Goal: Task Accomplishment & Management: Manage account settings

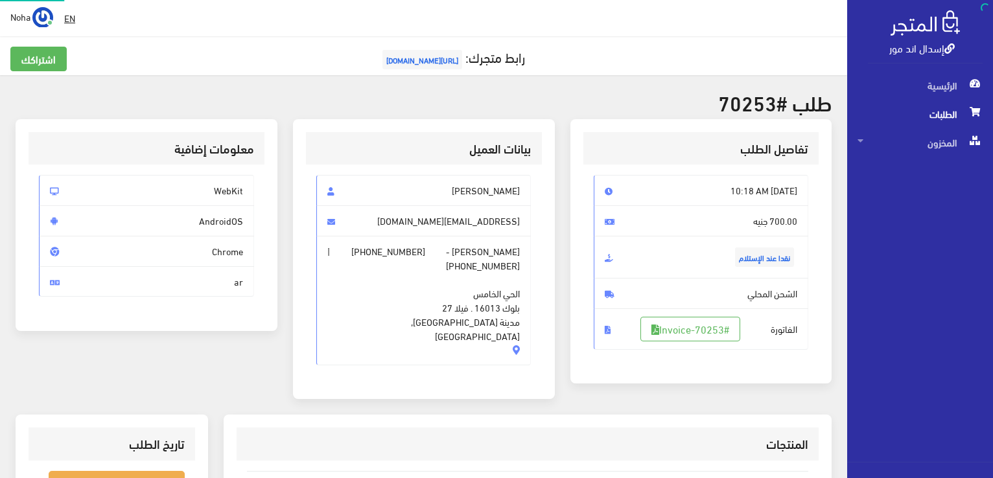
scroll to position [130, 0]
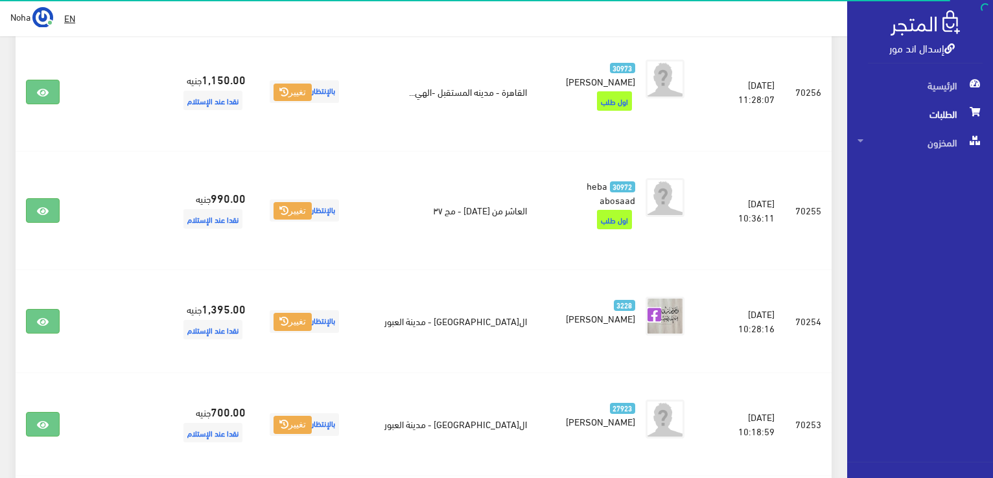
scroll to position [93, 0]
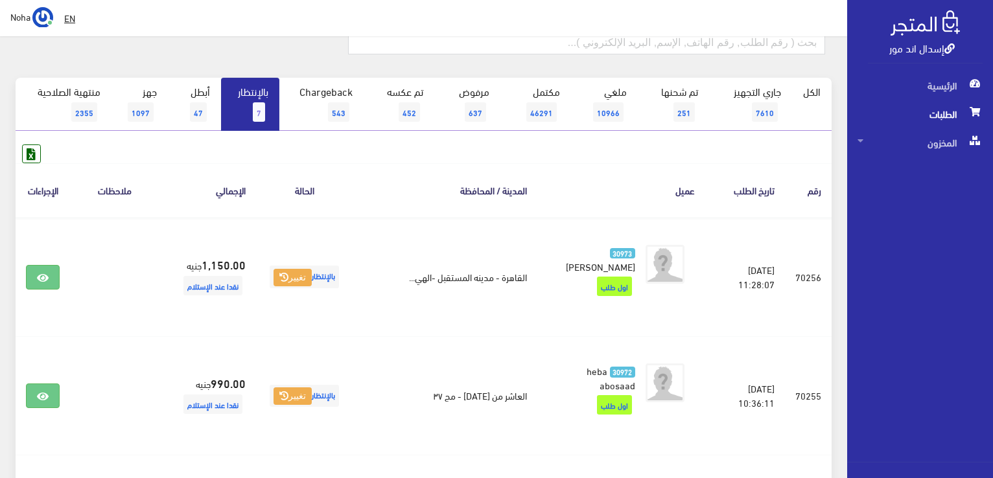
click at [250, 119] on link "بالإنتظار 7" at bounding box center [250, 104] width 58 height 53
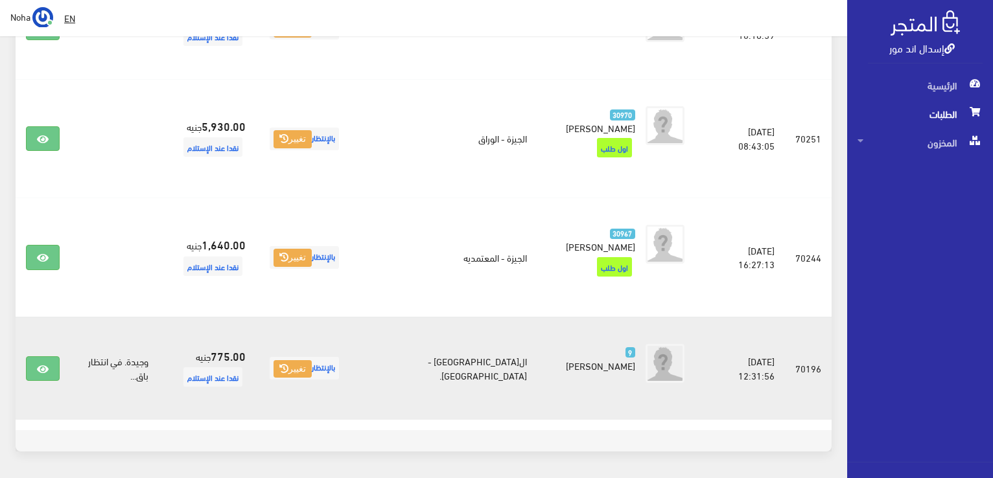
scroll to position [779, 0]
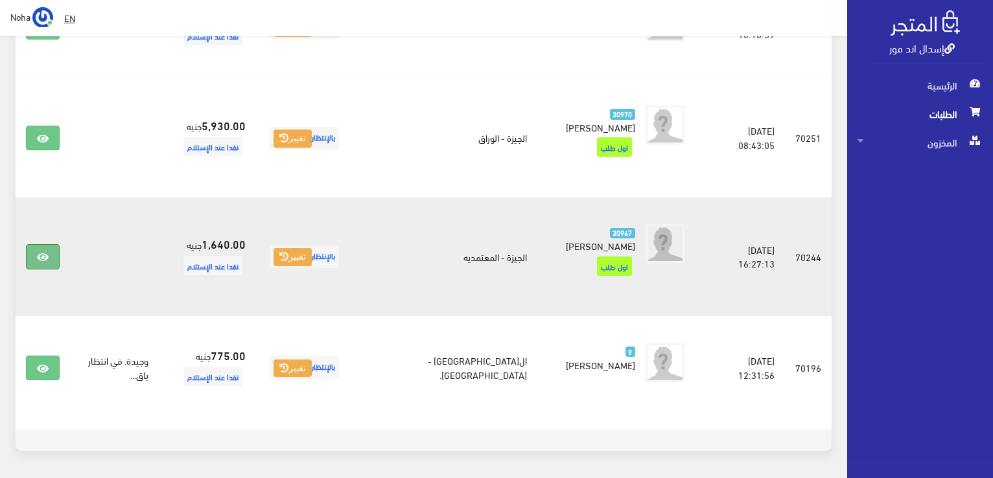
click at [53, 244] on link at bounding box center [43, 256] width 34 height 25
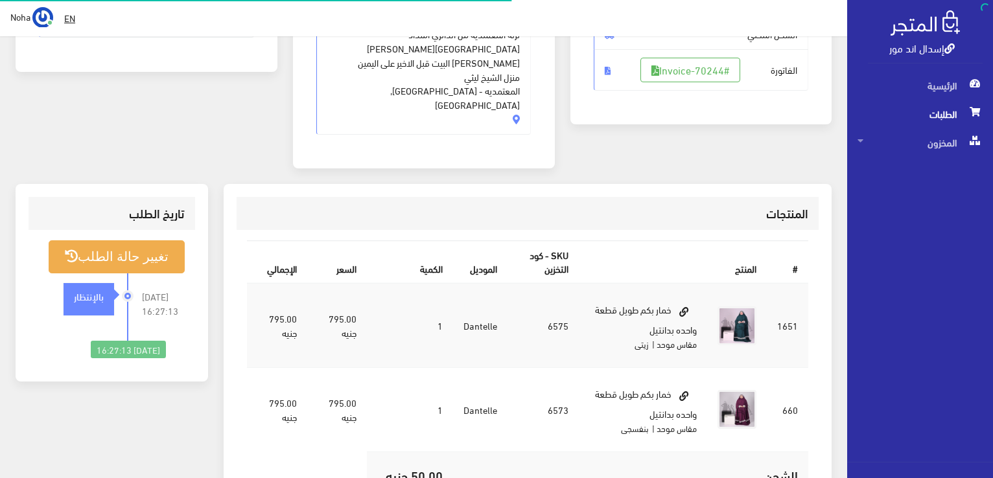
scroll to position [259, 0]
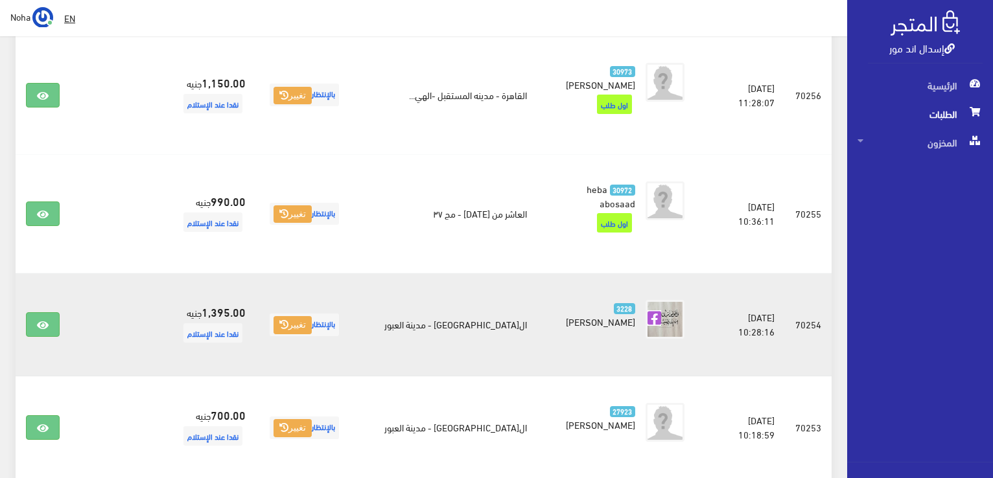
scroll to position [390, 0]
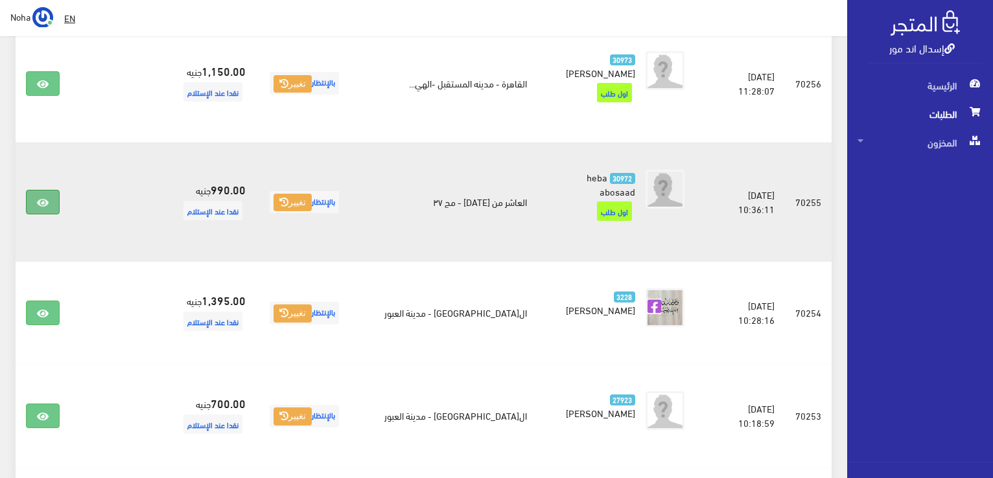
click at [27, 197] on link at bounding box center [43, 202] width 34 height 25
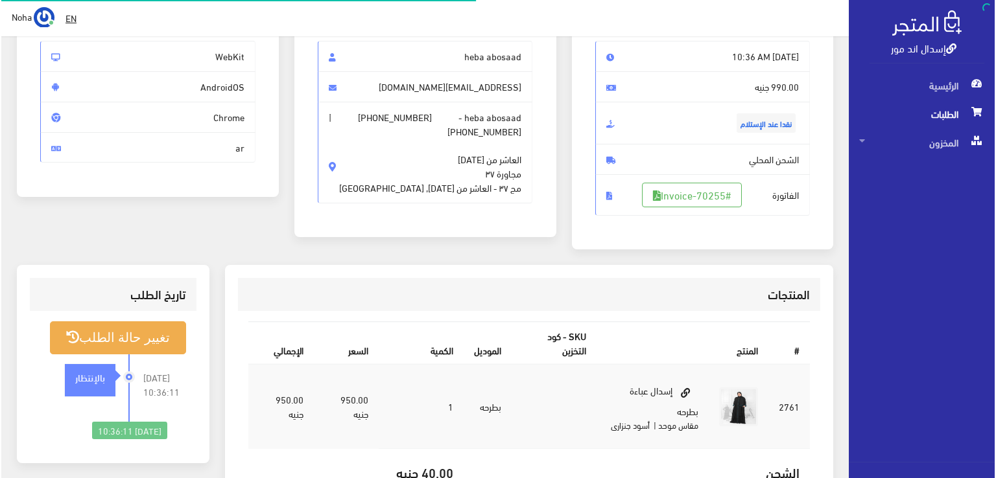
scroll to position [194, 0]
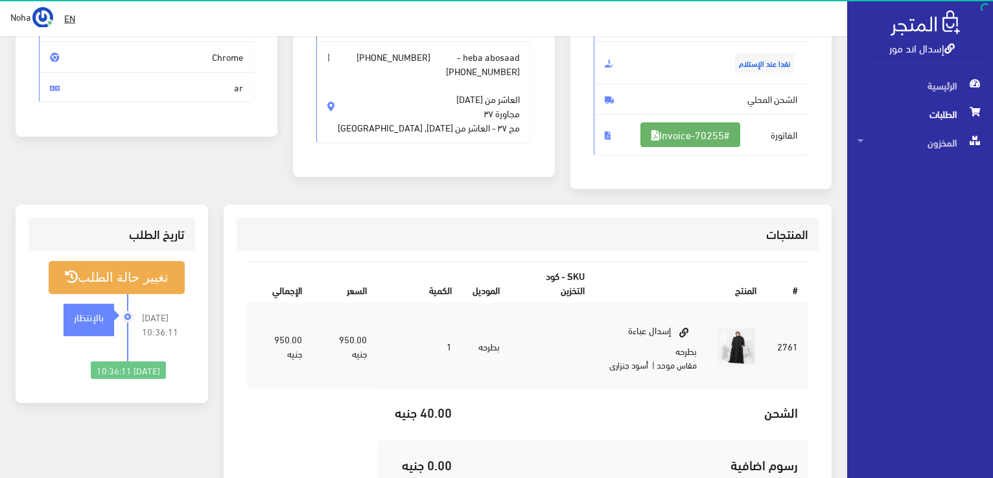
click at [683, 143] on link "#Invoice-70255" at bounding box center [690, 135] width 100 height 25
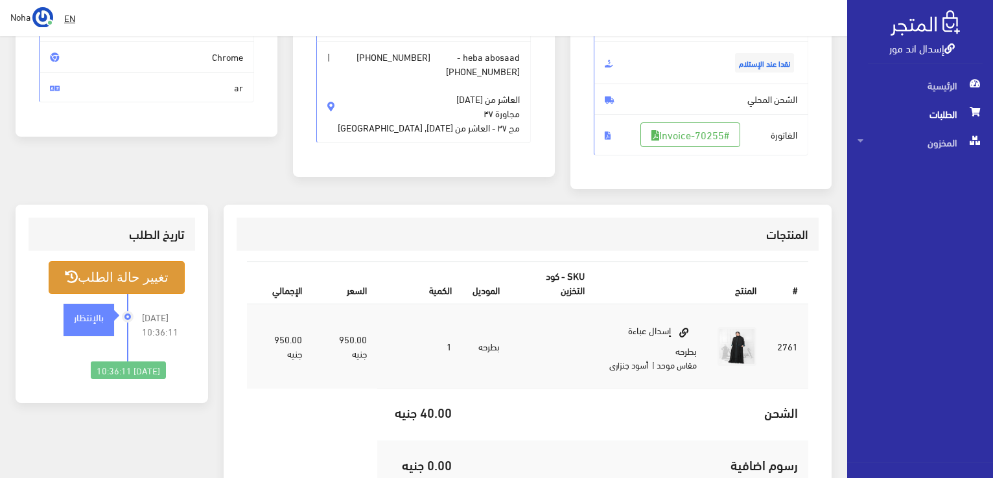
click at [94, 280] on button "تغيير حالة الطلب" at bounding box center [117, 277] width 136 height 33
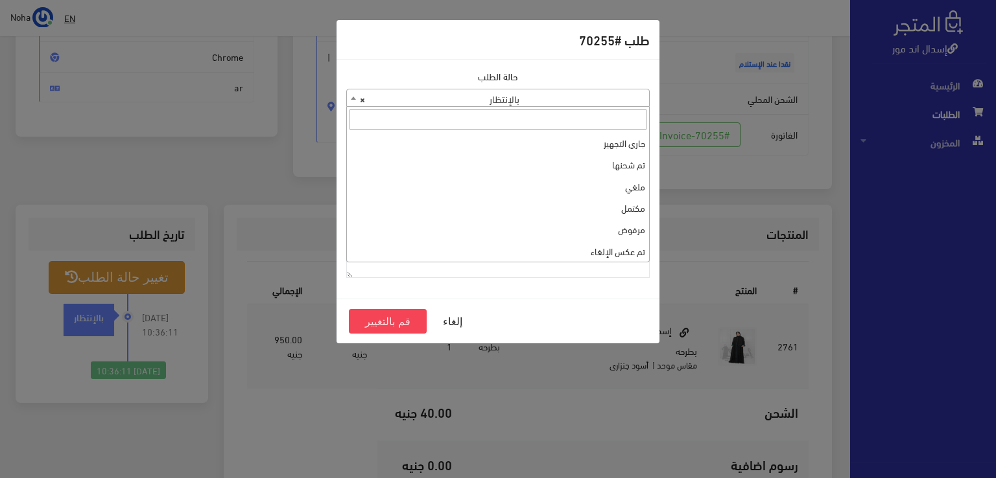
click at [558, 93] on span "× بالإنتظار" at bounding box center [498, 98] width 302 height 18
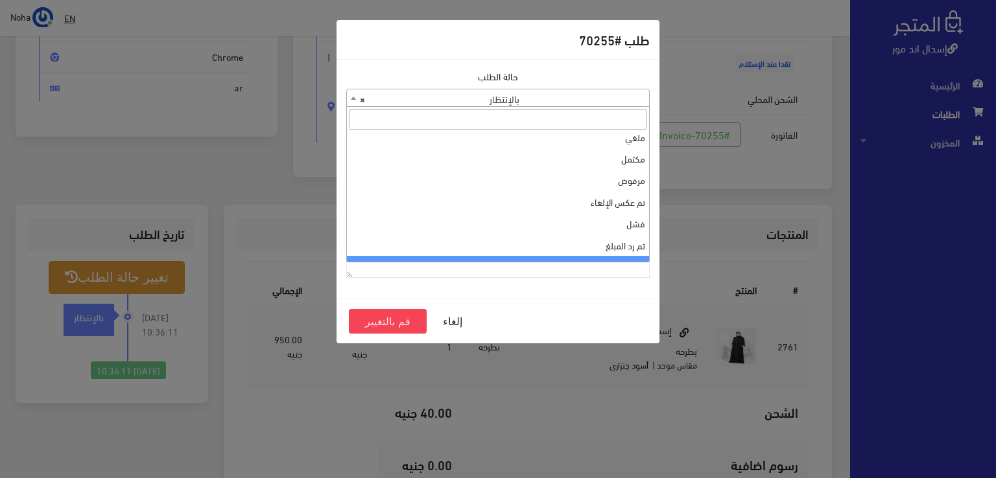
scroll to position [0, 0]
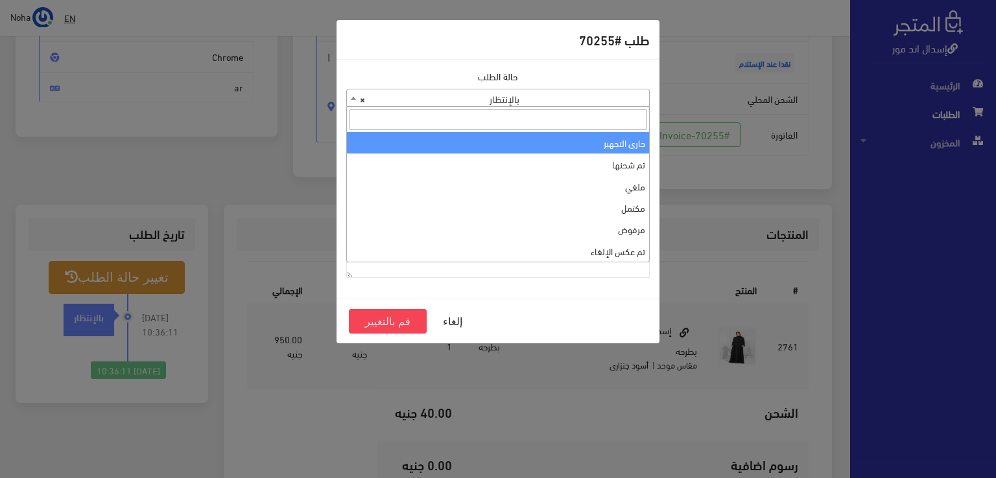
select select "1"
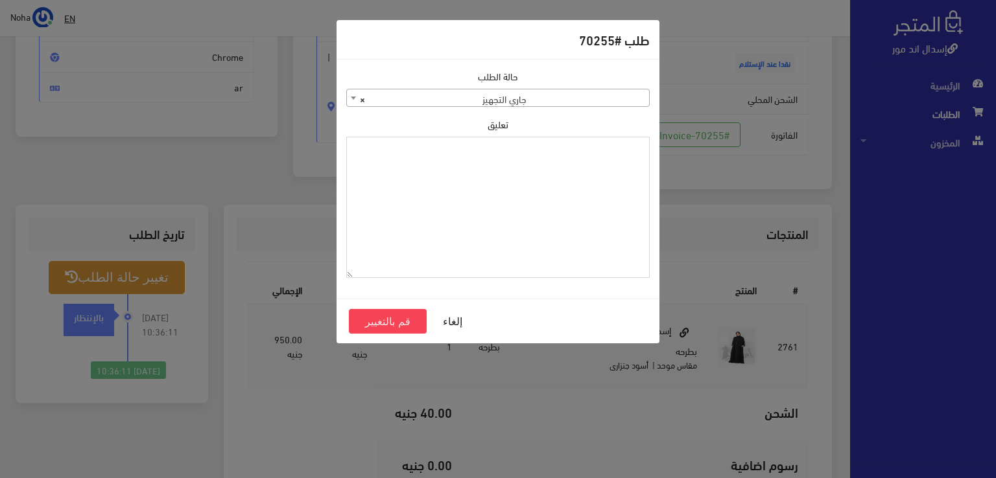
paste textarea "1115350"
type textarea "1115350"
click at [410, 317] on button "قم بالتغيير" at bounding box center [388, 321] width 78 height 25
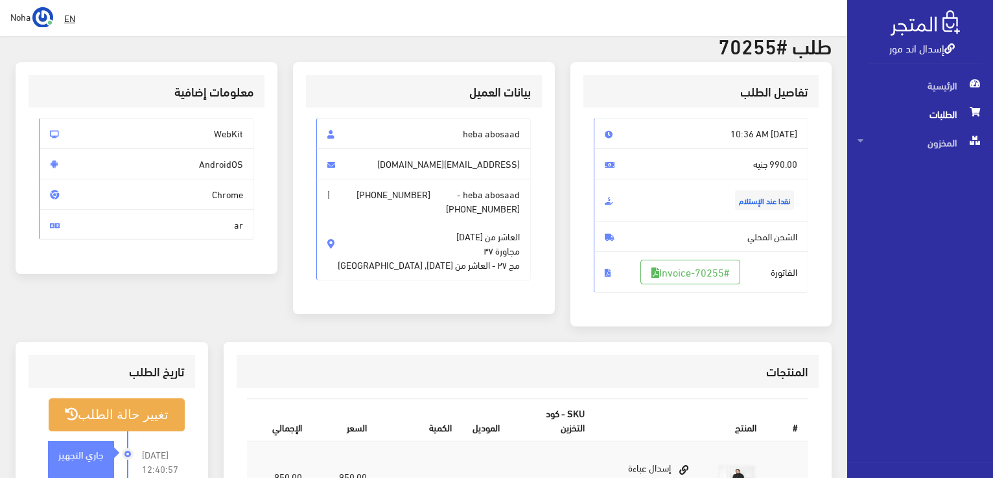
scroll to position [130, 0]
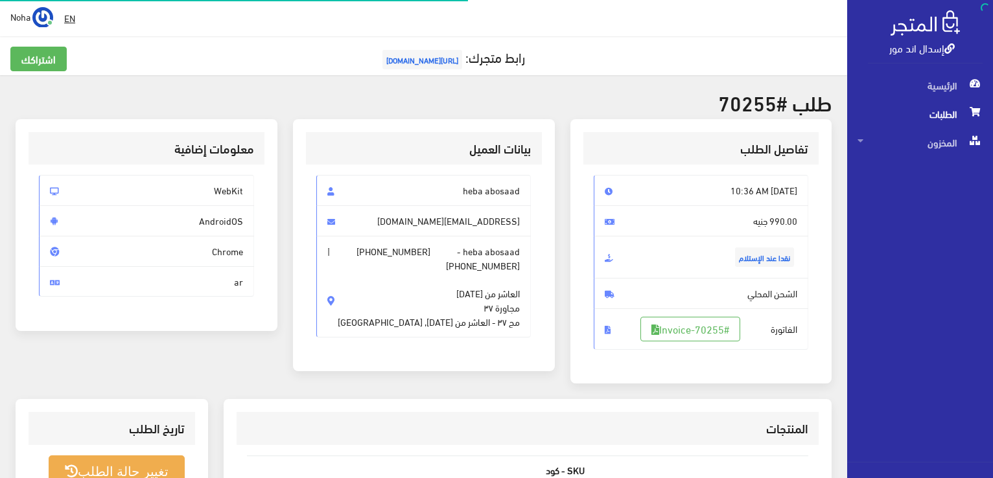
scroll to position [186, 0]
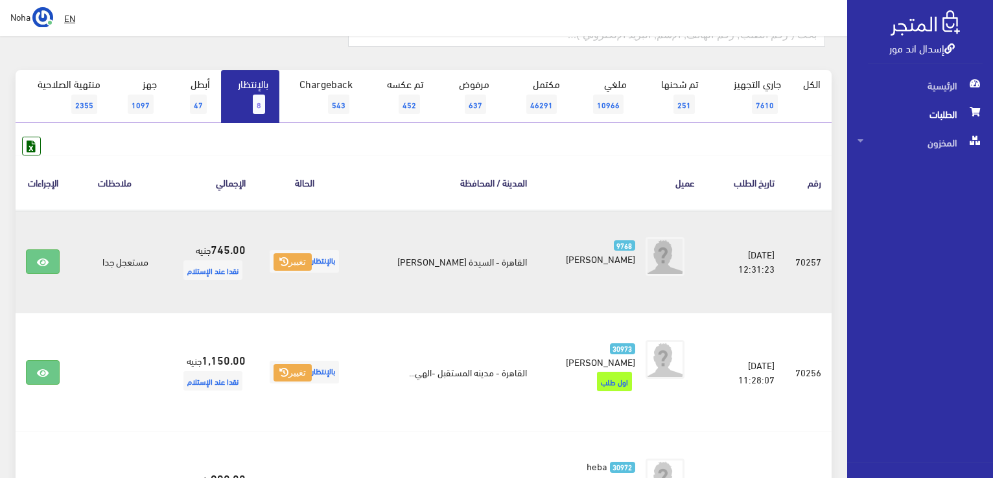
scroll to position [131, 0]
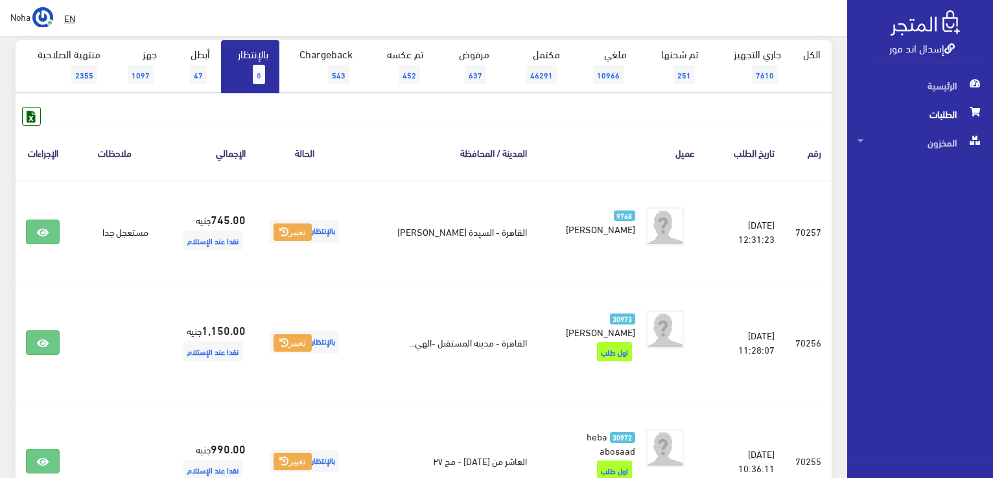
click at [254, 62] on link "بالإنتظار 8" at bounding box center [250, 66] width 58 height 53
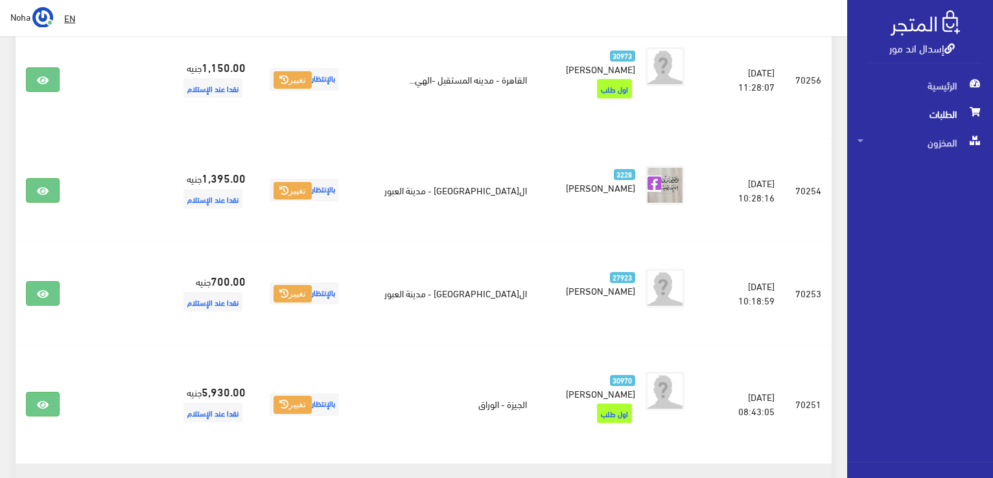
scroll to position [351, 0]
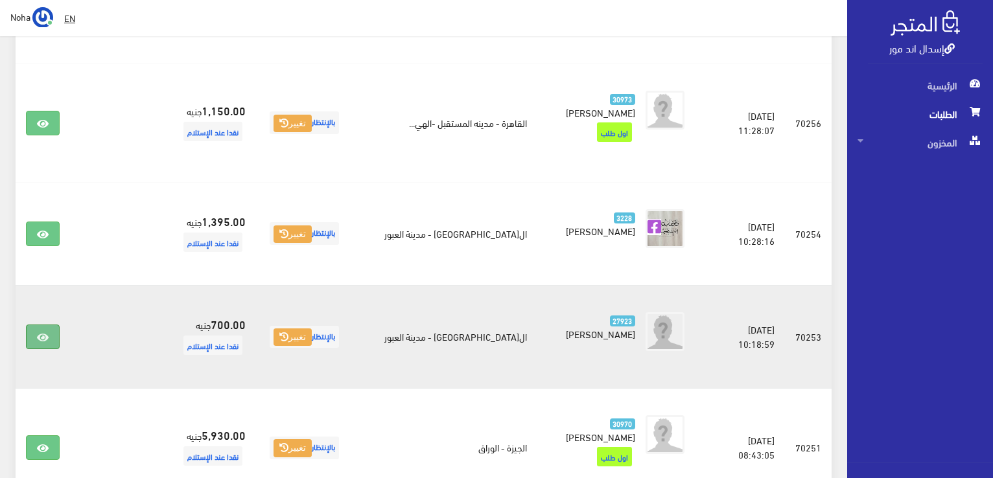
click at [51, 332] on link at bounding box center [43, 337] width 34 height 25
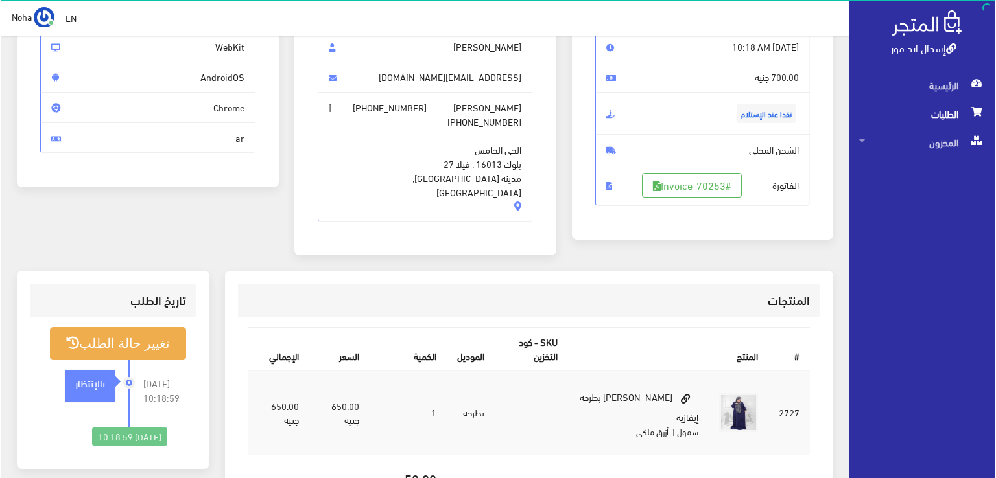
scroll to position [130, 0]
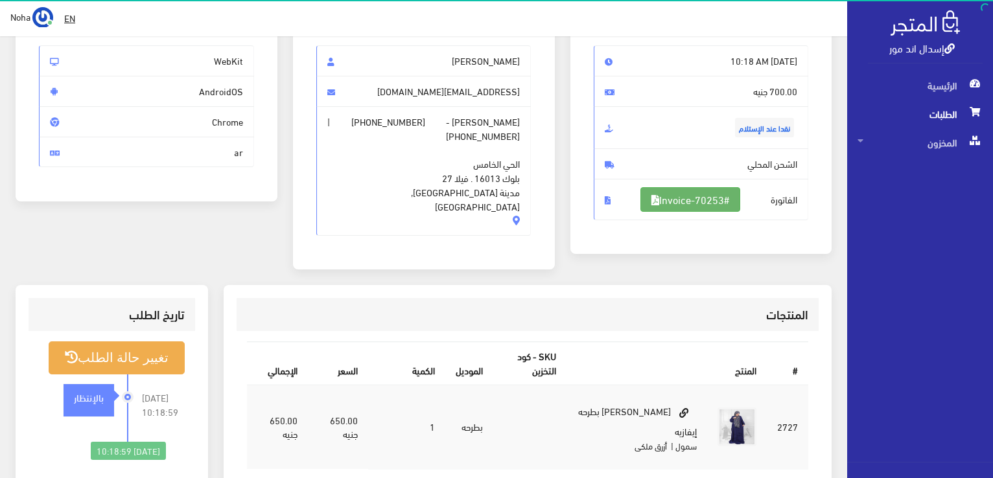
click at [696, 203] on link "#Invoice-70253" at bounding box center [690, 199] width 100 height 25
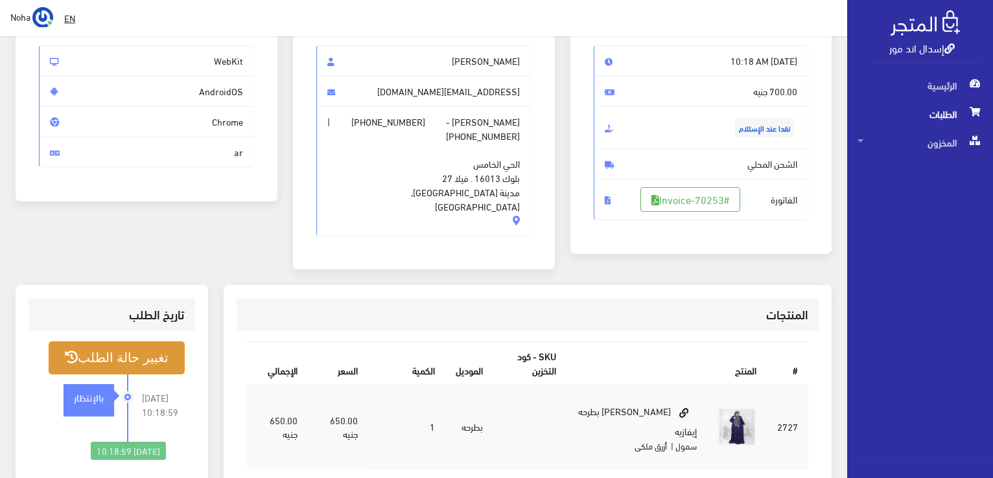
click at [117, 342] on button "تغيير حالة الطلب" at bounding box center [117, 358] width 136 height 33
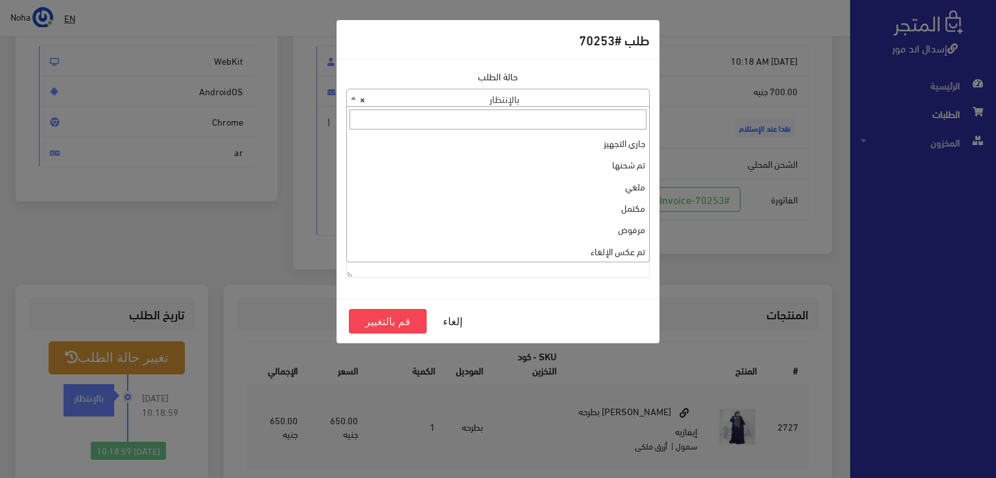
click at [489, 97] on span "× بالإنتظار" at bounding box center [498, 98] width 302 height 18
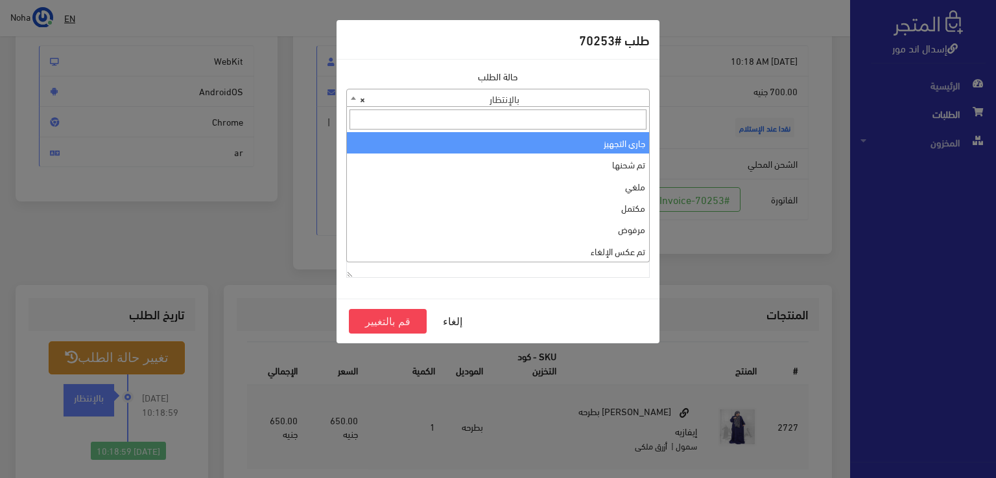
select select "1"
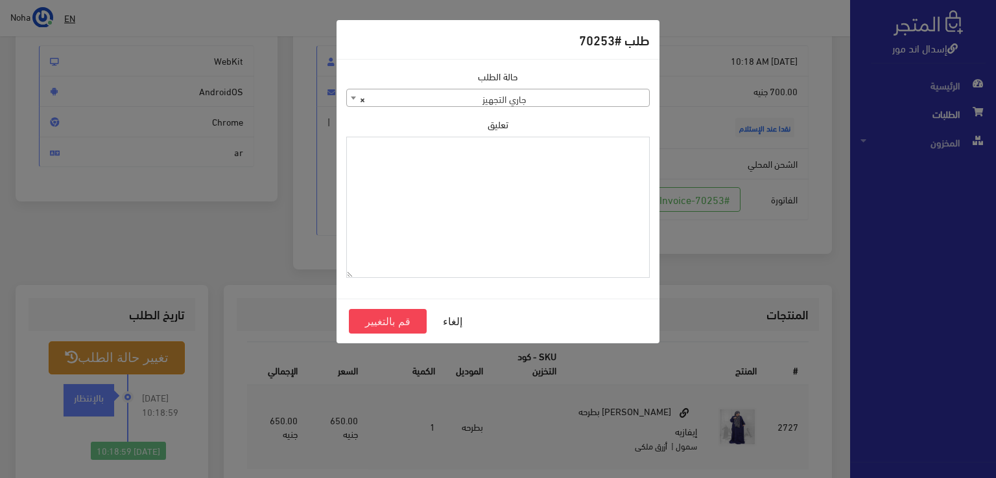
paste textarea "1115350"
type textarea "1115350"
click at [395, 317] on button "قم بالتغيير" at bounding box center [388, 321] width 78 height 25
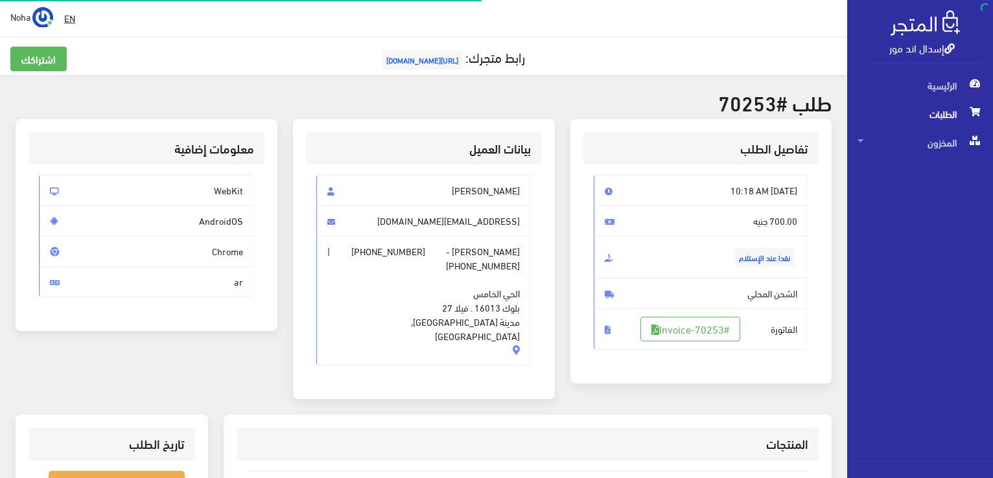
scroll to position [130, 0]
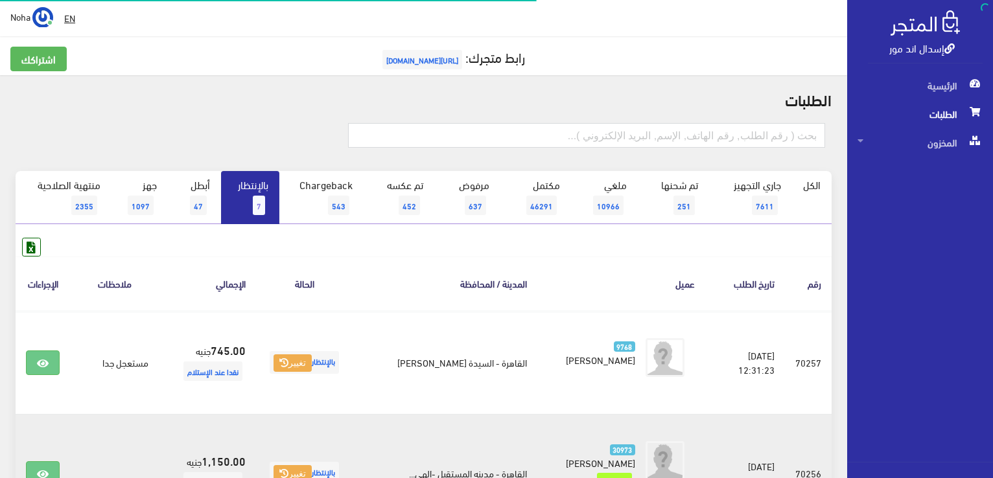
scroll to position [351, 0]
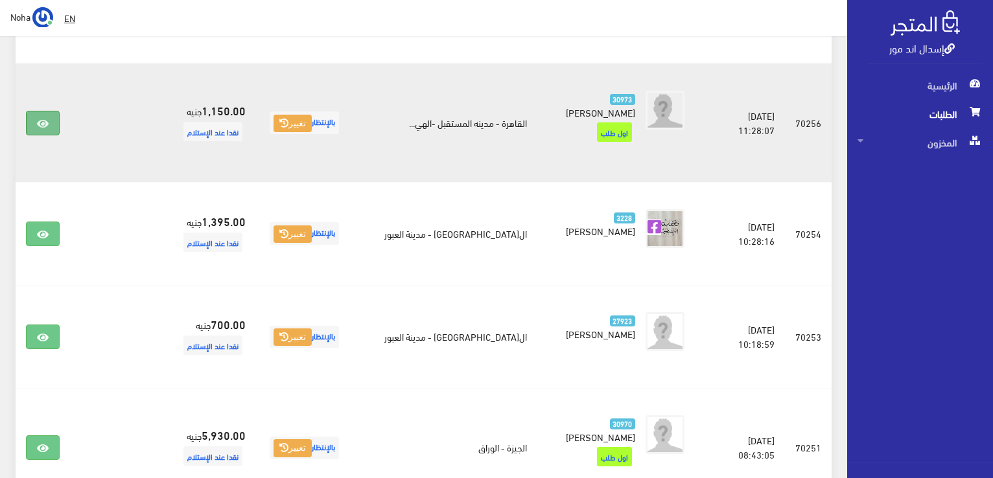
click at [47, 128] on link at bounding box center [43, 123] width 34 height 25
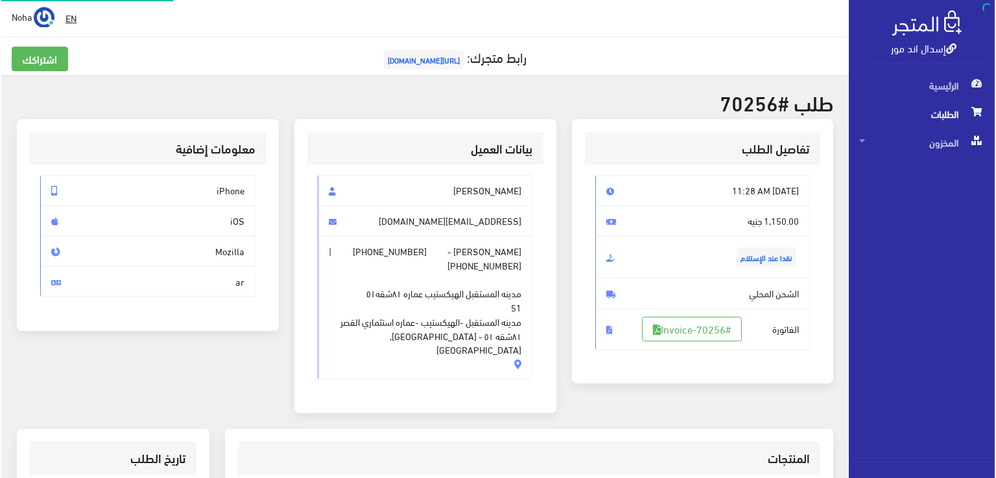
scroll to position [194, 0]
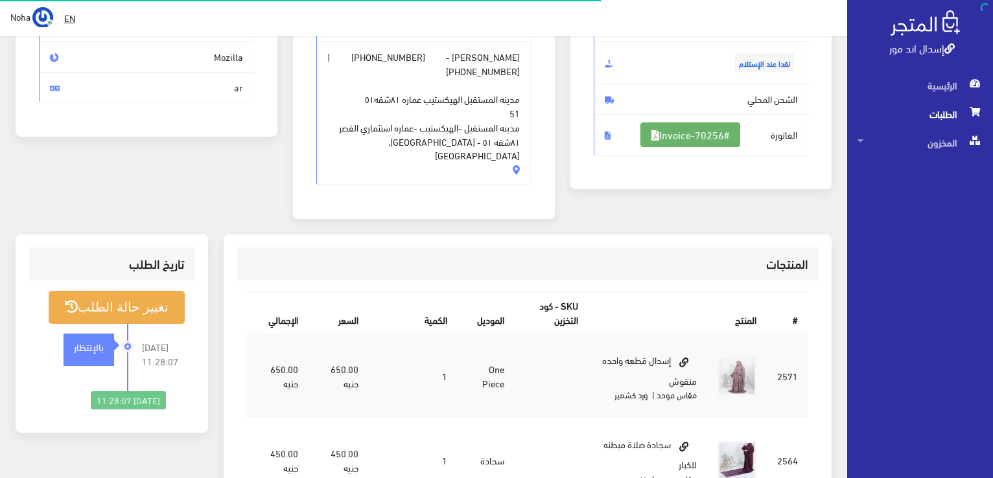
click at [679, 136] on link "#Invoice-70256" at bounding box center [690, 135] width 100 height 25
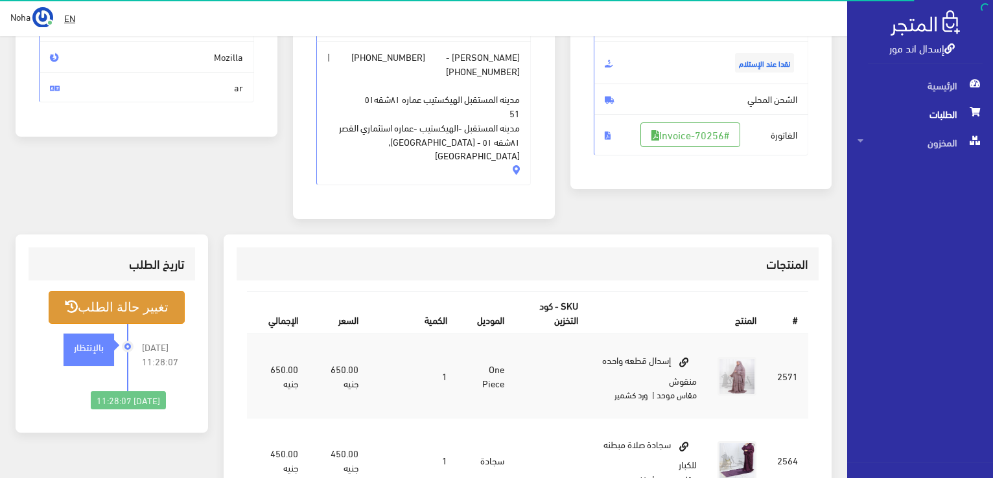
click at [159, 291] on button "تغيير حالة الطلب" at bounding box center [117, 307] width 136 height 33
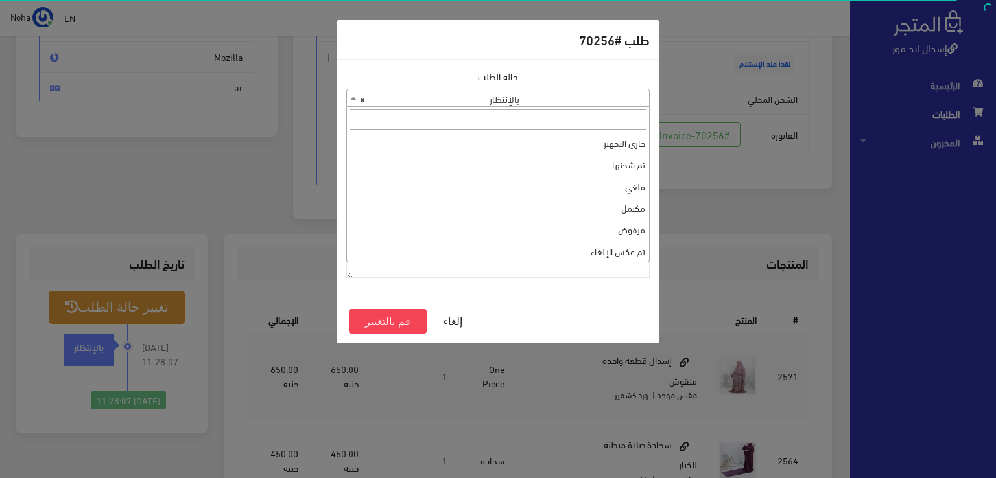
click at [567, 102] on span "× بالإنتظار" at bounding box center [498, 98] width 302 height 18
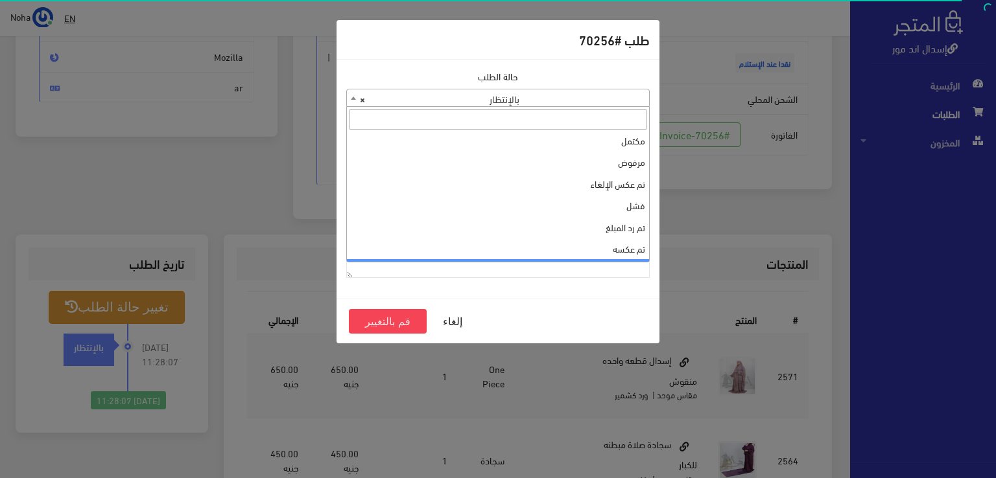
scroll to position [0, 0]
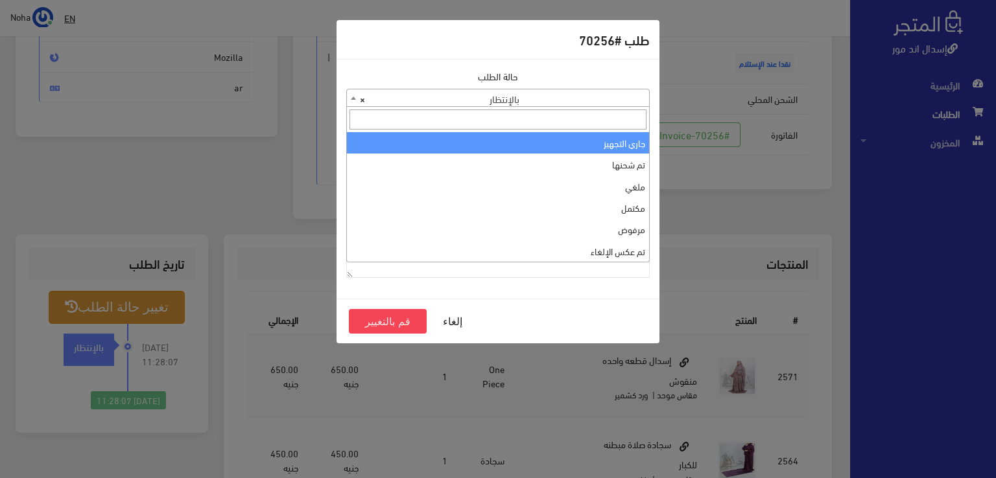
select select "1"
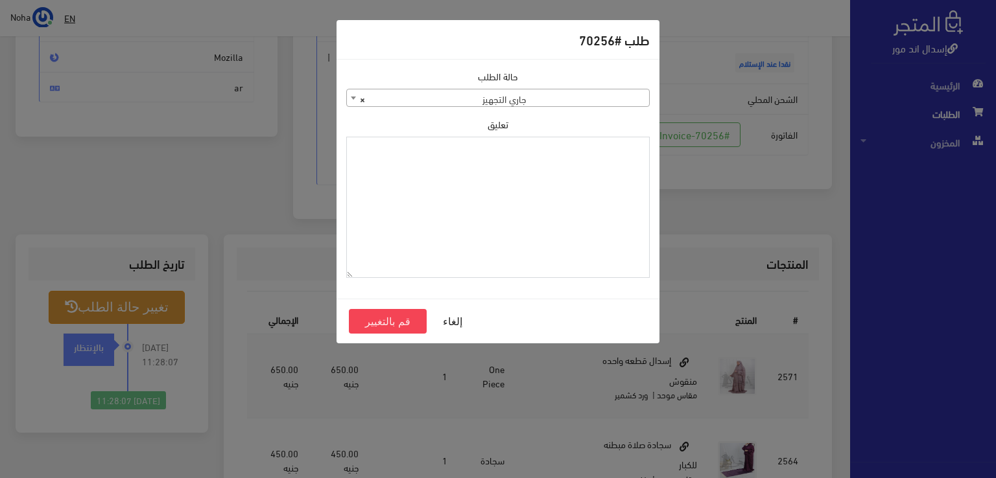
paste textarea "1115350"
type textarea "1115350"
click at [419, 322] on button "قم بالتغيير" at bounding box center [388, 321] width 78 height 25
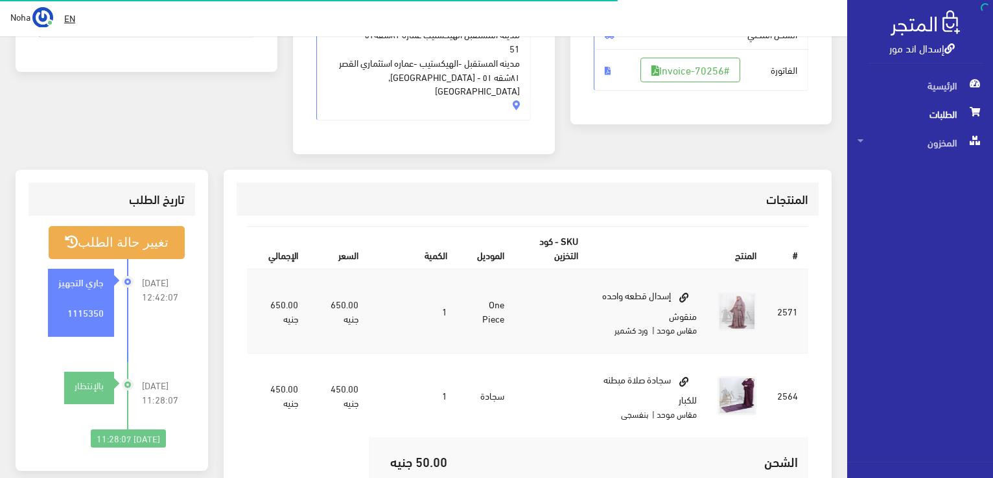
scroll to position [259, 0]
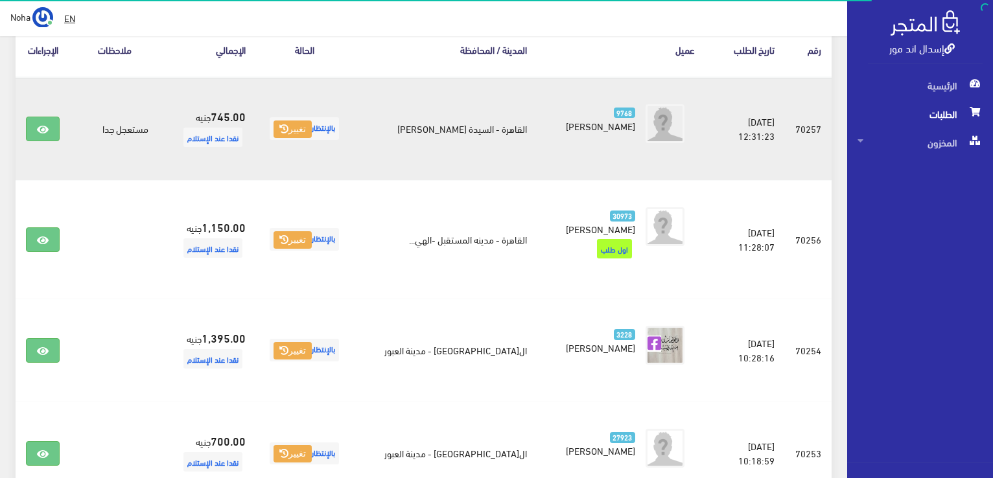
scroll to position [221, 0]
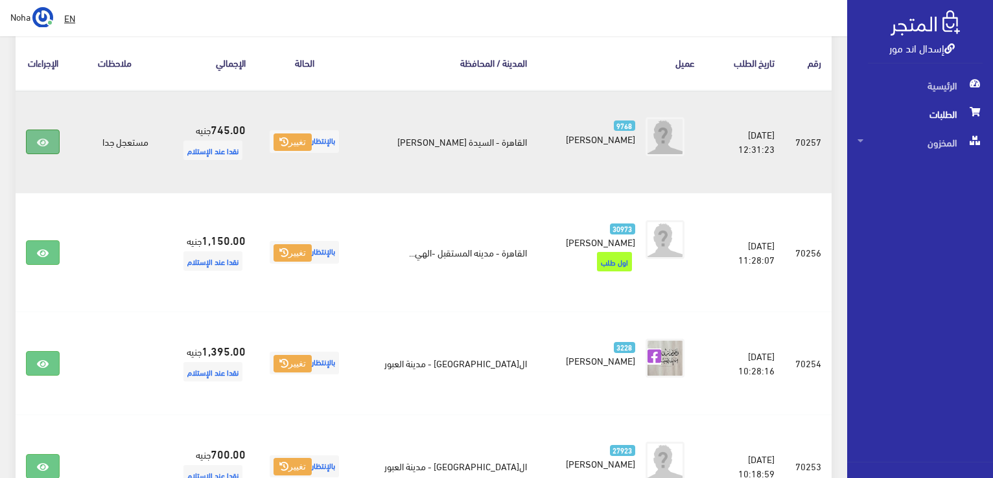
click at [42, 145] on icon at bounding box center [43, 142] width 12 height 10
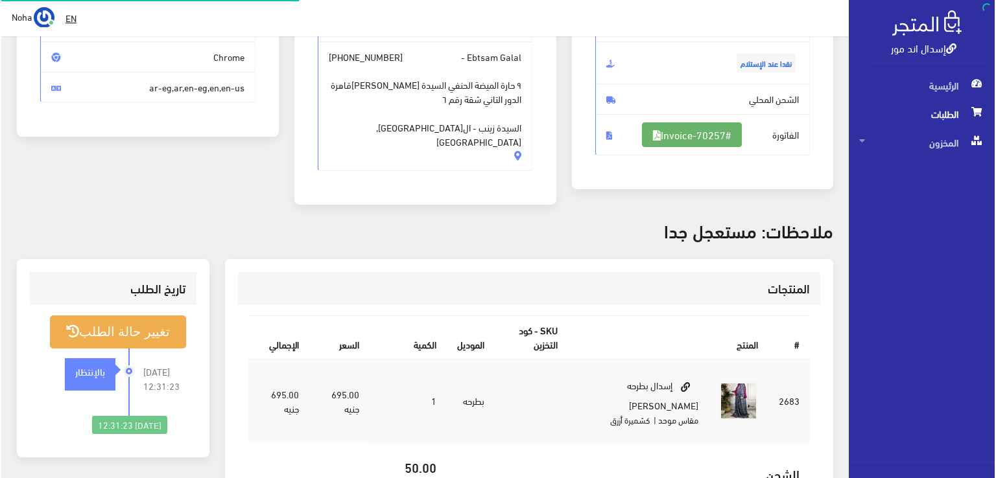
scroll to position [194, 0]
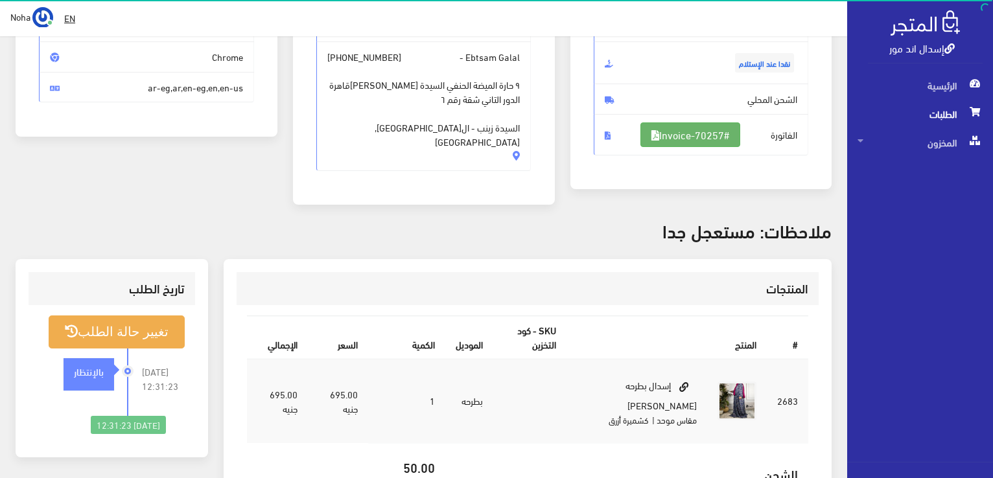
click at [721, 134] on link "#Invoice-70257" at bounding box center [690, 135] width 100 height 25
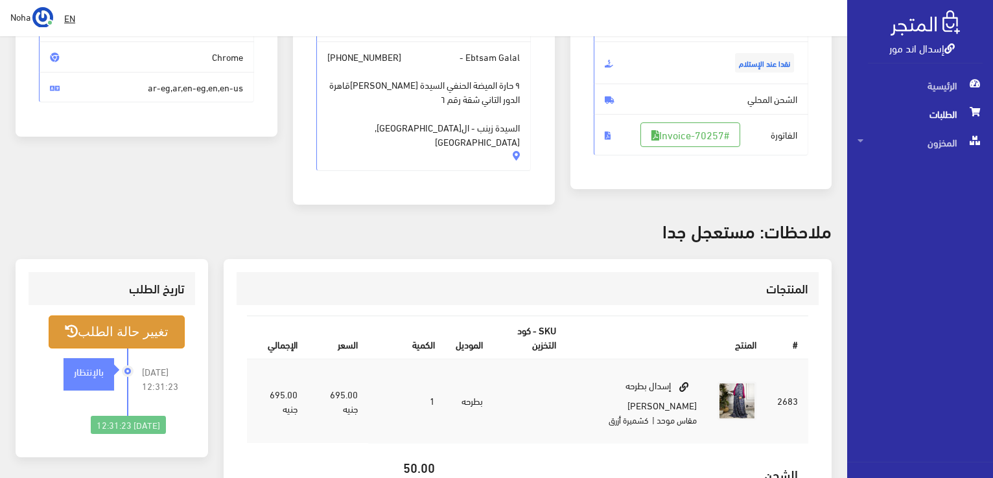
click at [99, 316] on button "تغيير حالة الطلب" at bounding box center [117, 332] width 136 height 33
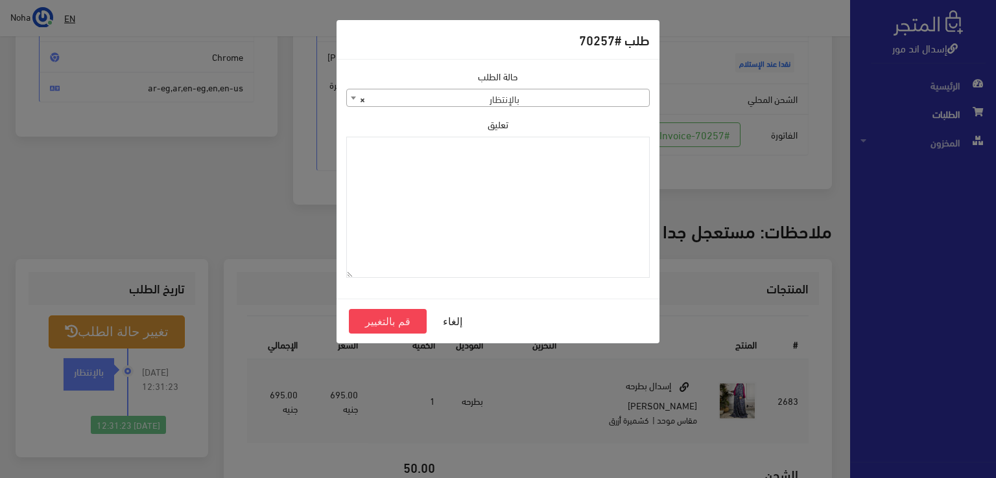
click at [485, 99] on span "× بالإنتظار" at bounding box center [498, 98] width 302 height 18
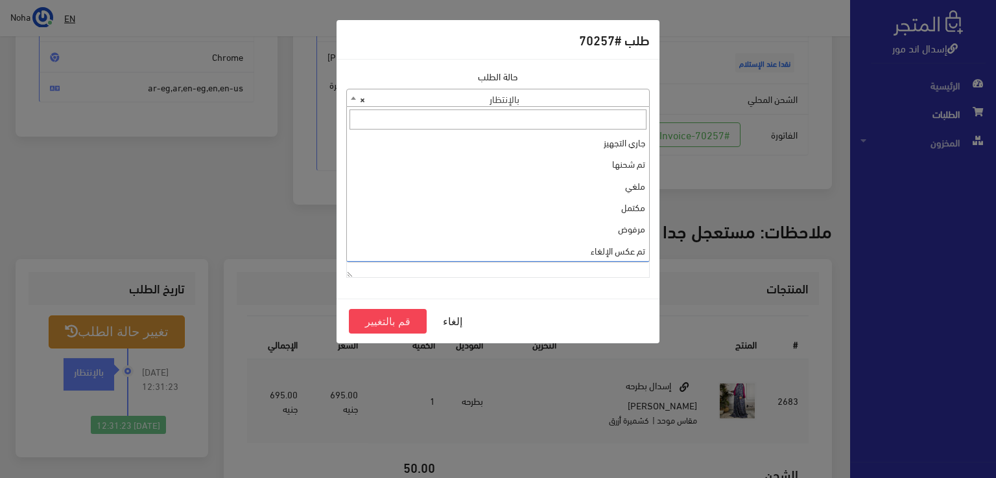
scroll to position [0, 0]
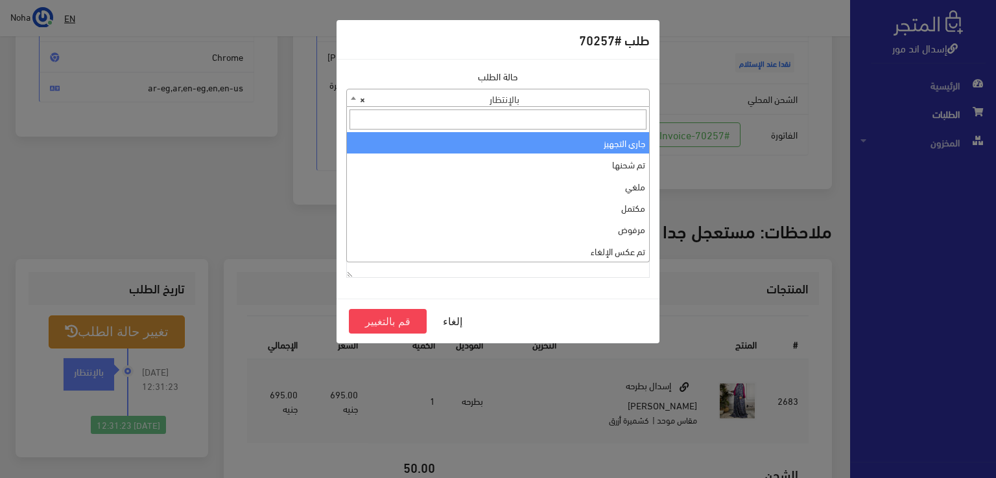
select select "1"
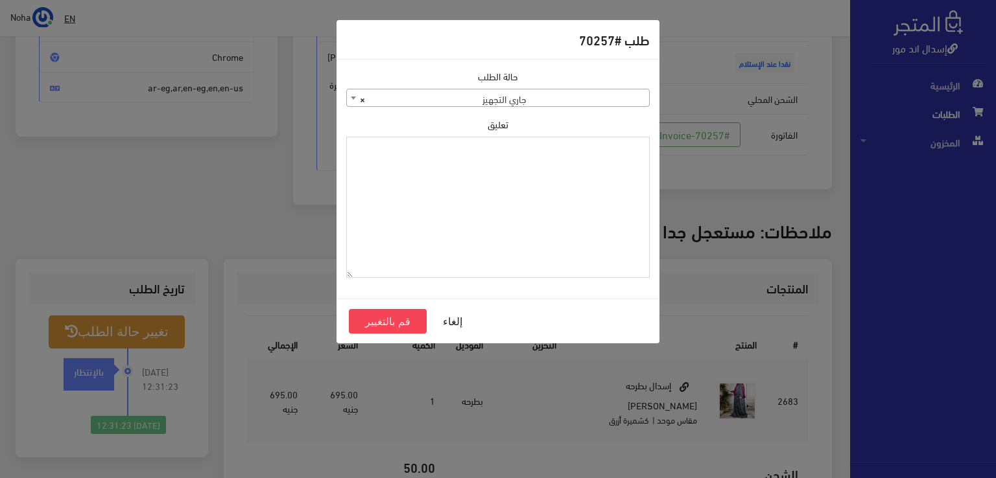
paste textarea "1115350"
type textarea "1115350"
click at [410, 322] on button "قم بالتغيير" at bounding box center [388, 321] width 78 height 25
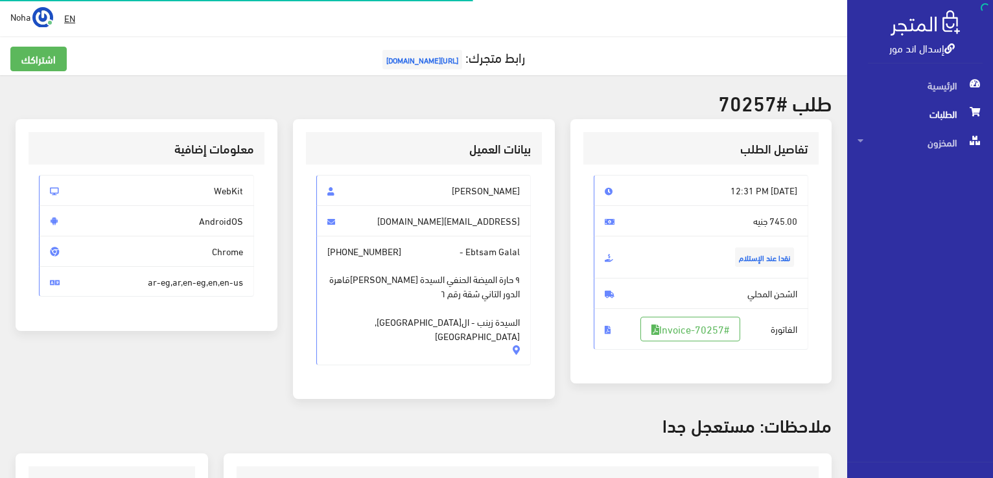
scroll to position [186, 0]
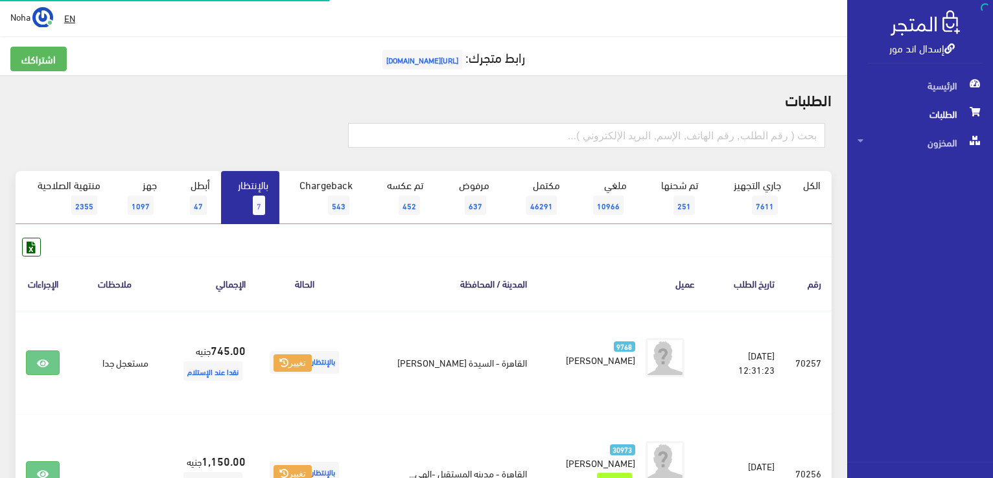
scroll to position [91, 0]
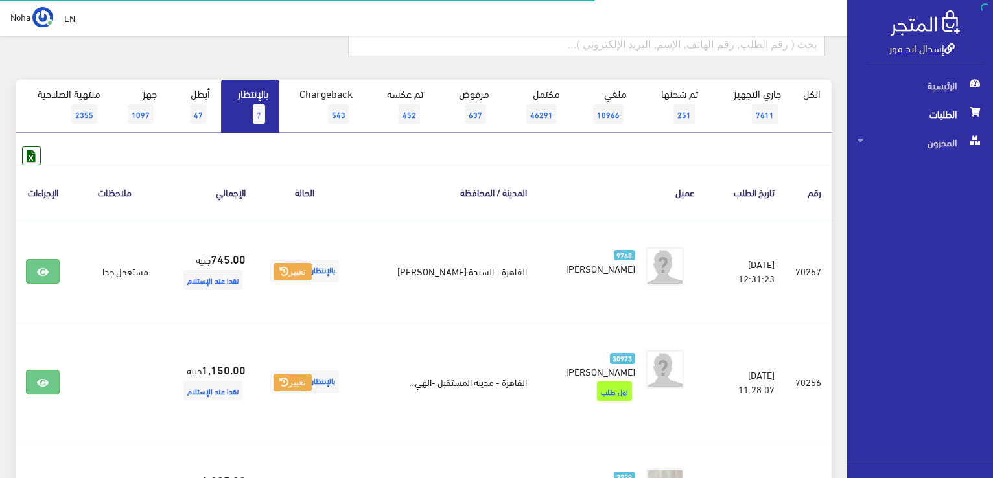
click at [259, 101] on link "بالإنتظار 7" at bounding box center [250, 106] width 58 height 53
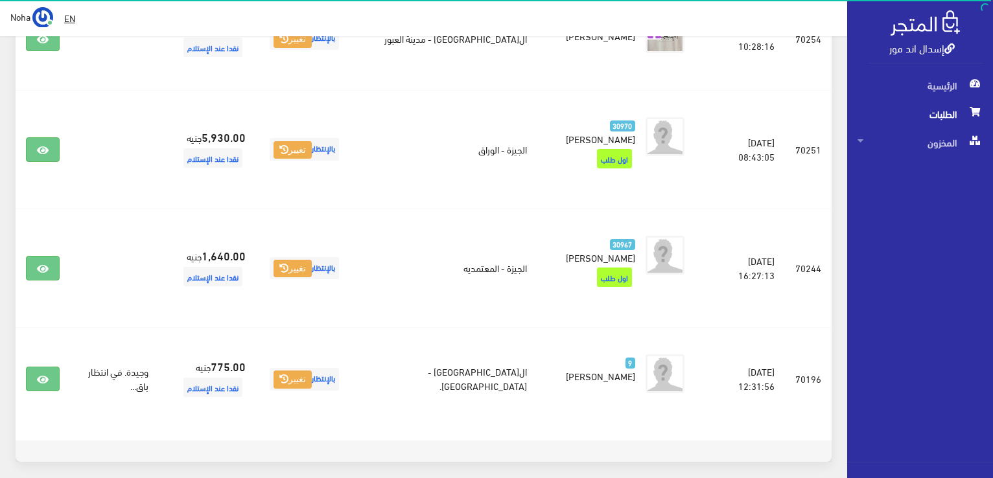
scroll to position [259, 0]
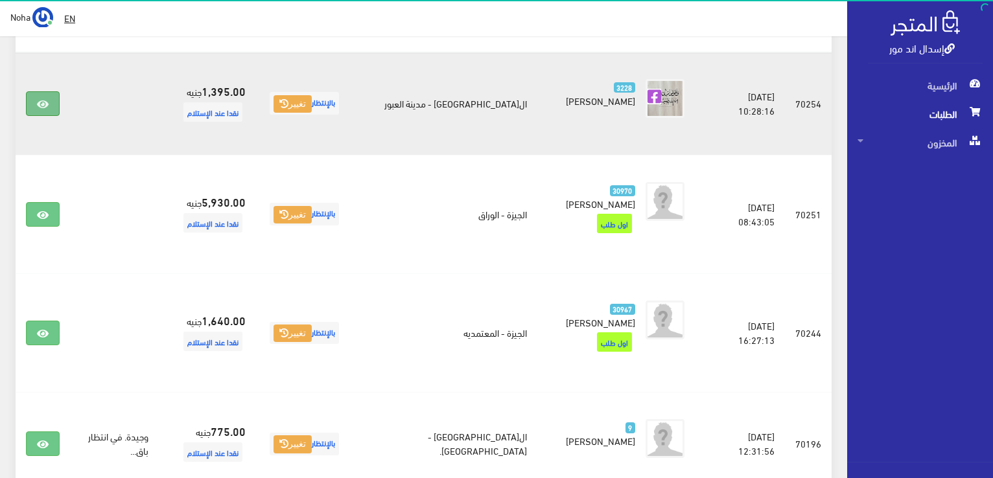
click at [53, 96] on link at bounding box center [43, 103] width 34 height 25
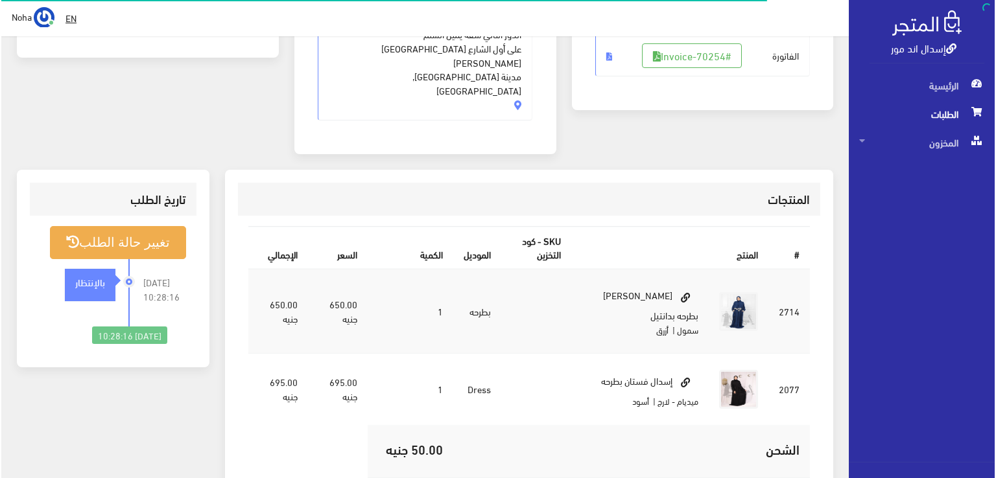
scroll to position [259, 0]
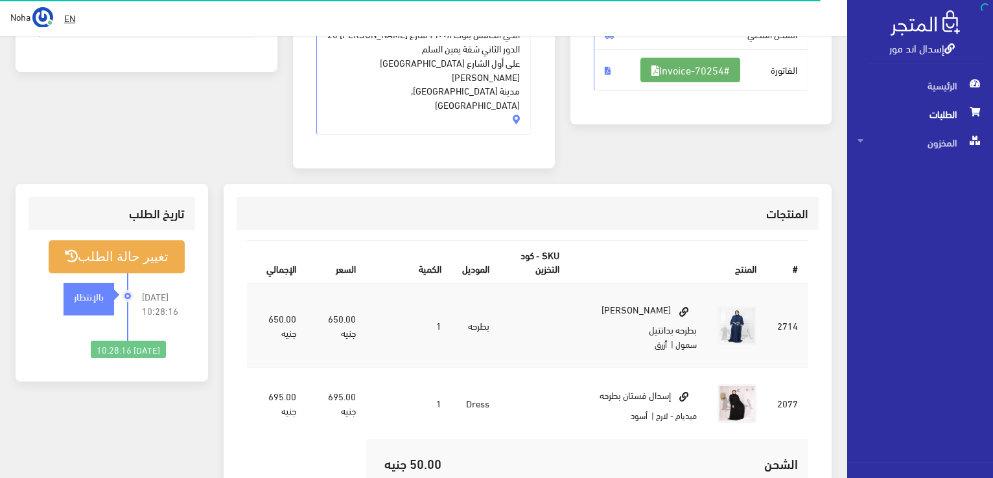
click at [703, 59] on link "#Invoice-70254" at bounding box center [690, 70] width 100 height 25
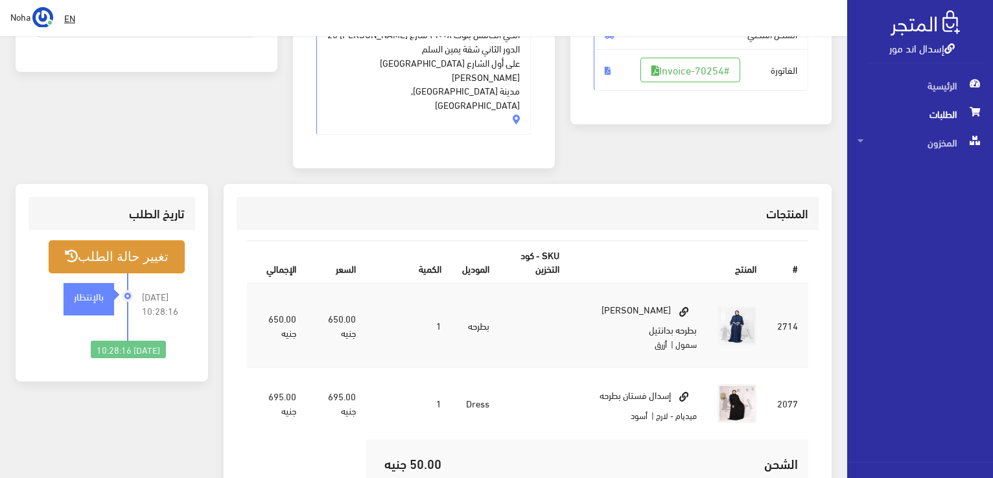
click at [131, 241] on button "تغيير حالة الطلب" at bounding box center [117, 257] width 136 height 33
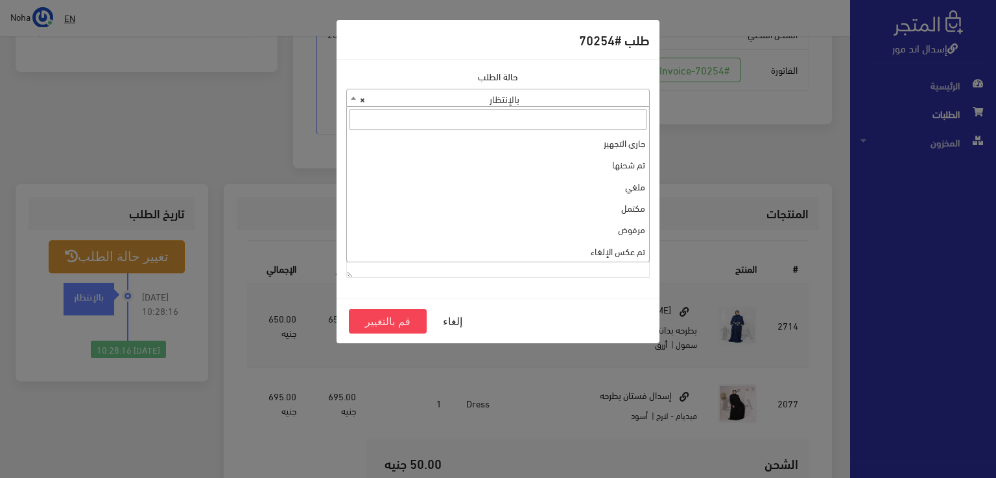
click at [537, 103] on span "× بالإنتظار" at bounding box center [498, 98] width 302 height 18
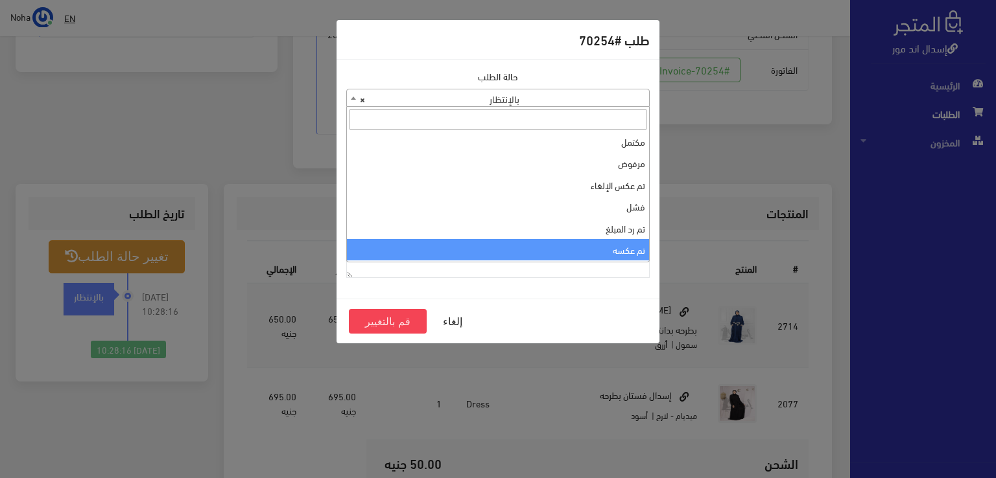
scroll to position [0, 0]
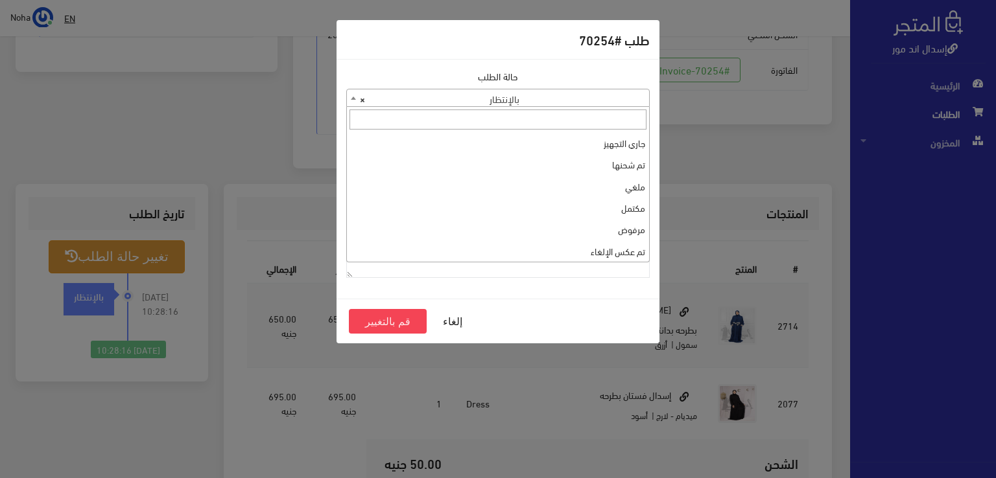
select select "1"
paste textarea "1115350"
type textarea "1115350"
click at [386, 323] on button "قم بالتغيير" at bounding box center [388, 321] width 78 height 25
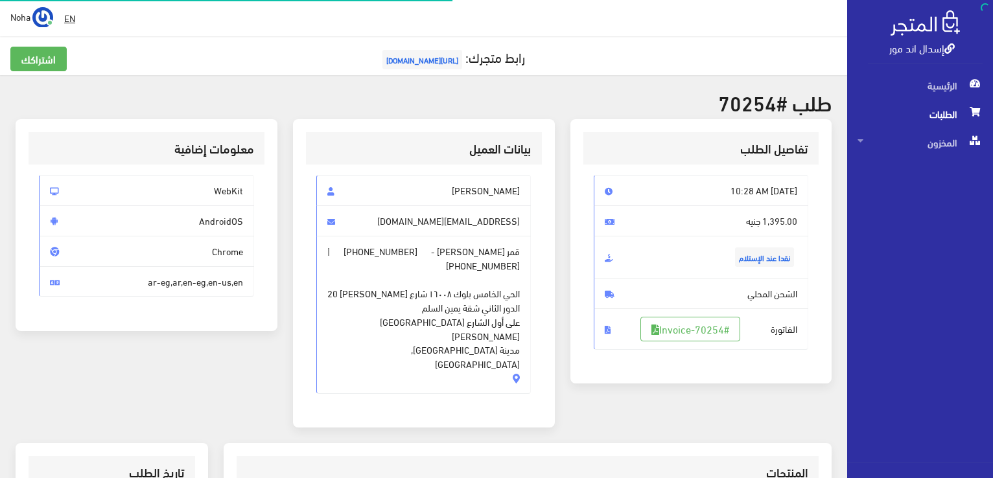
scroll to position [130, 0]
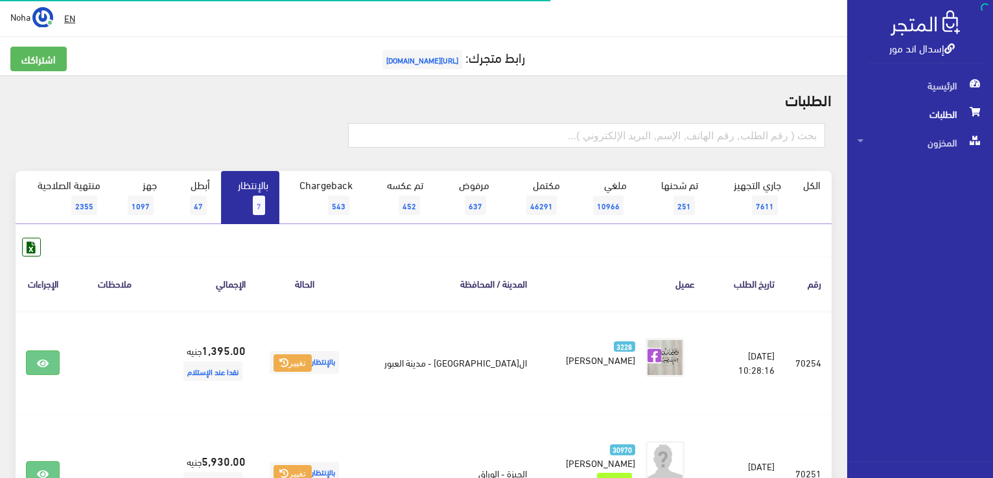
scroll to position [130, 0]
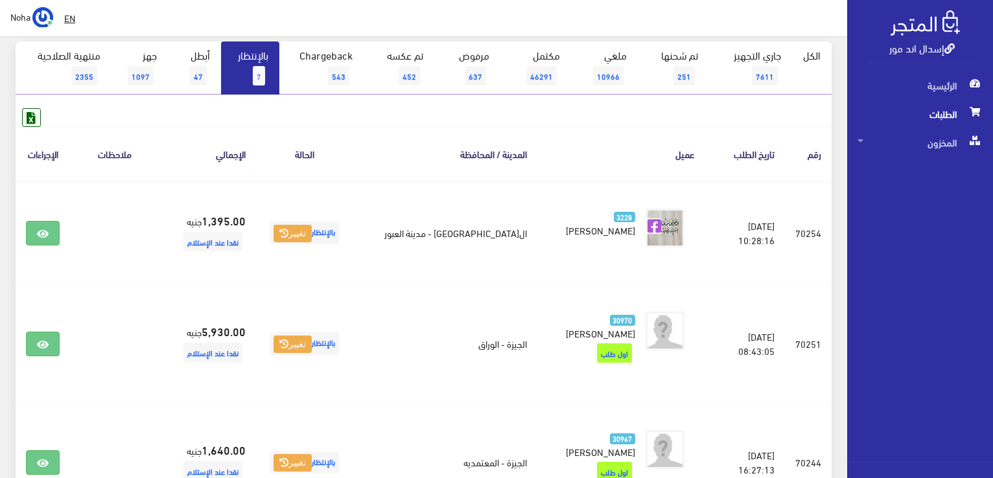
click at [254, 85] on link "بالإنتظار 7" at bounding box center [250, 67] width 58 height 53
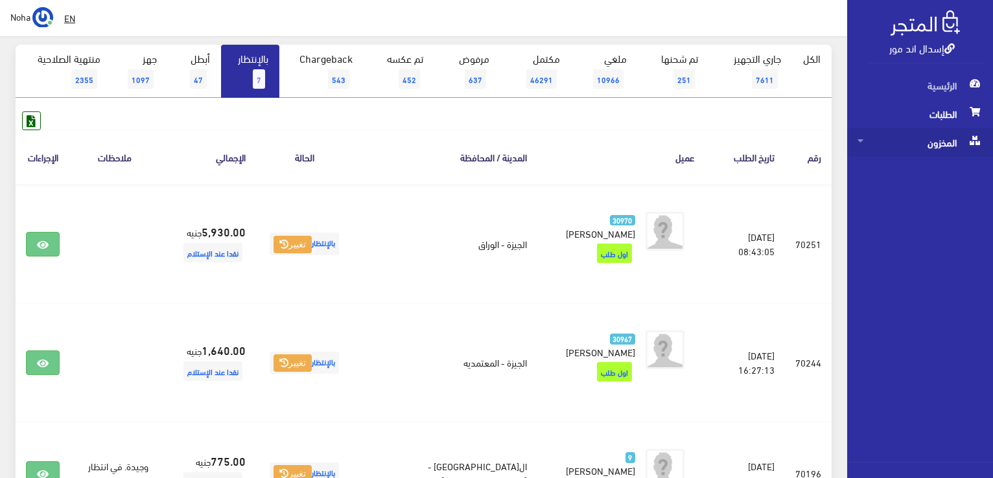
scroll to position [118, 0]
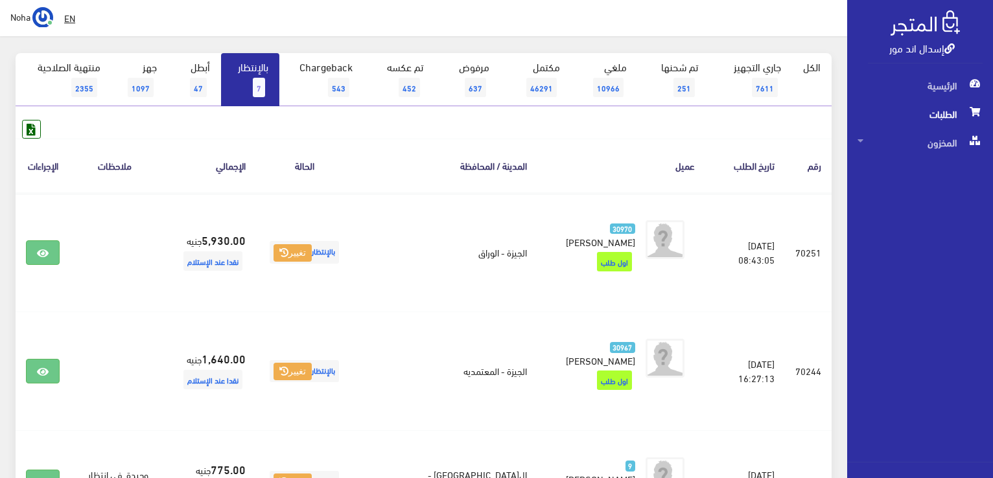
click at [257, 75] on link "بالإنتظار 7" at bounding box center [250, 79] width 58 height 53
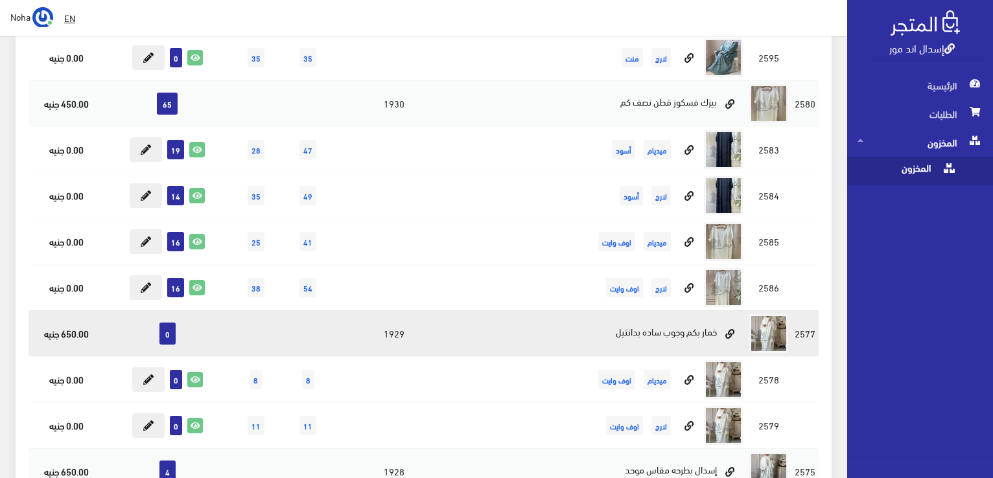
scroll to position [8882, 0]
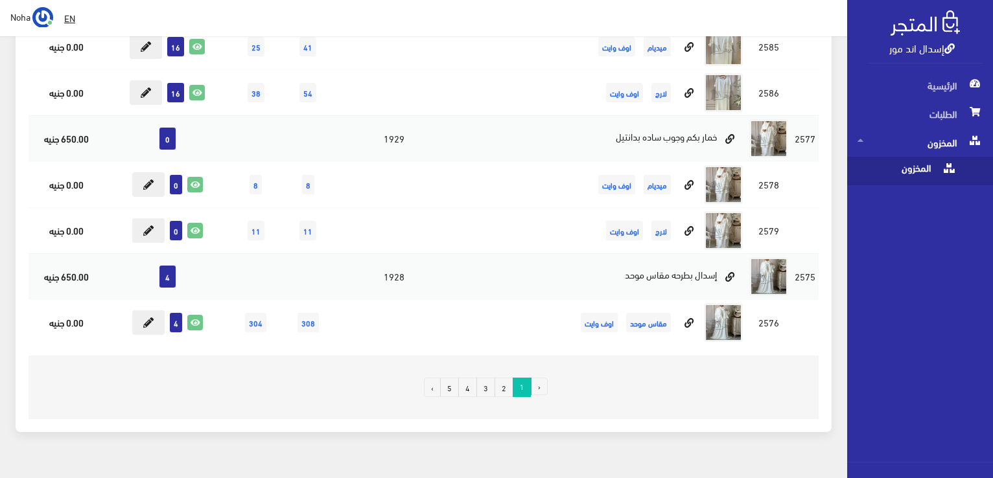
click at [503, 378] on link "2" at bounding box center [504, 387] width 19 height 19
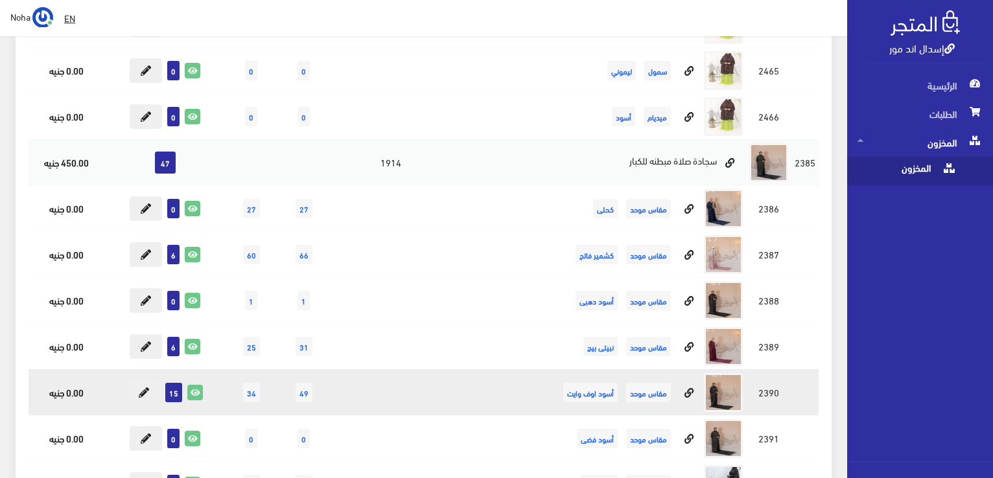
scroll to position [4927, 0]
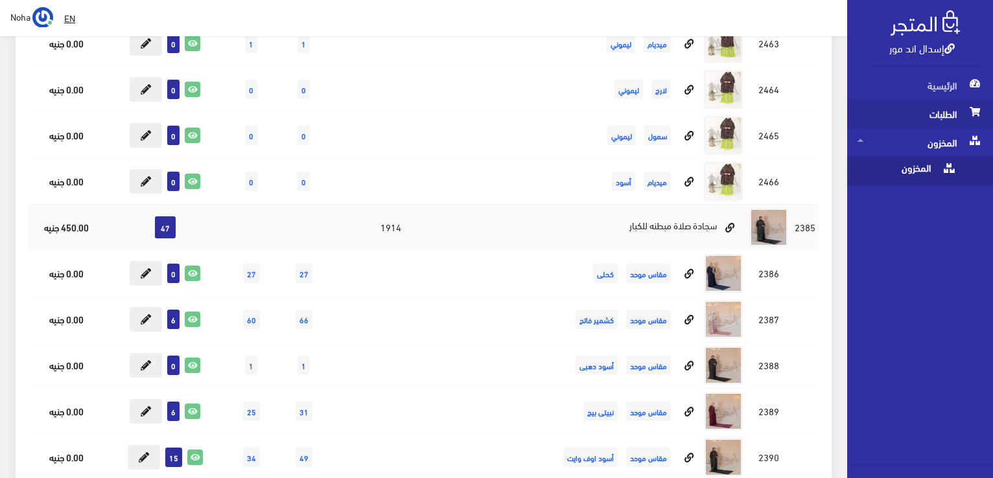
click at [943, 109] on span "الطلبات" at bounding box center [920, 114] width 125 height 29
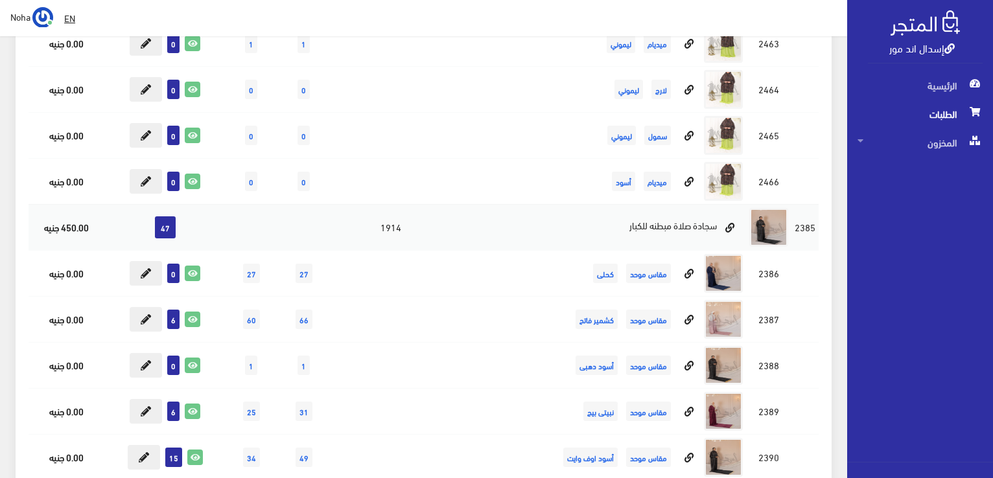
click at [937, 115] on span "الطلبات" at bounding box center [920, 114] width 125 height 29
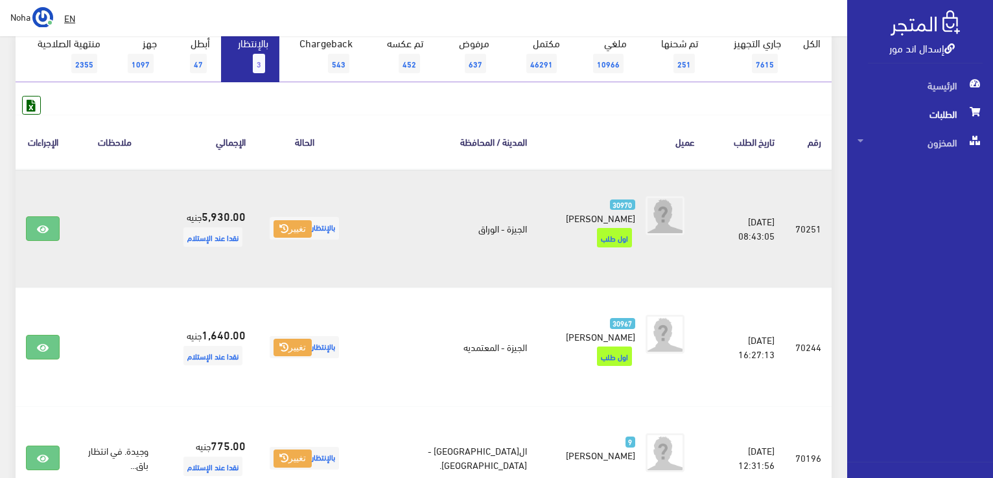
scroll to position [65, 0]
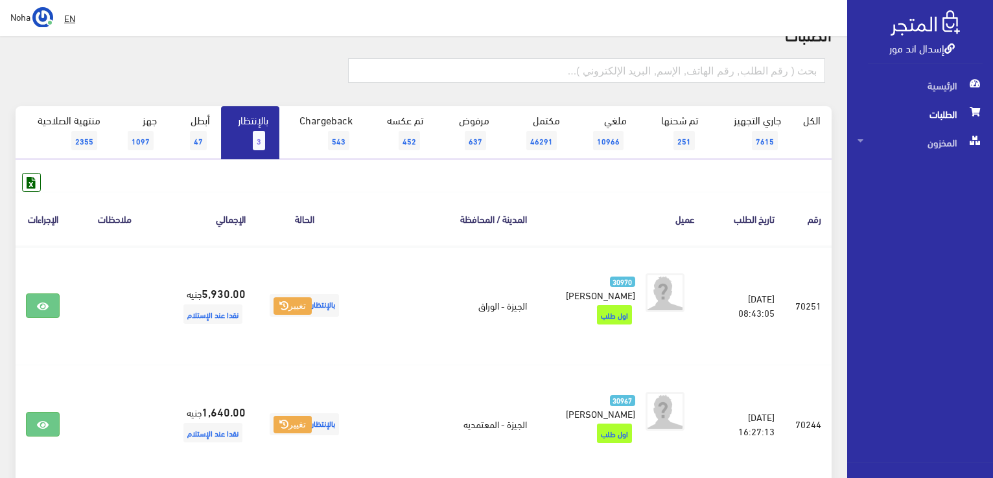
click at [264, 147] on span "3" at bounding box center [259, 140] width 12 height 19
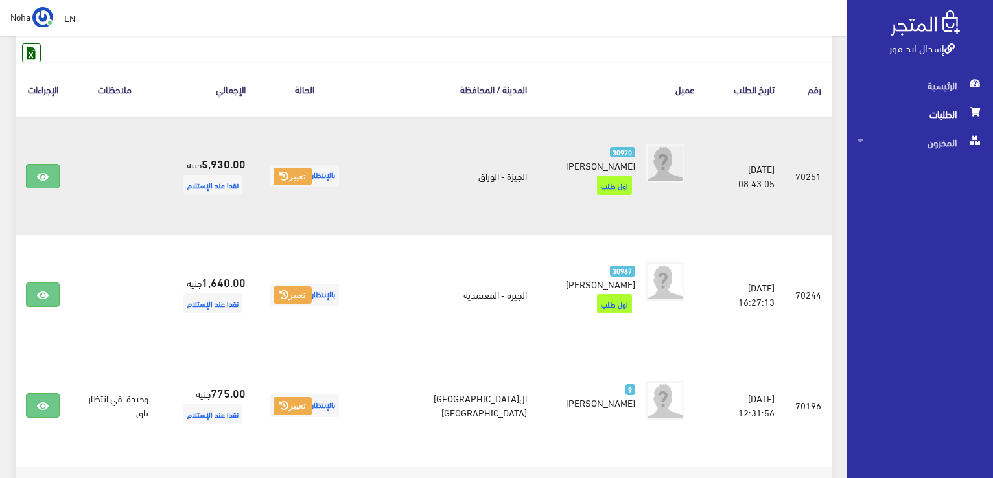
scroll to position [65, 0]
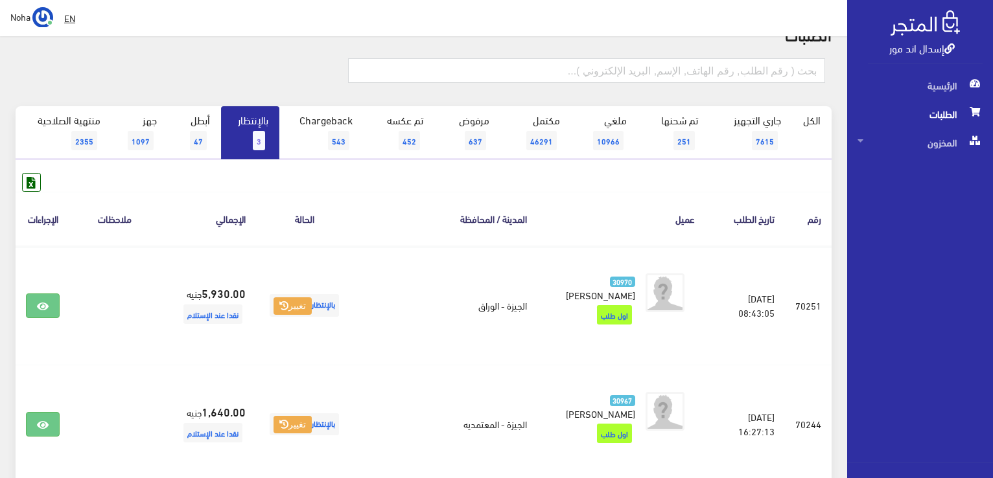
click at [267, 141] on link "بالإنتظار 3" at bounding box center [250, 132] width 58 height 53
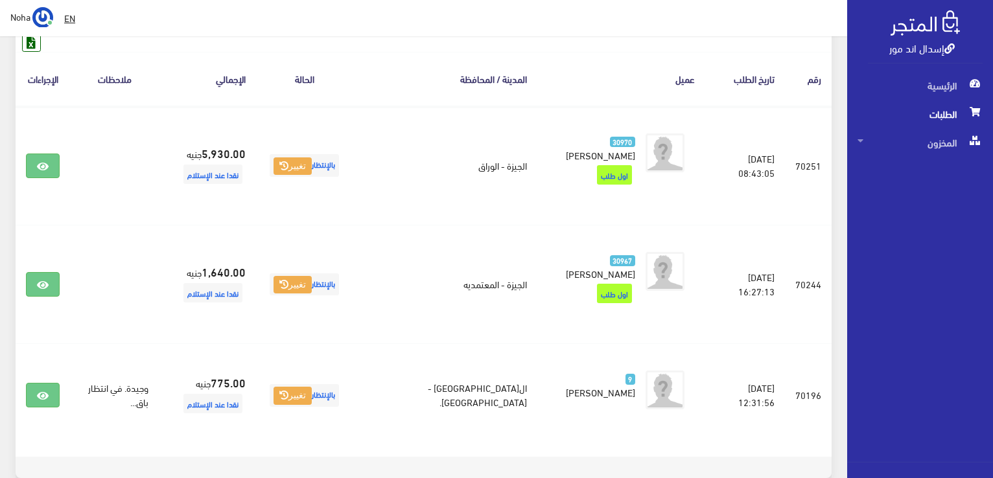
scroll to position [53, 0]
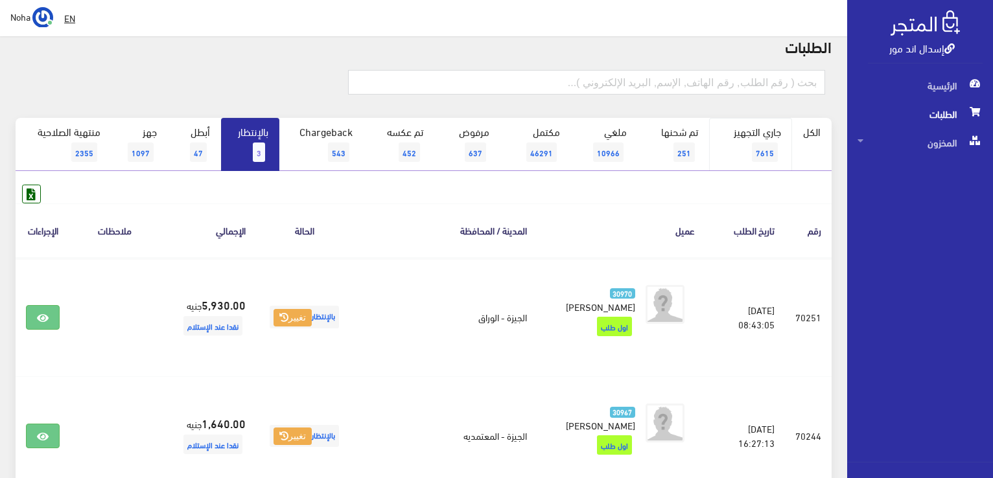
click at [755, 143] on span "7615" at bounding box center [765, 152] width 26 height 19
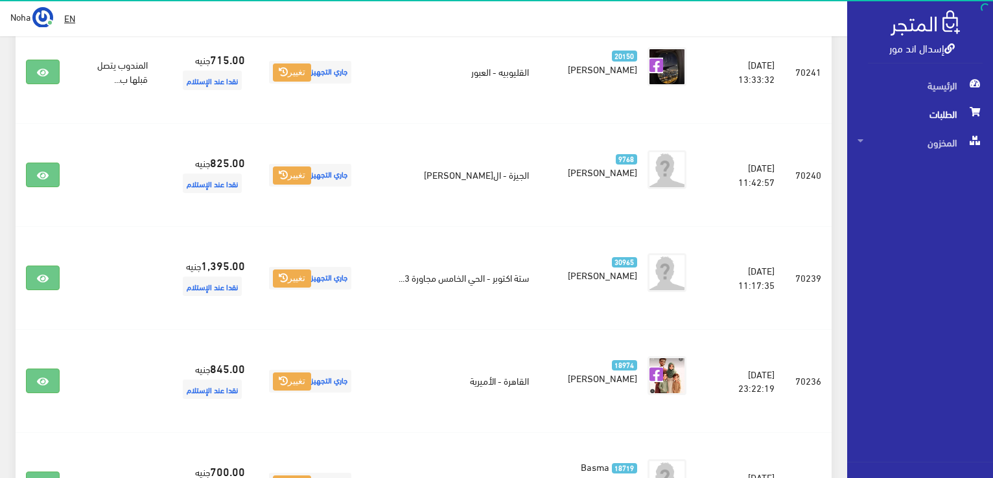
scroll to position [2075, 0]
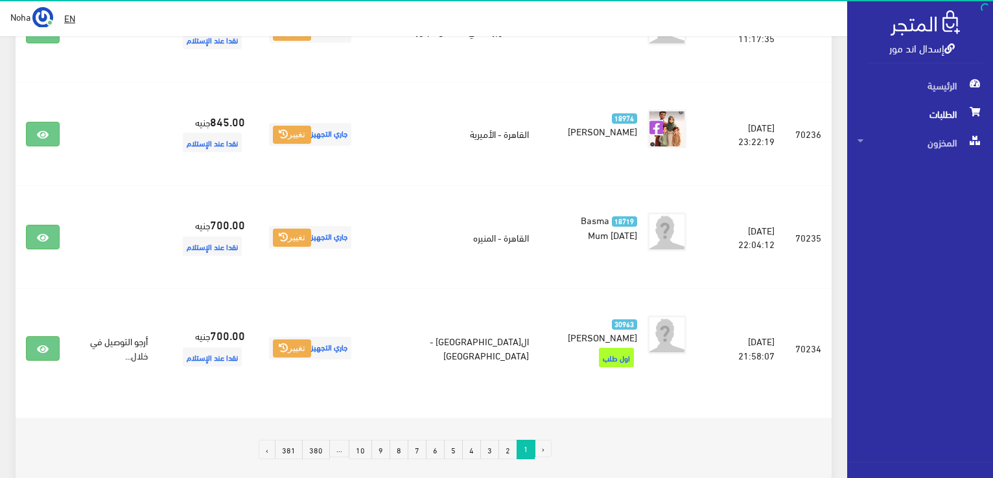
click at [493, 440] on link "3" at bounding box center [489, 449] width 19 height 19
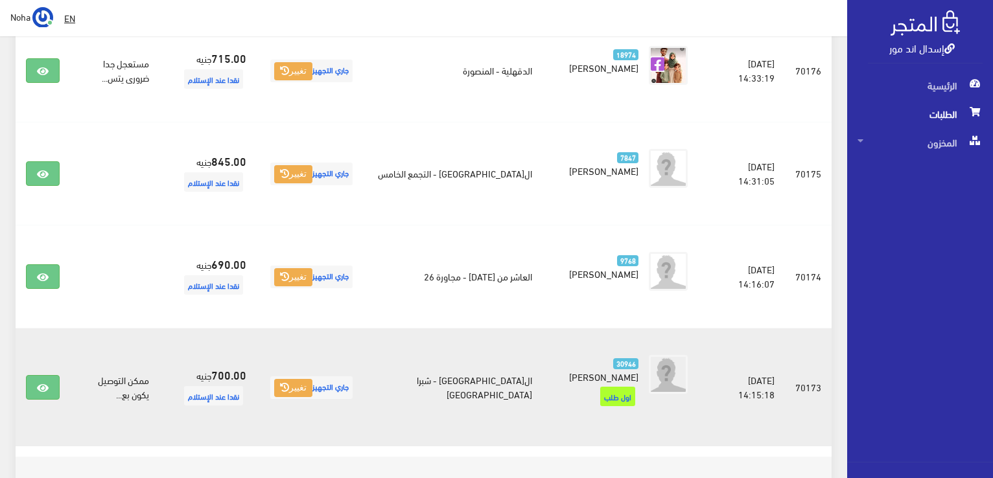
scroll to position [2010, 0]
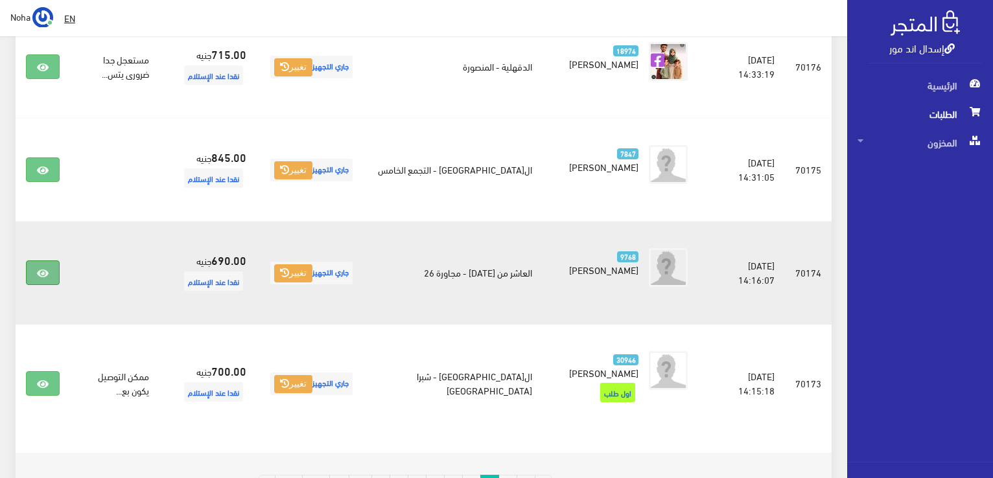
click at [43, 268] on icon at bounding box center [43, 273] width 12 height 10
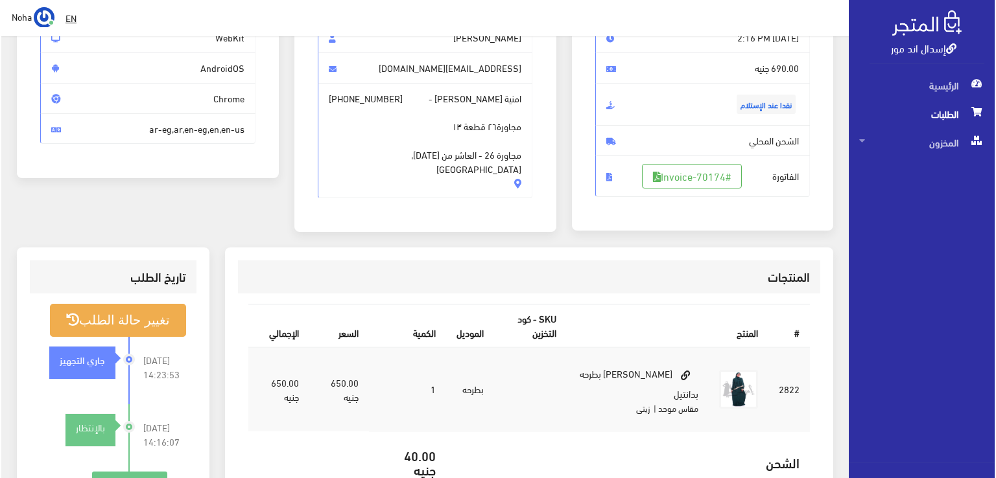
scroll to position [194, 0]
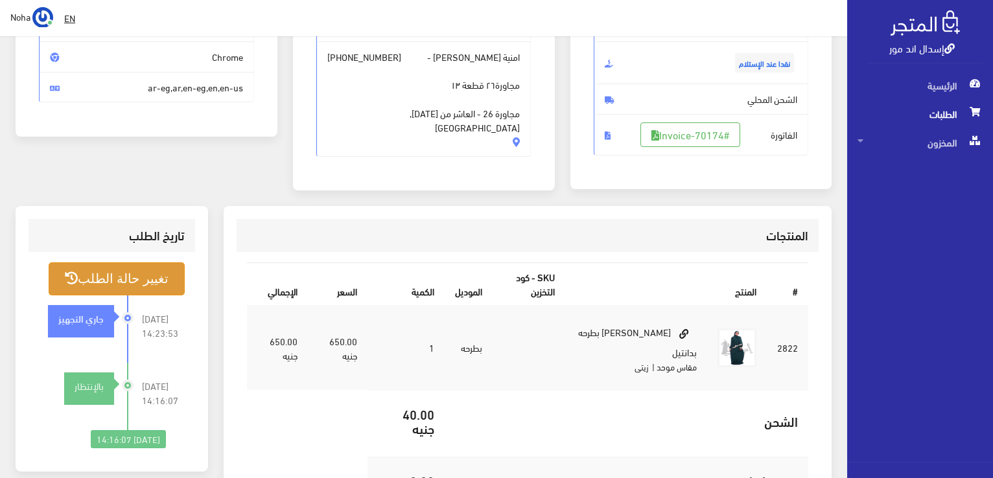
click at [127, 286] on button "تغيير حالة الطلب" at bounding box center [117, 279] width 136 height 33
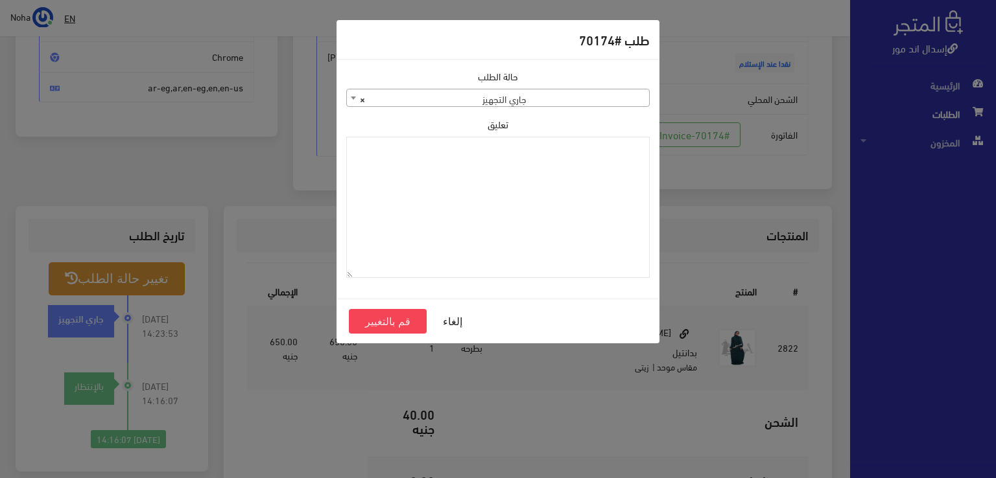
click at [488, 102] on span "× جاري التجهيز" at bounding box center [498, 98] width 302 height 18
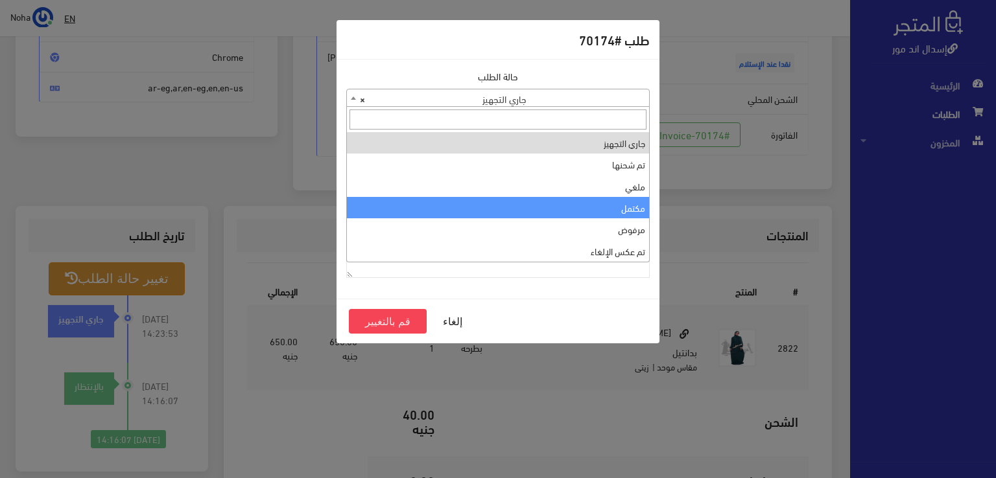
select select "4"
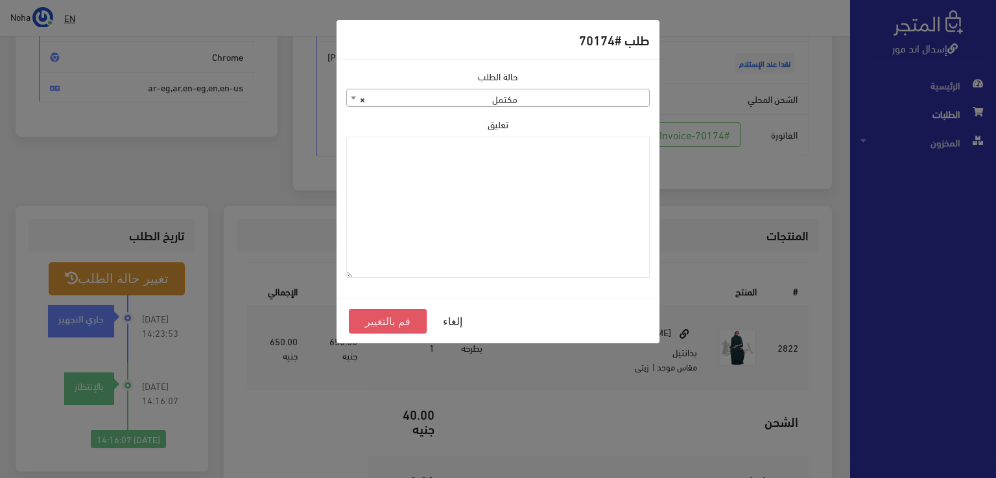
click at [403, 322] on button "قم بالتغيير" at bounding box center [388, 321] width 78 height 25
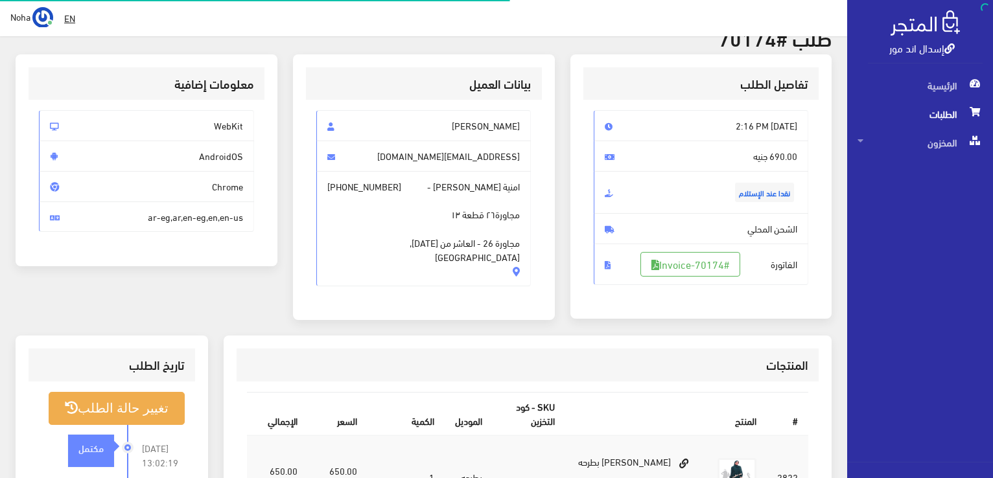
scroll to position [65, 0]
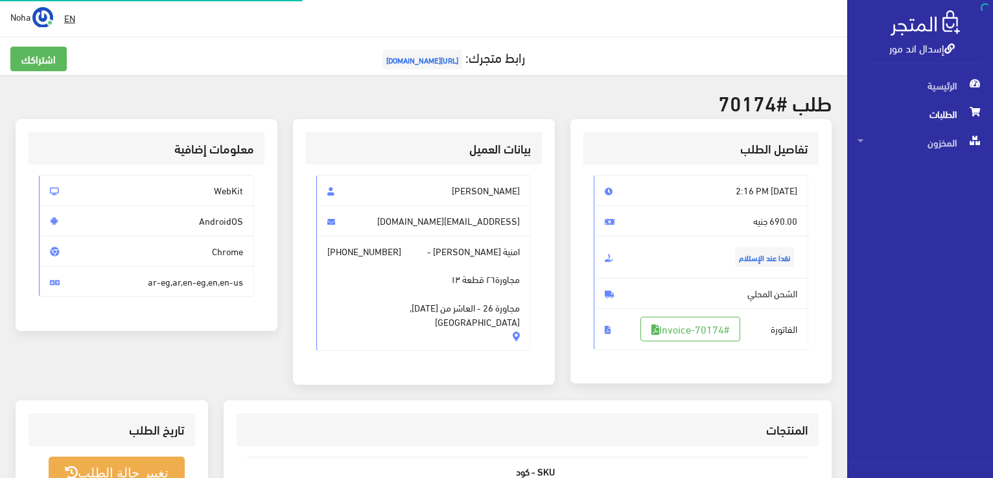
scroll to position [186, 0]
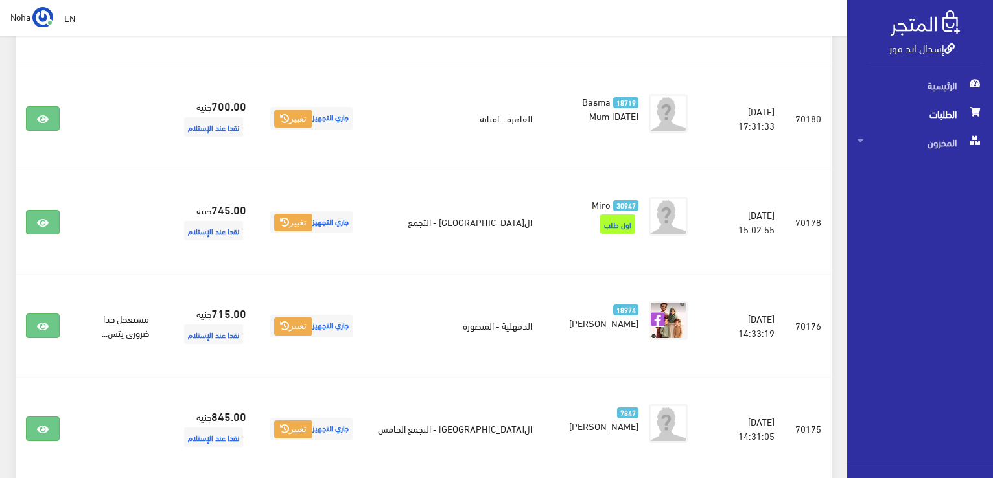
scroll to position [2045, 0]
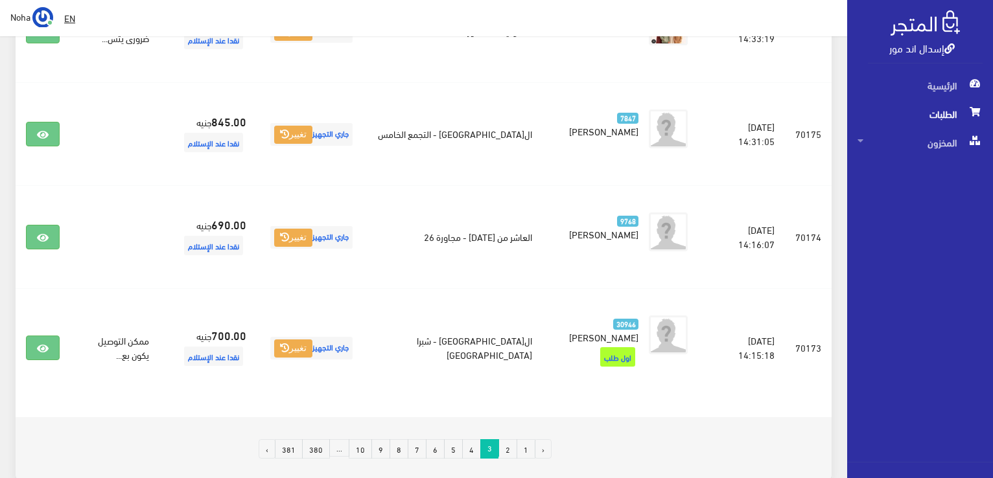
click at [510, 440] on link "2" at bounding box center [508, 449] width 19 height 19
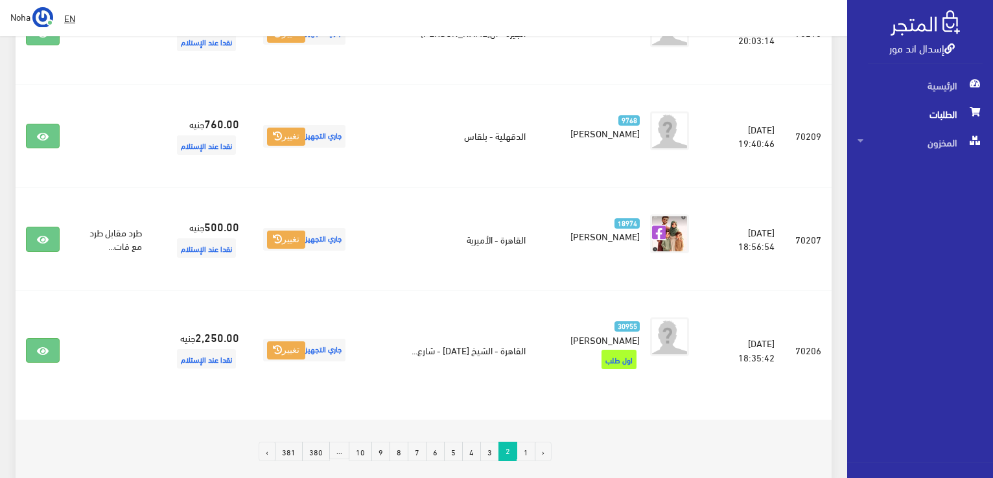
scroll to position [2134, 0]
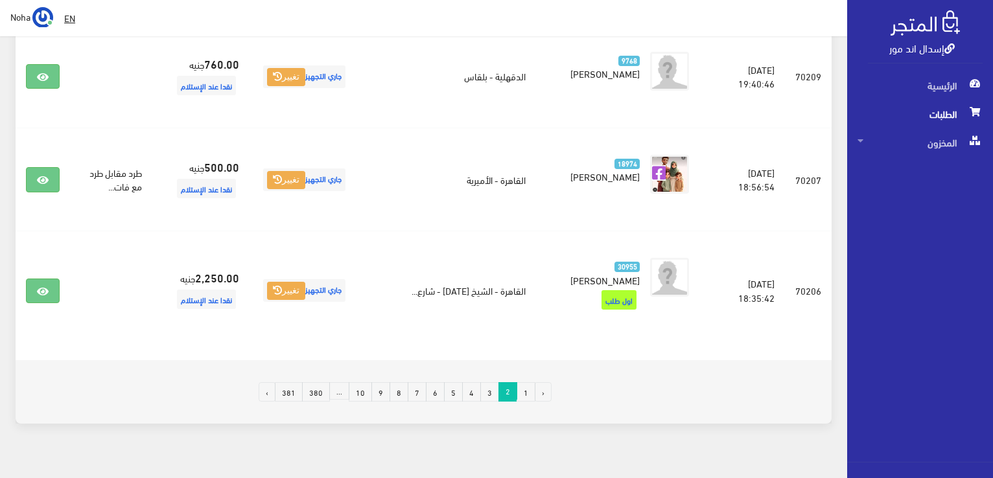
click at [457, 382] on link "5" at bounding box center [453, 391] width 19 height 19
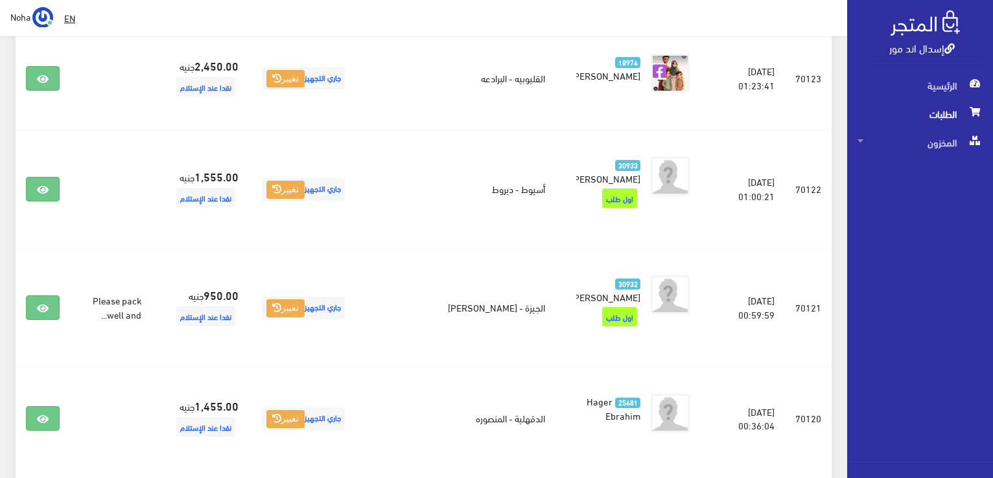
scroll to position [2010, 0]
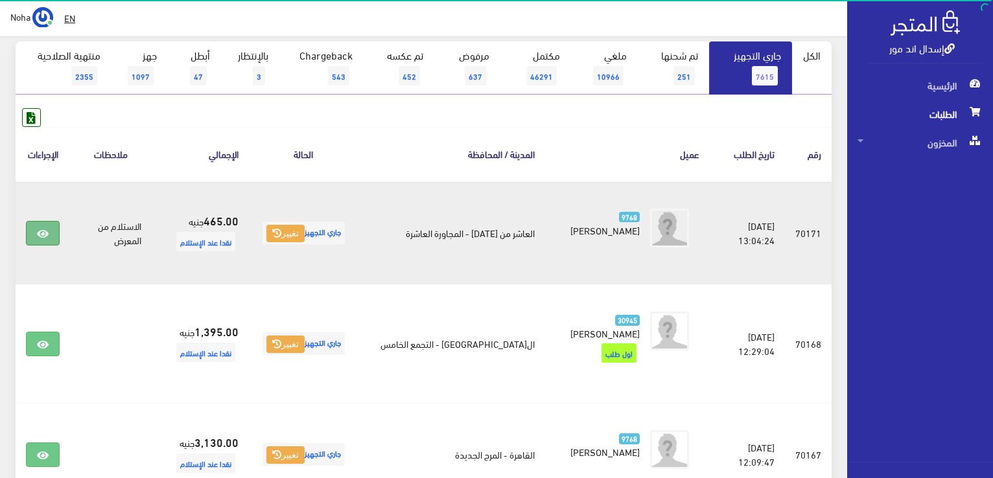
scroll to position [194, 0]
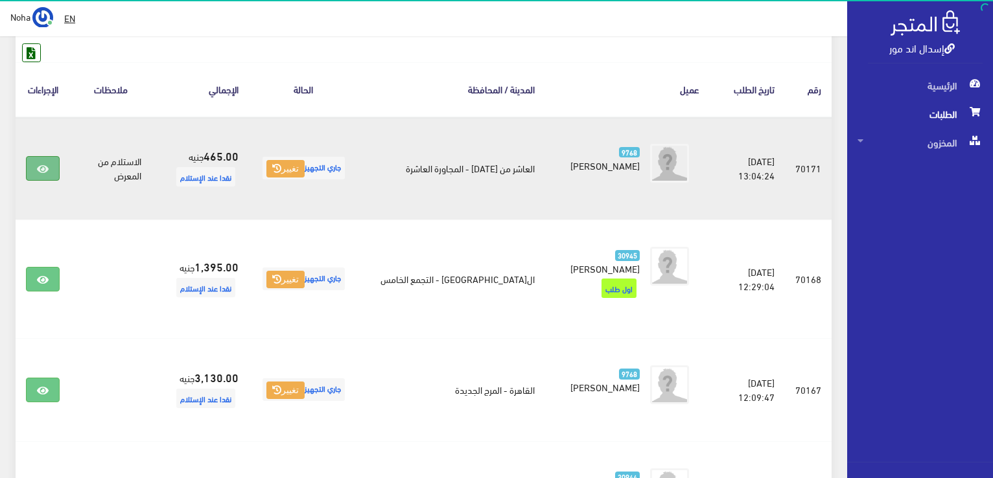
click at [52, 169] on link at bounding box center [43, 168] width 34 height 25
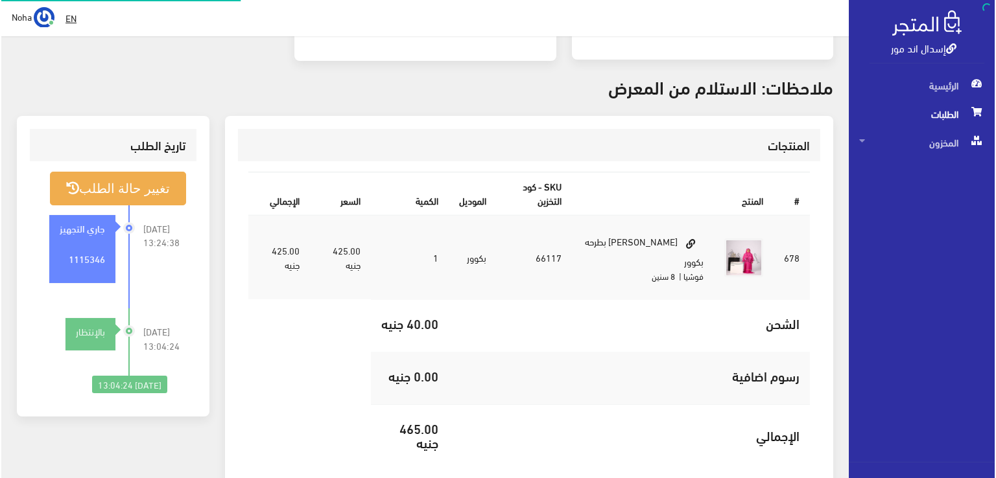
scroll to position [324, 0]
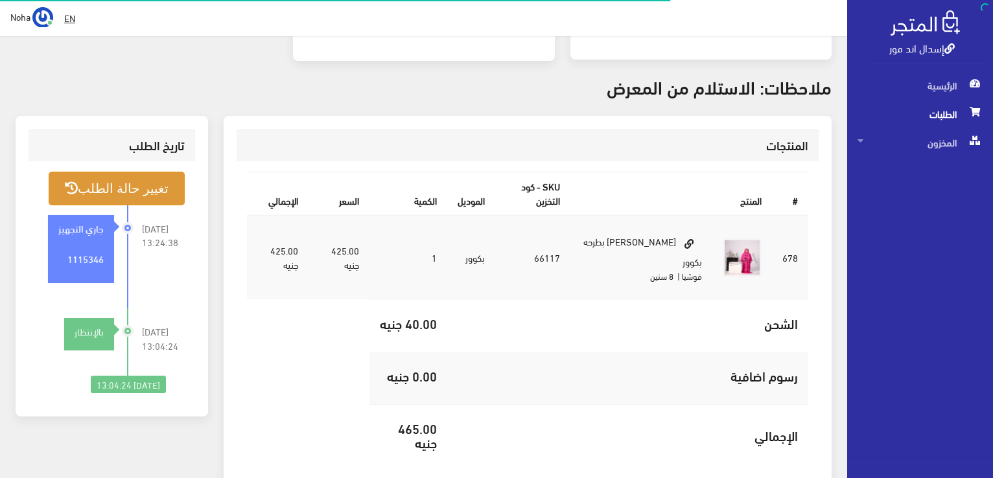
click at [113, 187] on button "تغيير حالة الطلب" at bounding box center [117, 188] width 136 height 33
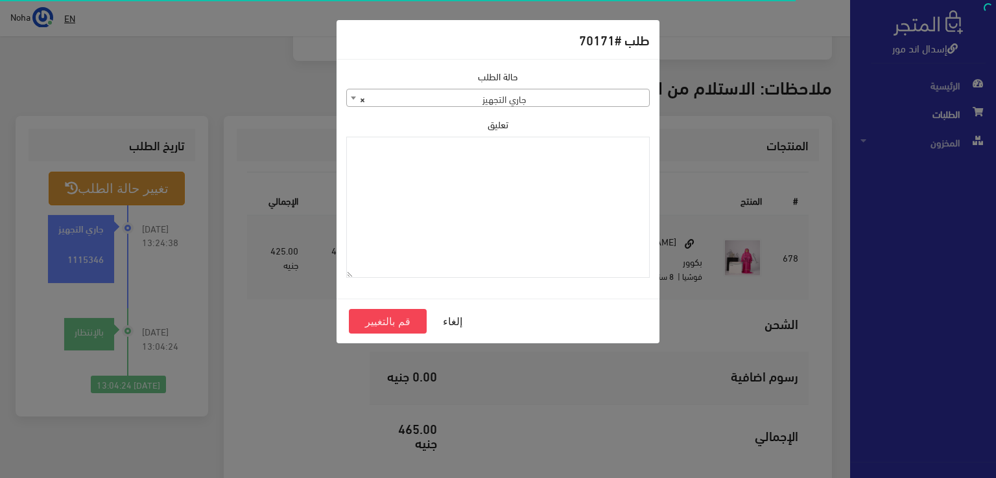
click at [502, 102] on span "× جاري التجهيز" at bounding box center [498, 98] width 302 height 18
select select "4"
click at [381, 322] on button "قم بالتغيير" at bounding box center [388, 321] width 78 height 25
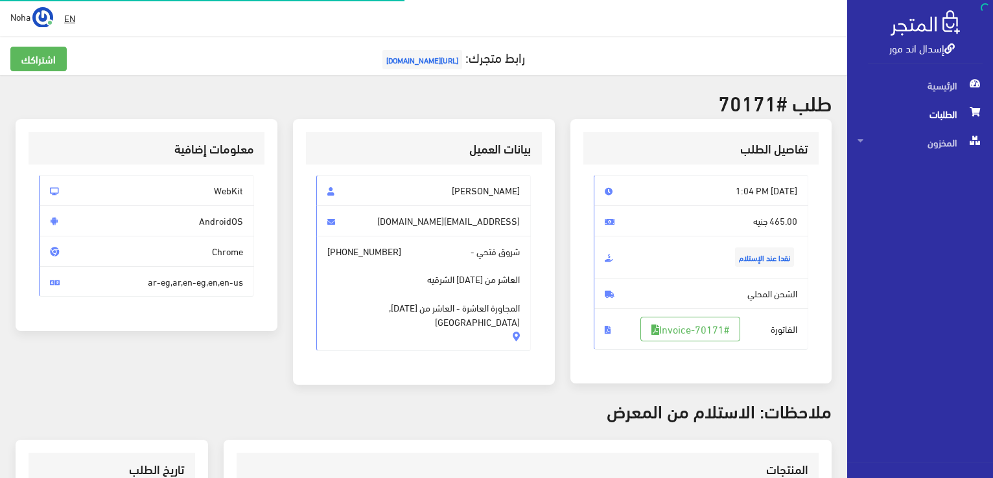
scroll to position [311, 0]
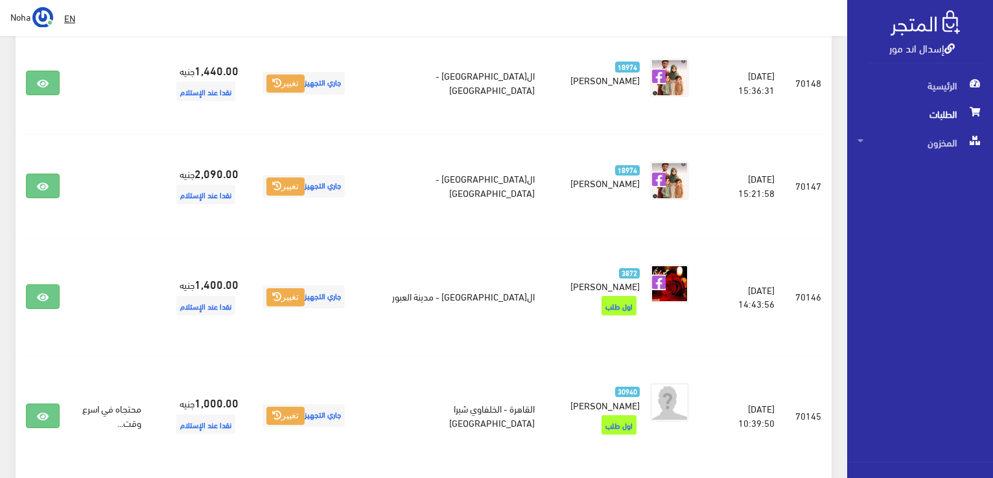
scroll to position [2010, 0]
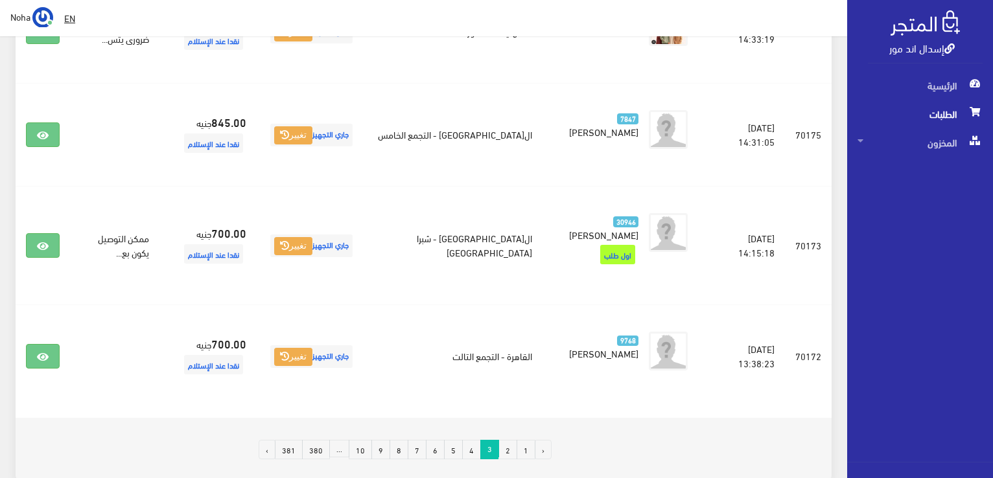
scroll to position [2045, 0]
click at [511, 440] on link "2" at bounding box center [508, 449] width 19 height 19
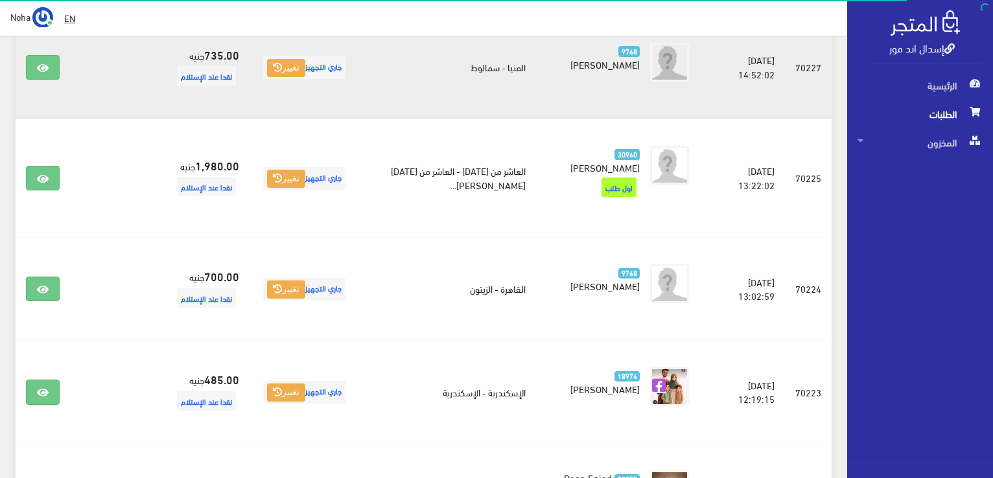
scroll to position [843, 0]
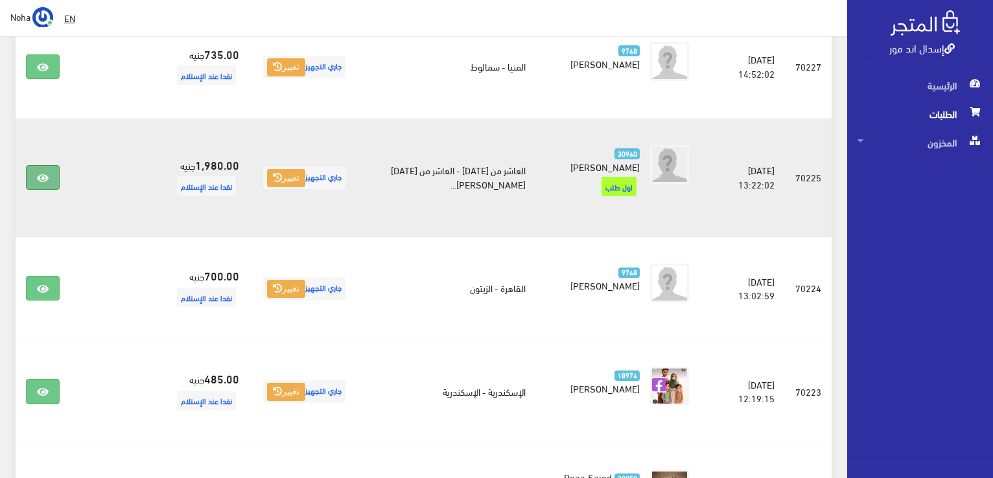
click at [49, 165] on link at bounding box center [43, 177] width 34 height 25
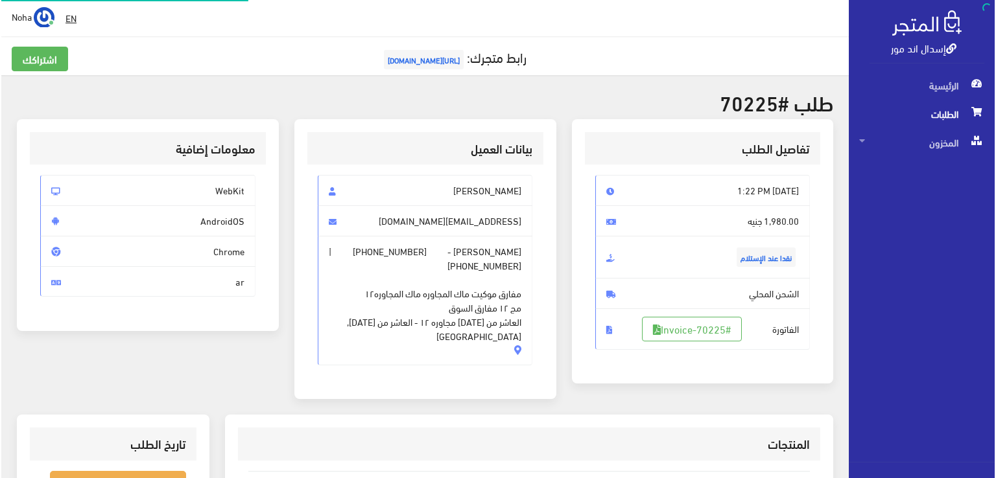
scroll to position [130, 0]
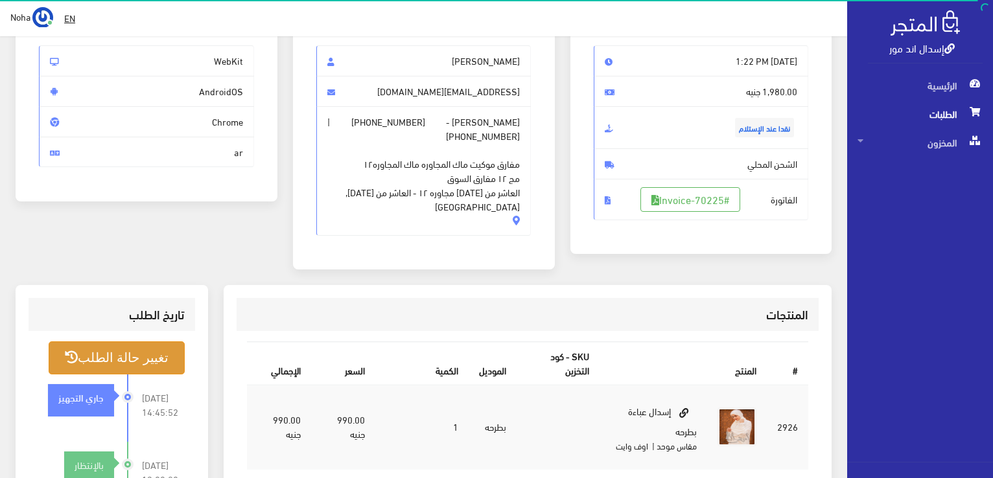
click at [135, 343] on button "تغيير حالة الطلب" at bounding box center [117, 358] width 136 height 33
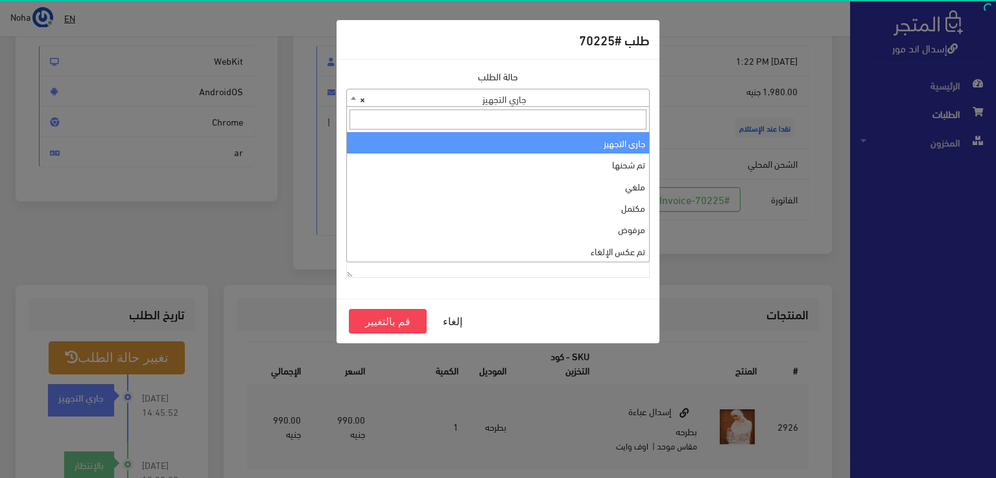
click at [591, 95] on span "× جاري التجهيز" at bounding box center [498, 98] width 302 height 18
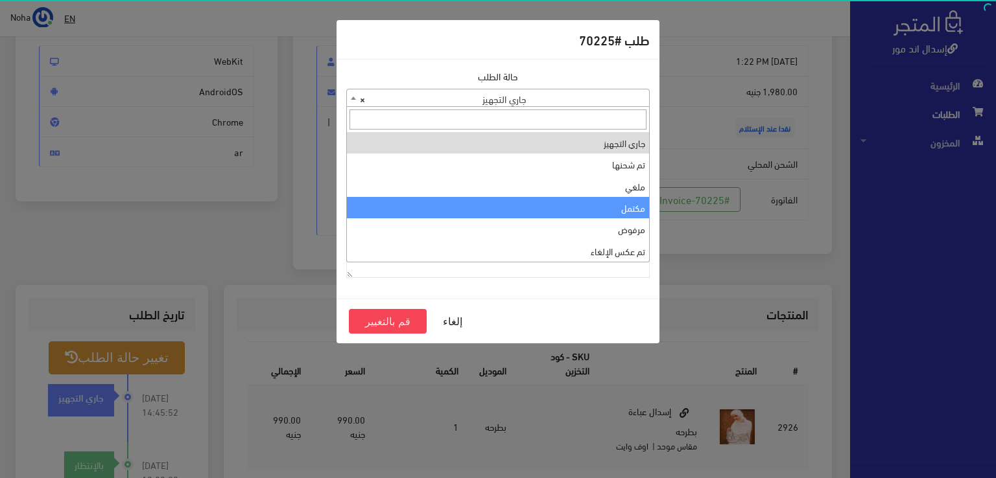
select select "4"
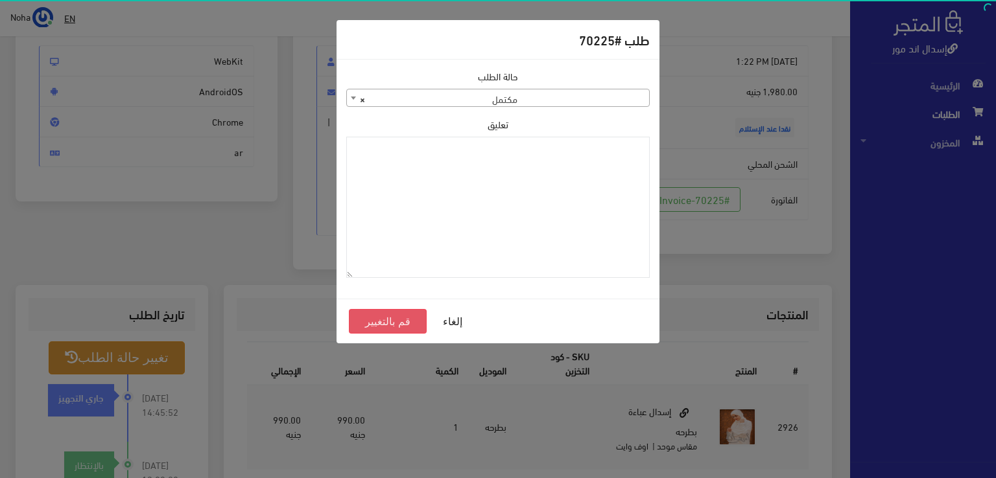
click at [405, 322] on button "قم بالتغيير" at bounding box center [388, 321] width 78 height 25
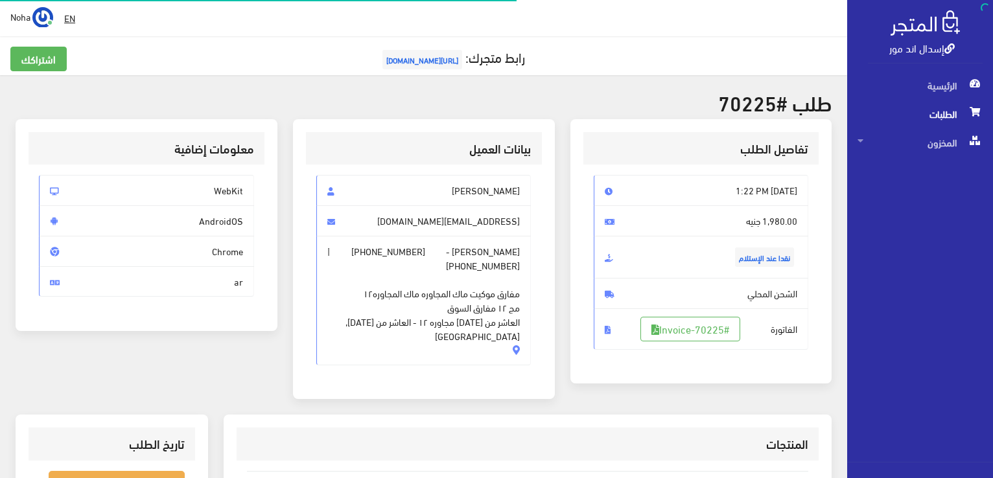
scroll to position [130, 0]
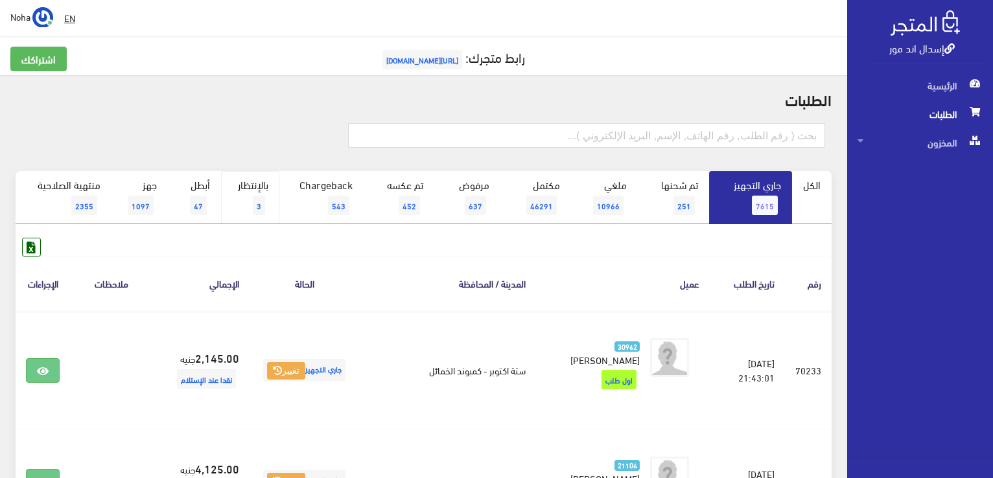
click at [256, 187] on link "بالإنتظار 3" at bounding box center [250, 197] width 58 height 53
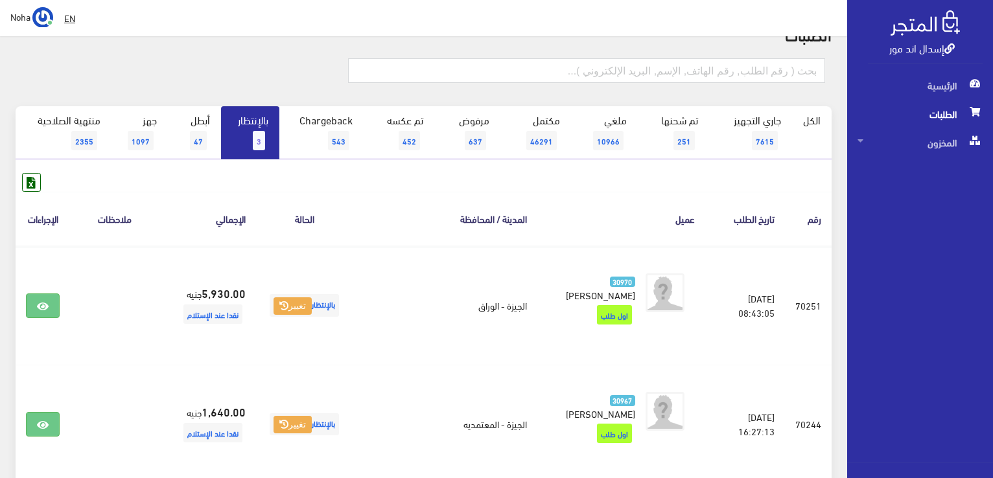
scroll to position [65, 0]
click at [246, 140] on link "بالإنتظار 3" at bounding box center [250, 132] width 58 height 53
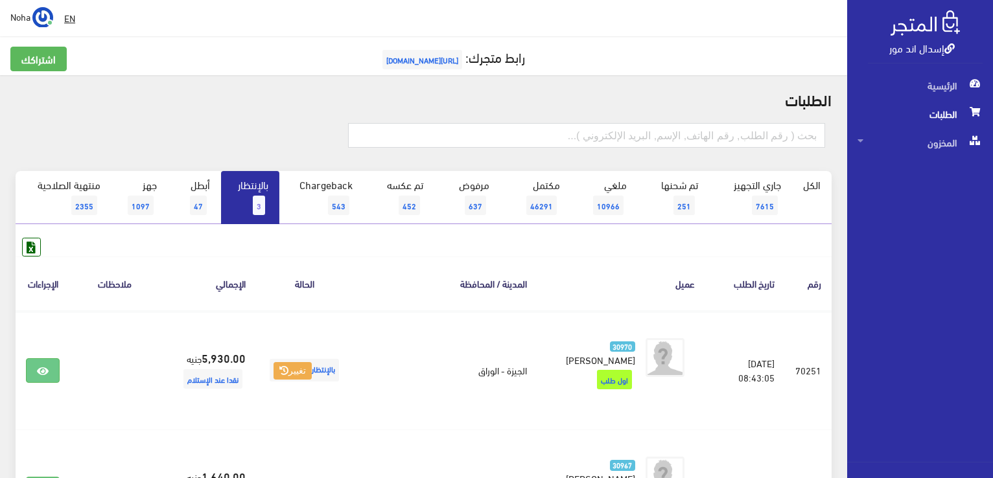
click at [224, 112] on div "الطلبات الكل 3" at bounding box center [423, 394] width 847 height 639
click at [188, 102] on h2 "الطلبات" at bounding box center [424, 99] width 816 height 17
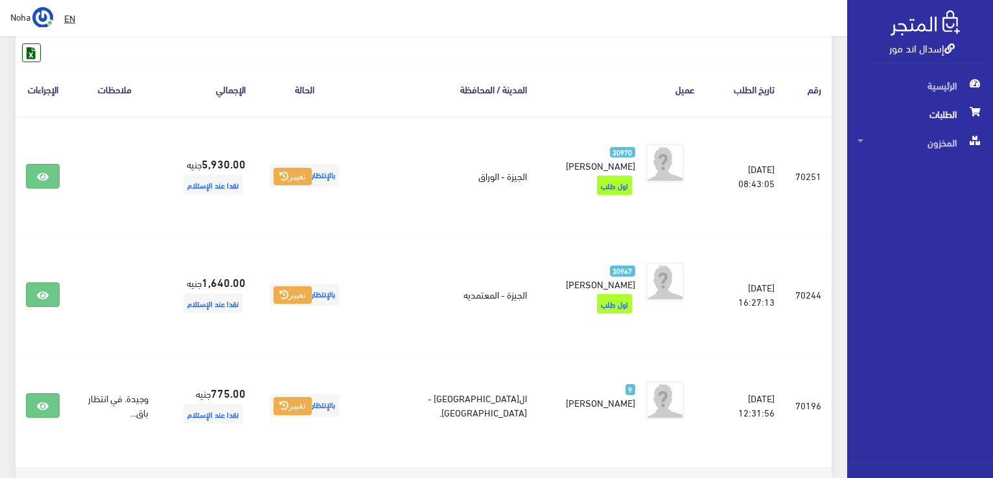
scroll to position [248, 0]
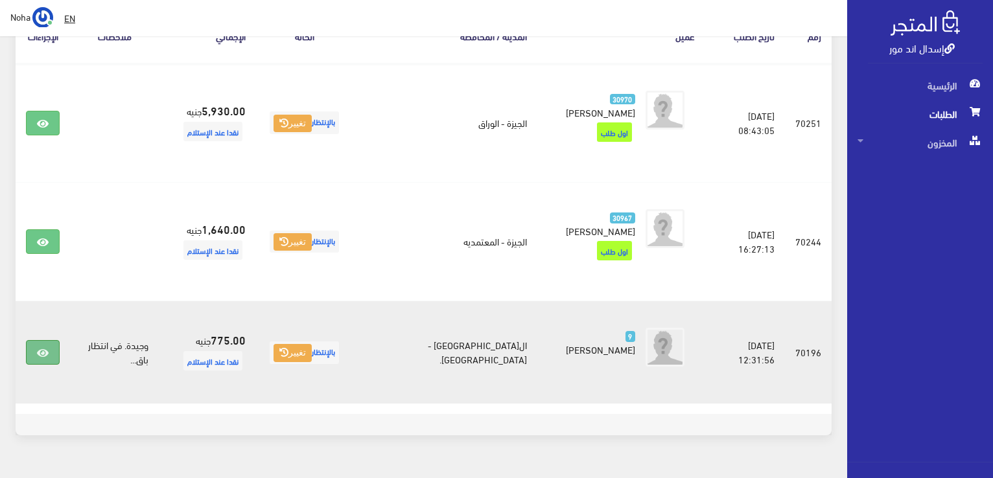
click at [51, 340] on link at bounding box center [43, 352] width 34 height 25
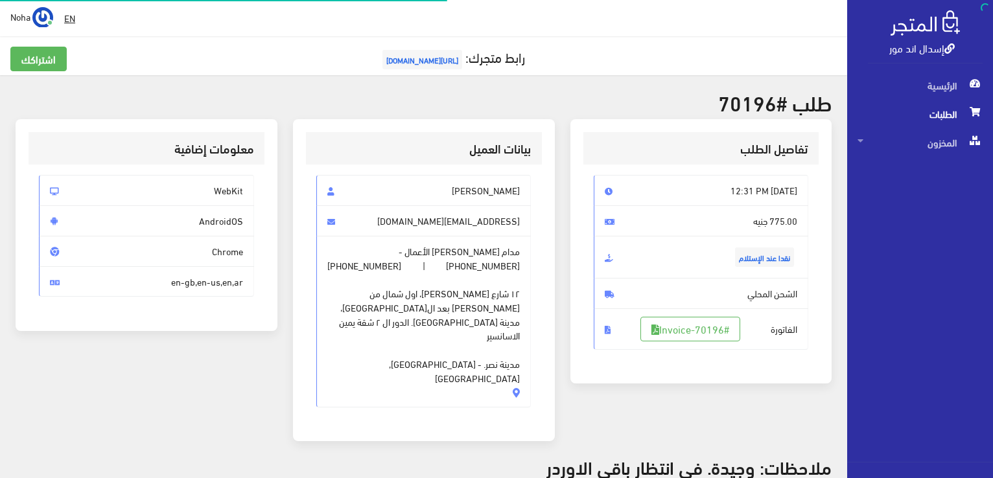
scroll to position [259, 0]
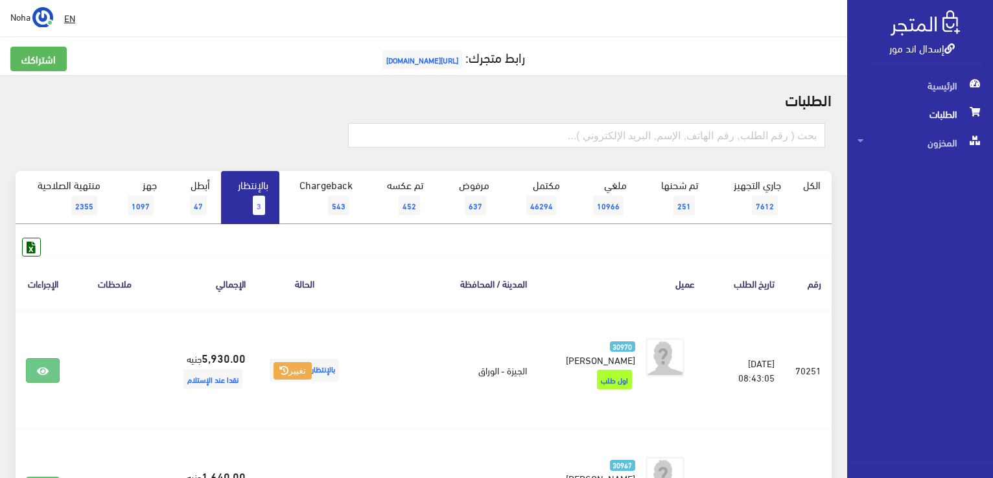
click at [456, 56] on span "[URL][DOMAIN_NAME]" at bounding box center [422, 59] width 80 height 19
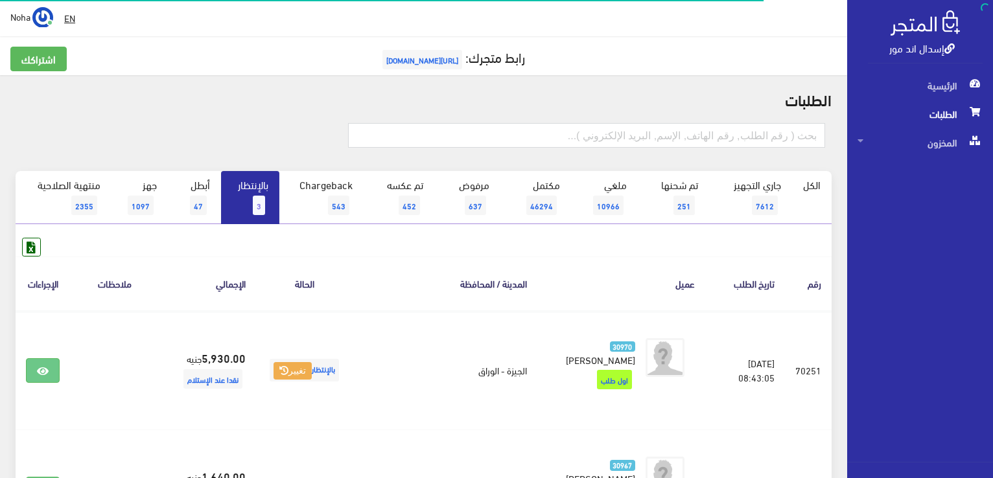
click at [259, 194] on link "بالإنتظار 3" at bounding box center [250, 197] width 58 height 53
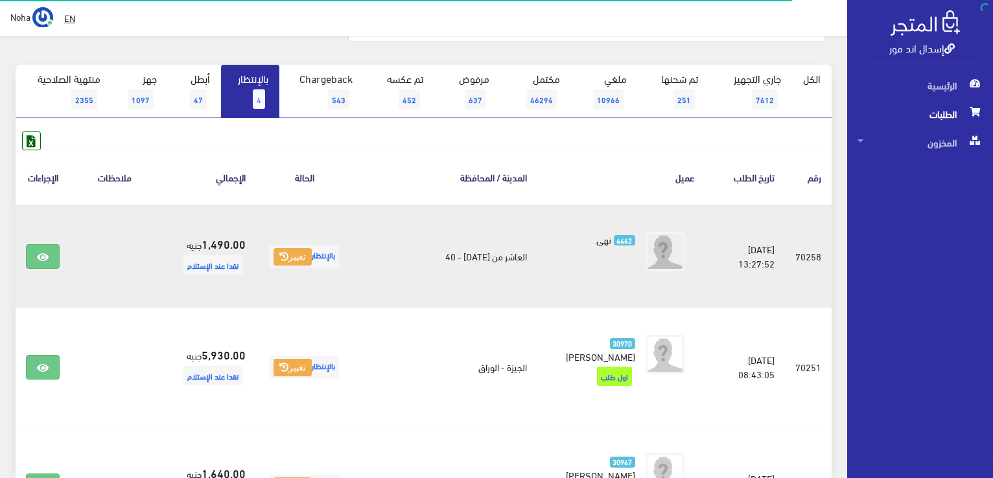
scroll to position [194, 0]
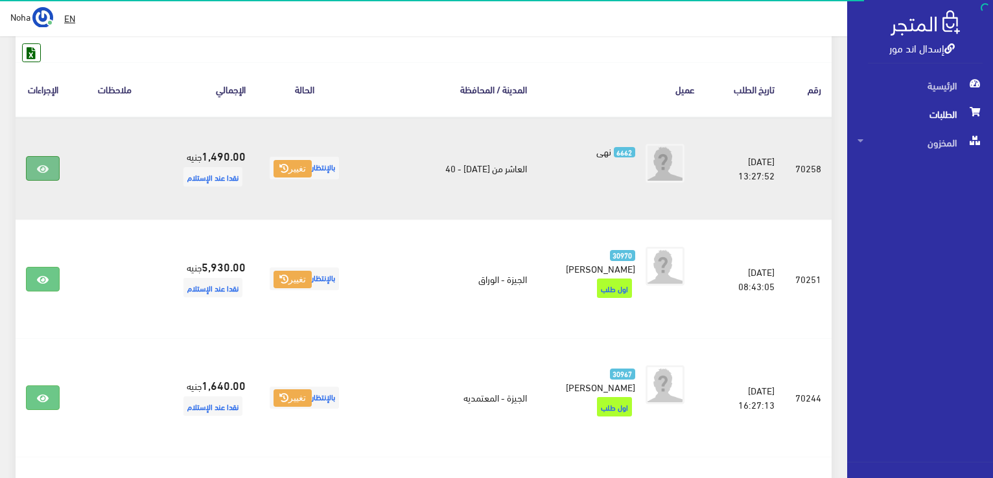
click at [49, 165] on icon at bounding box center [43, 169] width 12 height 10
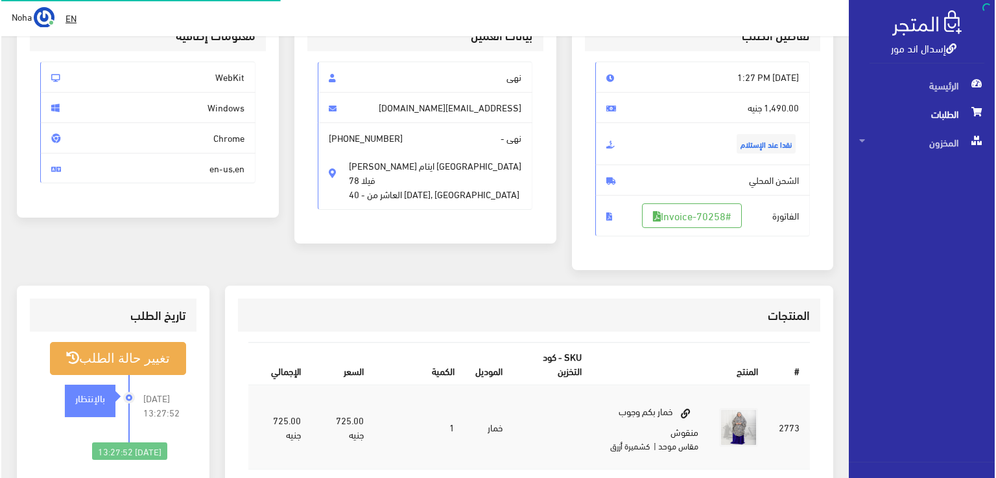
scroll to position [130, 0]
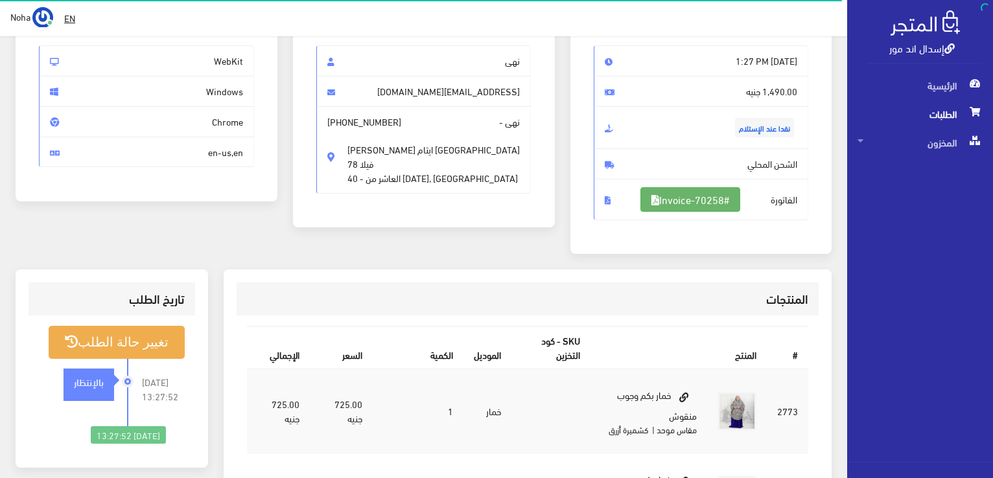
click at [713, 206] on link "#Invoice-70258" at bounding box center [690, 199] width 100 height 25
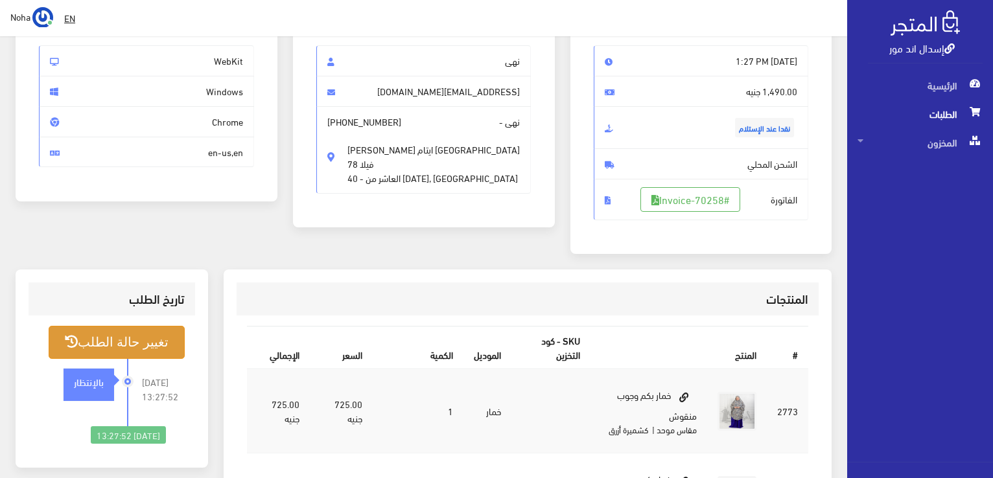
click at [169, 339] on button "تغيير حالة الطلب" at bounding box center [117, 342] width 136 height 33
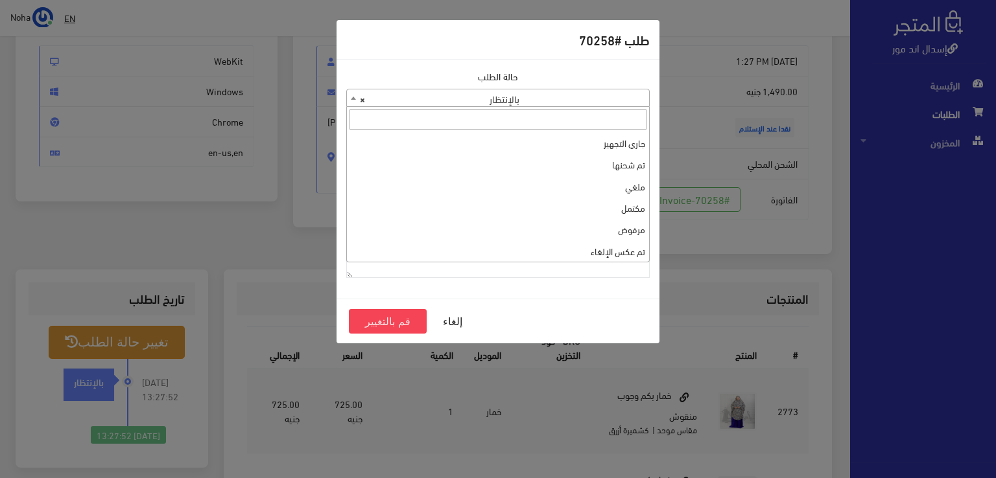
click at [616, 104] on span "× بالإنتظار" at bounding box center [498, 98] width 302 height 18
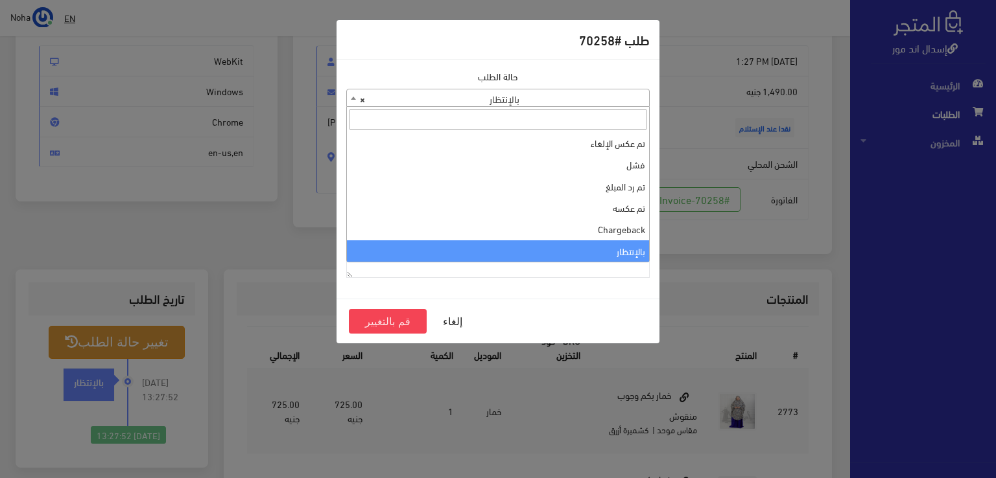
scroll to position [173, 0]
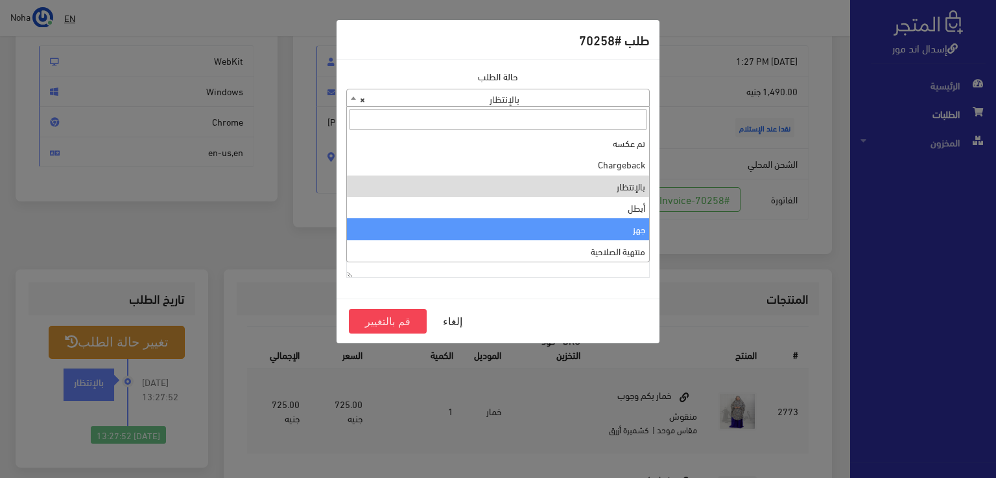
select select "13"
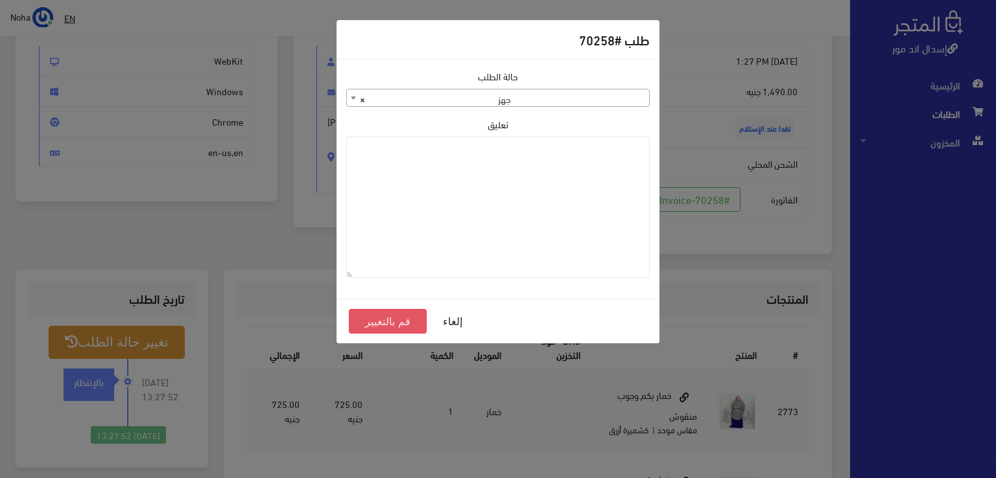
click at [386, 317] on button "قم بالتغيير" at bounding box center [388, 321] width 78 height 25
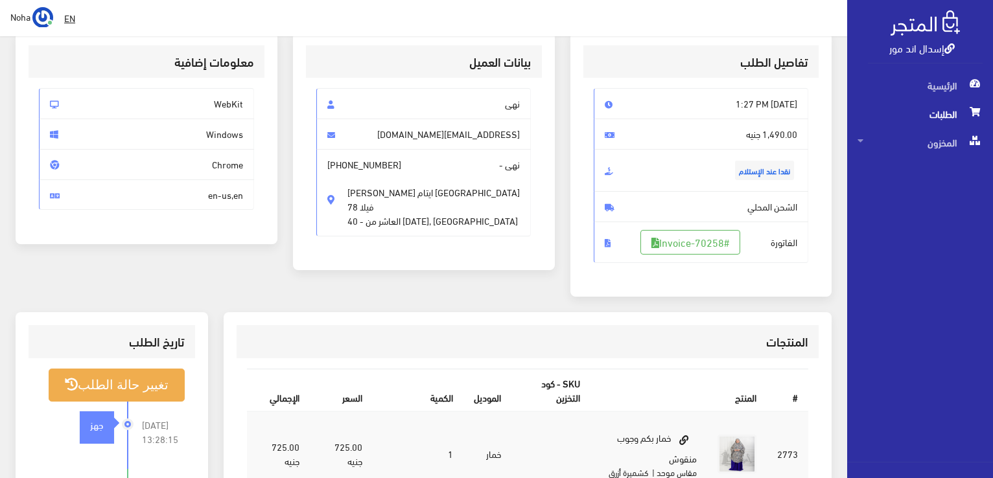
scroll to position [194, 0]
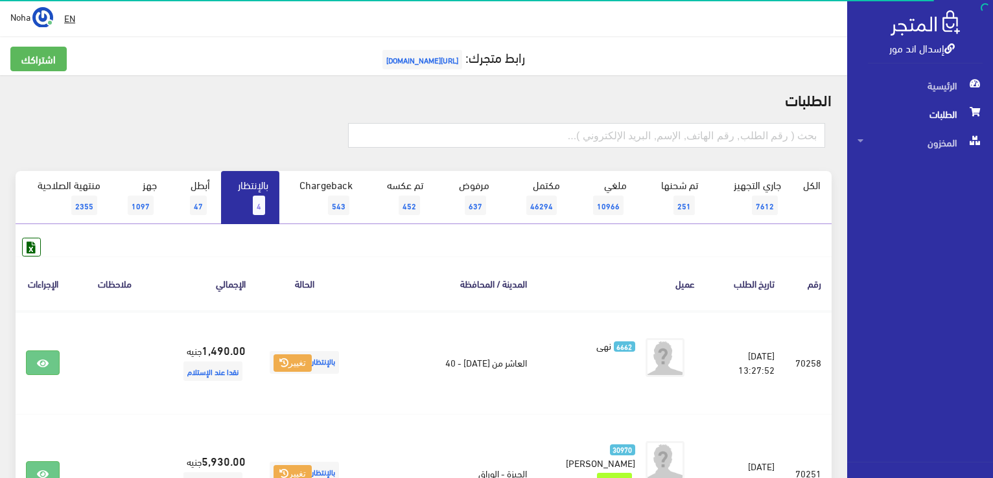
click at [241, 200] on link "بالإنتظار 4" at bounding box center [250, 197] width 58 height 53
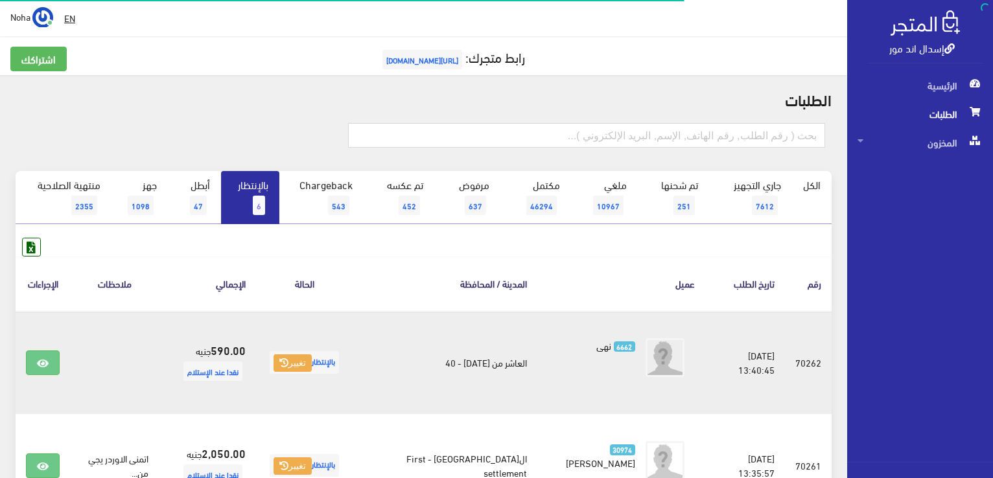
scroll to position [130, 0]
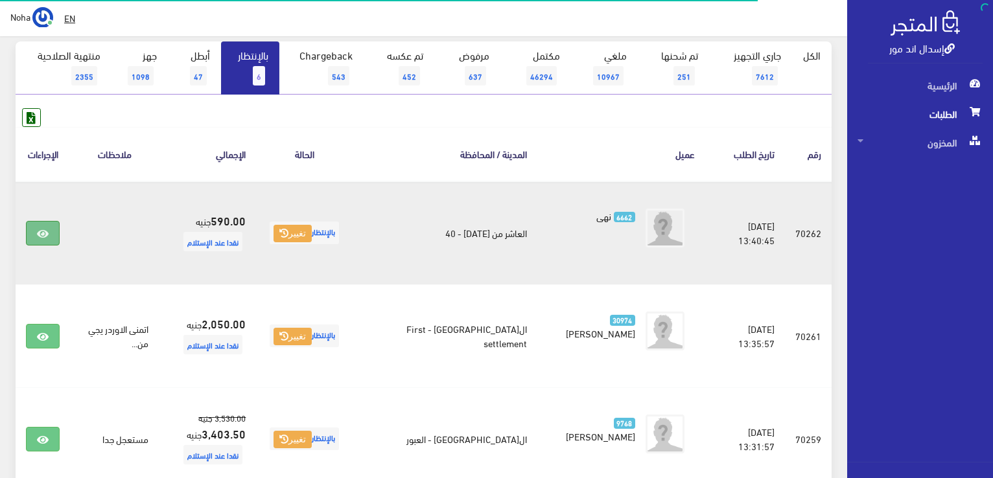
click at [44, 238] on icon at bounding box center [43, 234] width 12 height 10
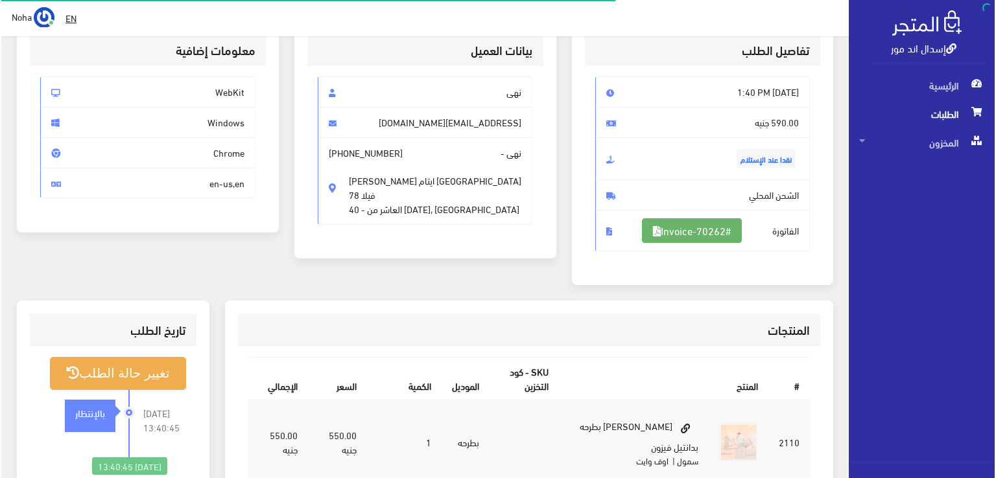
scroll to position [194, 0]
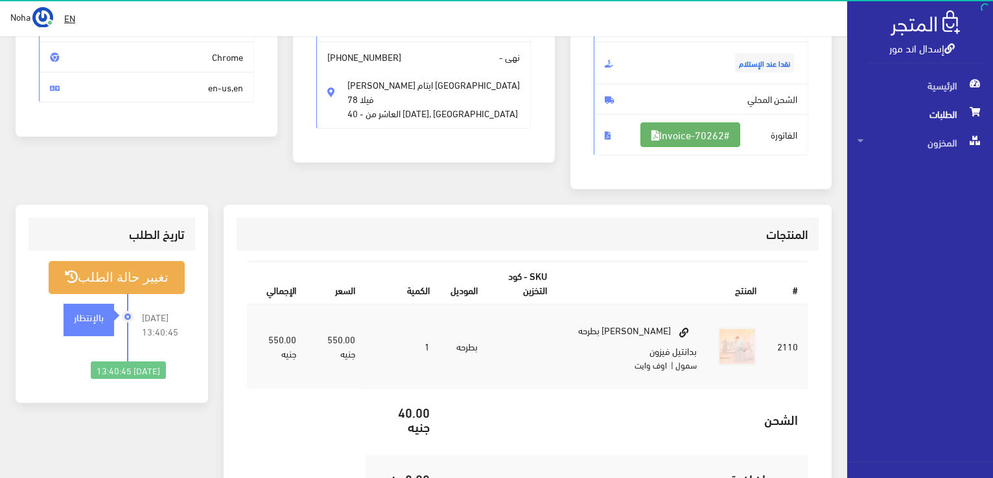
click at [689, 128] on link "#Invoice-70262" at bounding box center [690, 135] width 100 height 25
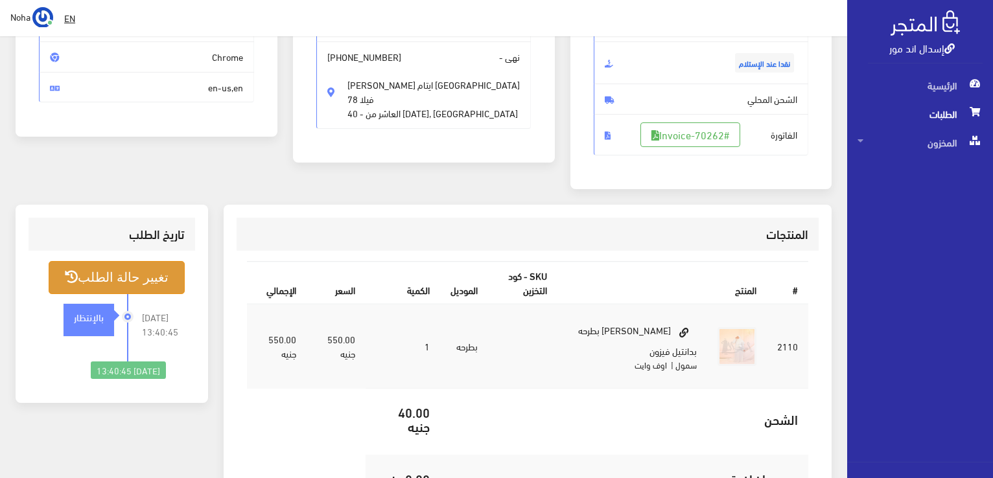
click at [130, 277] on button "تغيير حالة الطلب" at bounding box center [117, 277] width 136 height 33
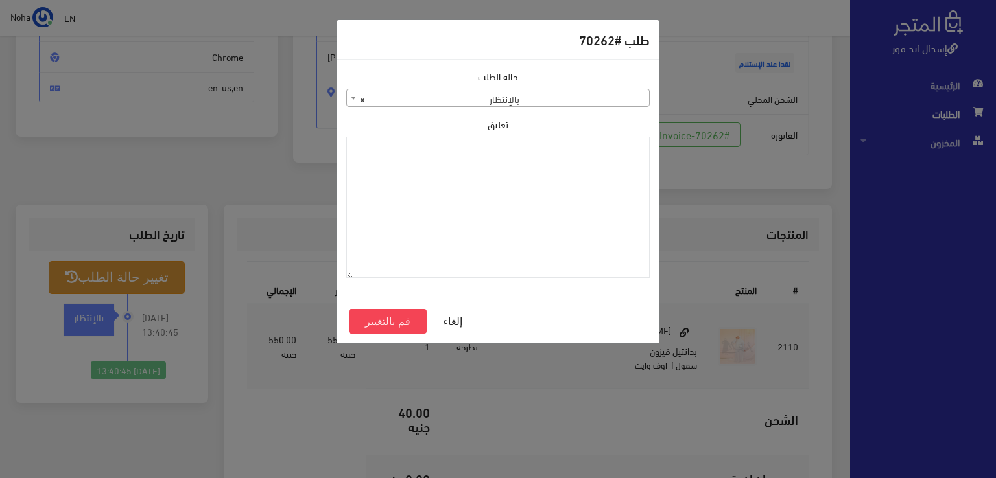
click at [475, 105] on span "× بالإنتظار" at bounding box center [498, 98] width 302 height 18
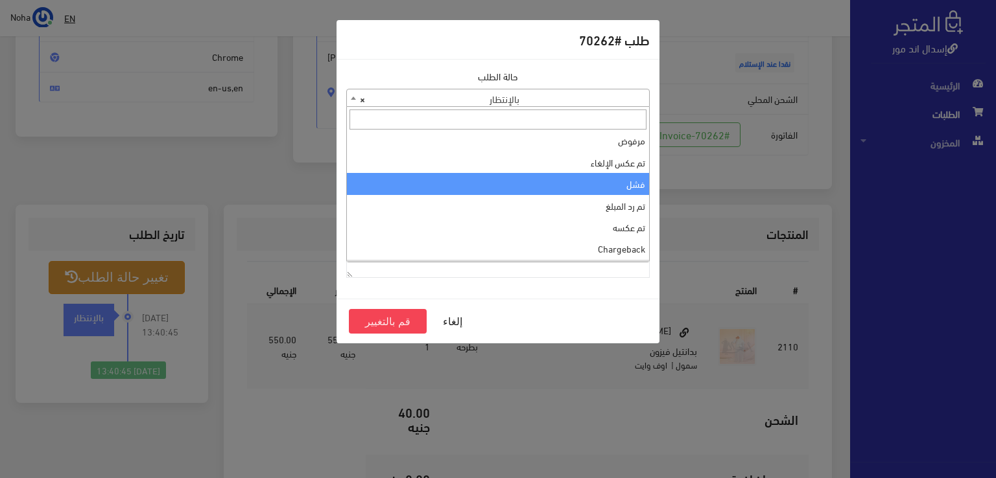
scroll to position [173, 0]
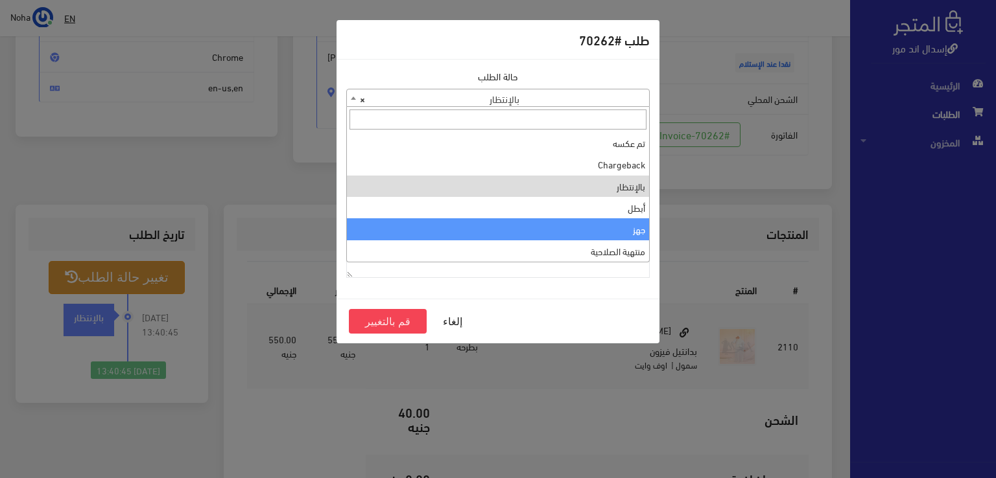
select select "13"
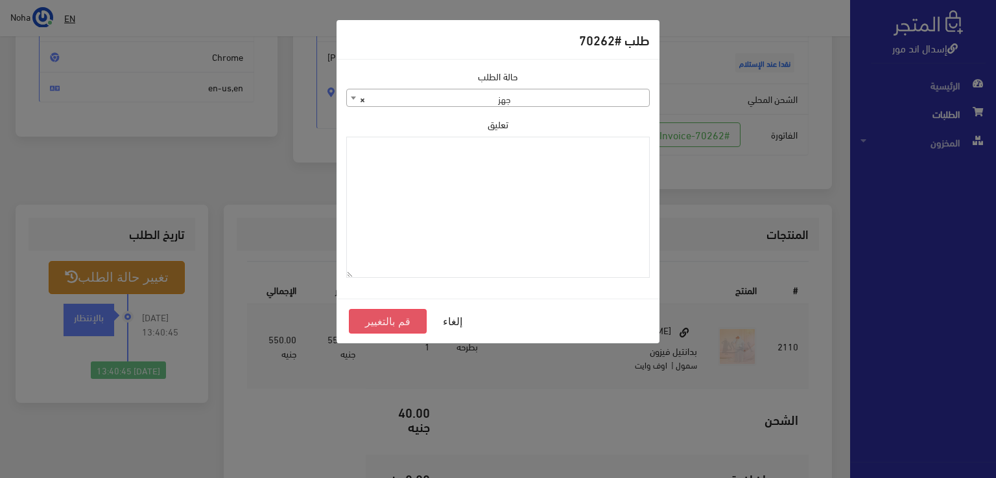
click at [401, 316] on button "قم بالتغيير" at bounding box center [388, 321] width 78 height 25
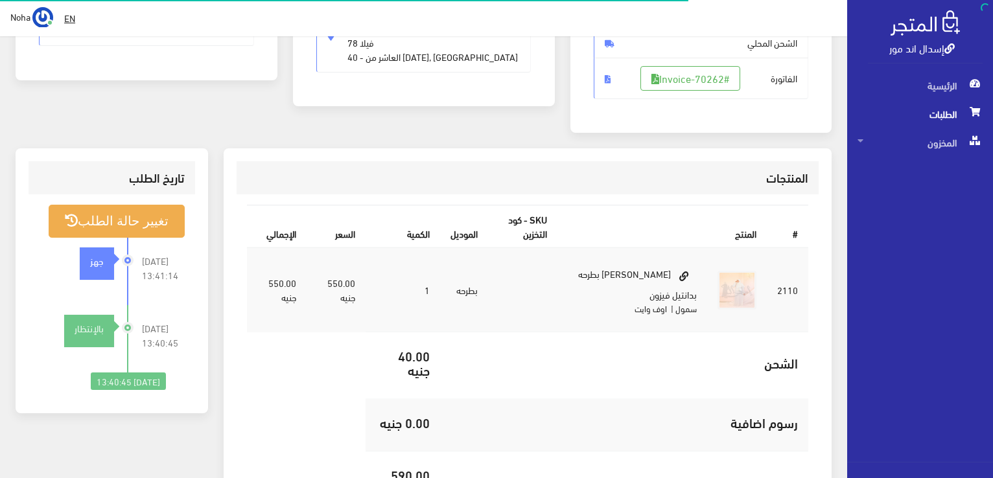
scroll to position [259, 0]
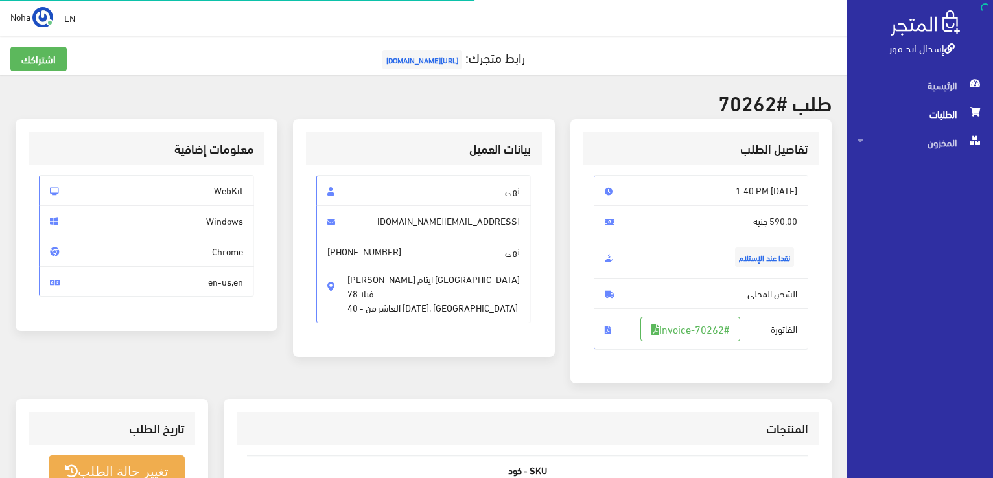
scroll to position [186, 0]
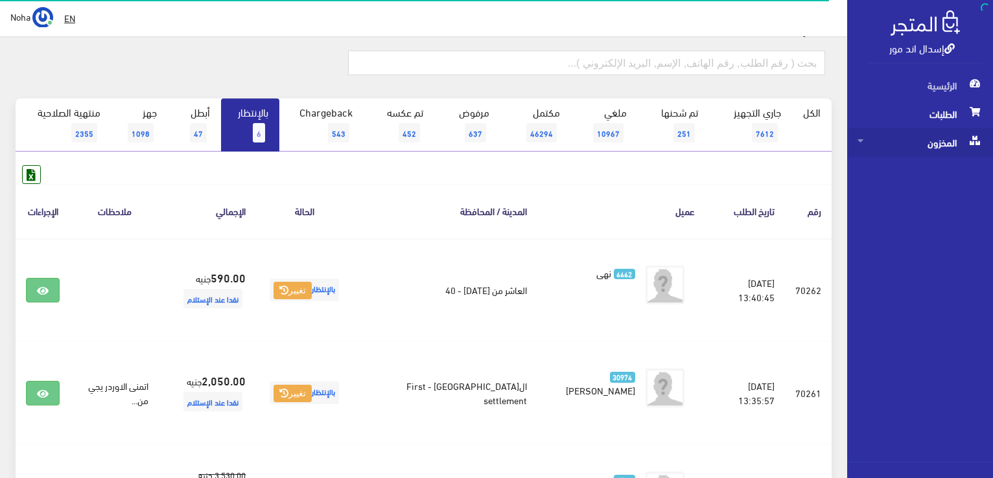
scroll to position [65, 0]
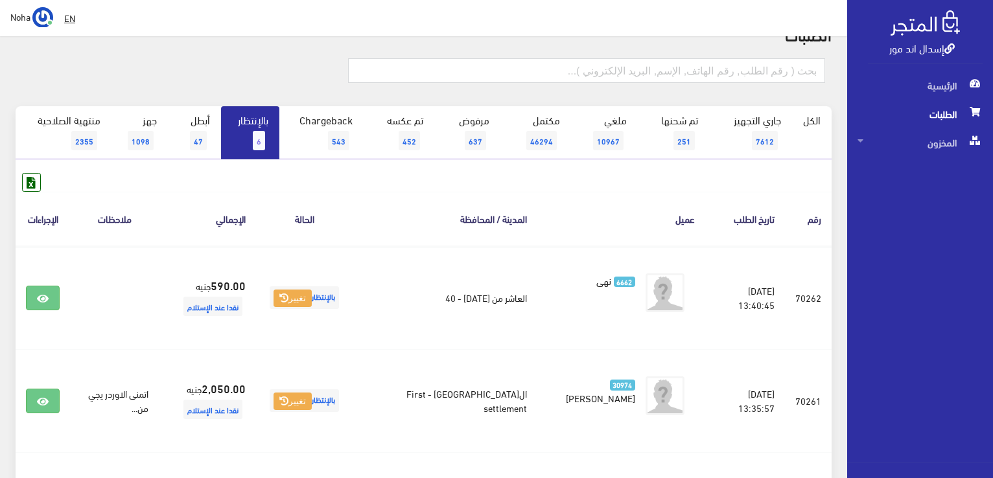
click at [246, 132] on link "بالإنتظار 6" at bounding box center [250, 132] width 58 height 53
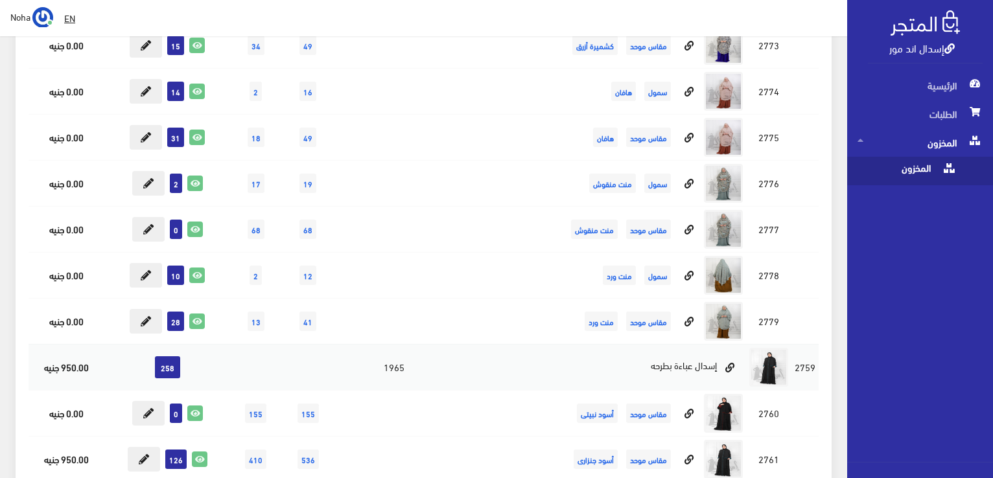
scroll to position [4927, 0]
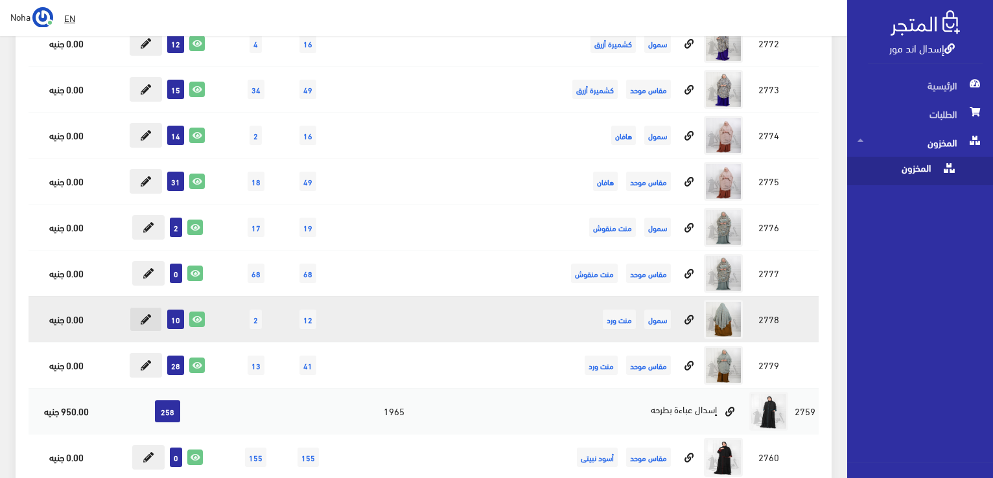
click at [155, 307] on button at bounding box center [146, 319] width 32 height 25
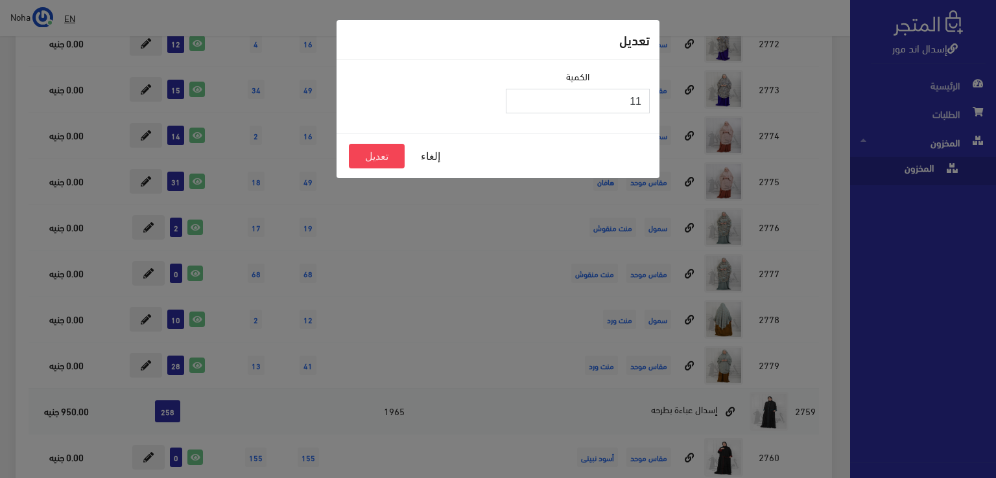
click at [521, 97] on input "11" at bounding box center [578, 101] width 144 height 25
click at [386, 158] on button "تعديل" at bounding box center [377, 156] width 56 height 25
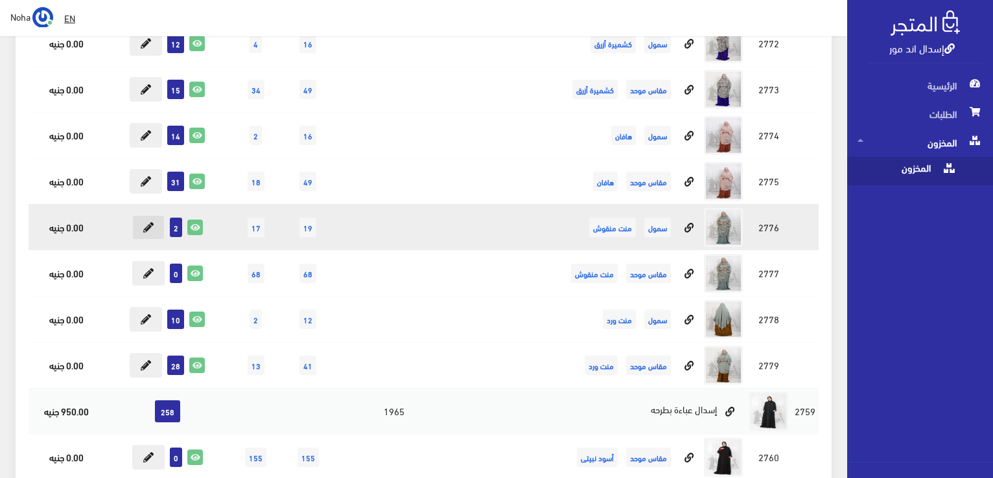
click at [139, 215] on button at bounding box center [148, 227] width 32 height 25
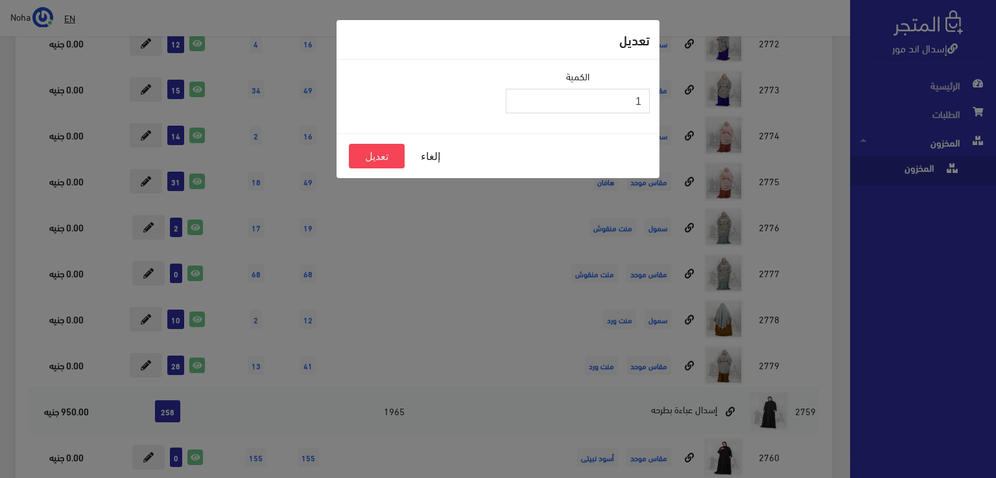
type input "1"
click at [518, 105] on input "1" at bounding box center [578, 101] width 144 height 25
click at [386, 158] on button "تعديل" at bounding box center [377, 156] width 56 height 25
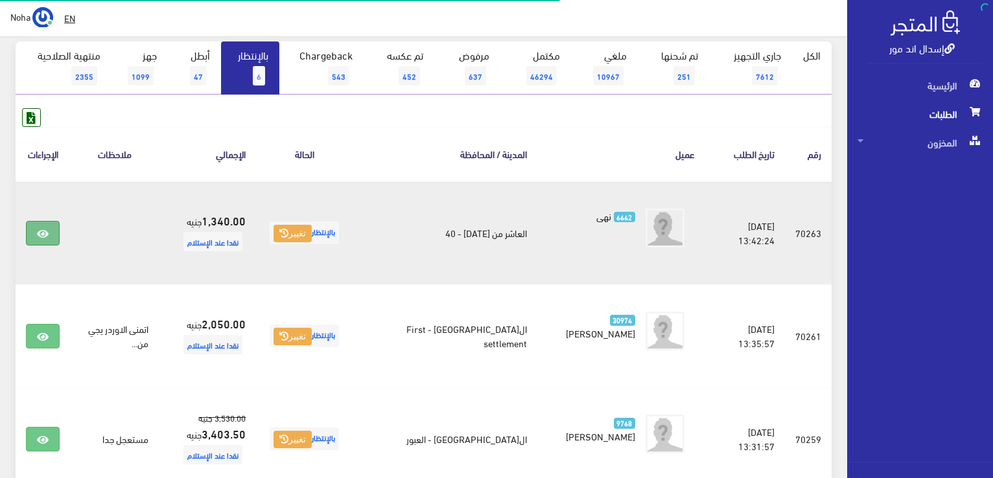
scroll to position [130, 0]
click at [44, 231] on icon at bounding box center [43, 234] width 12 height 10
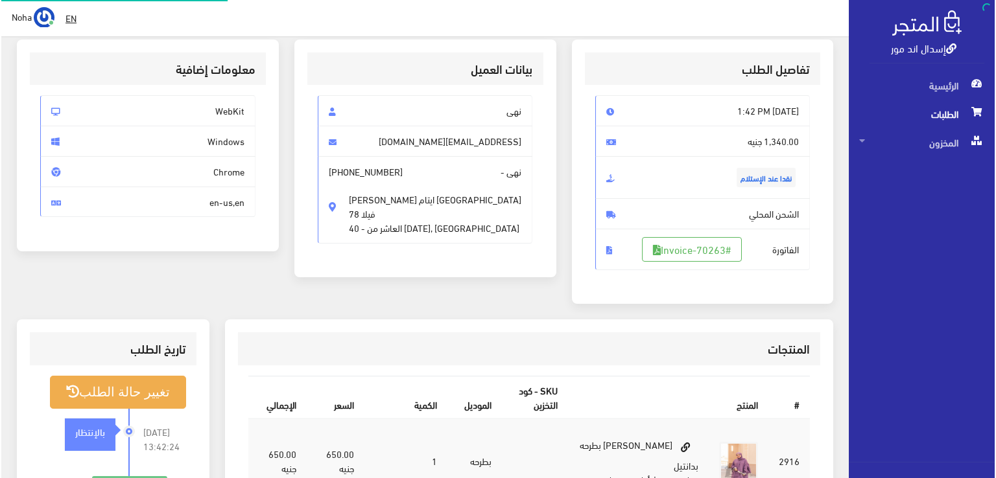
scroll to position [194, 0]
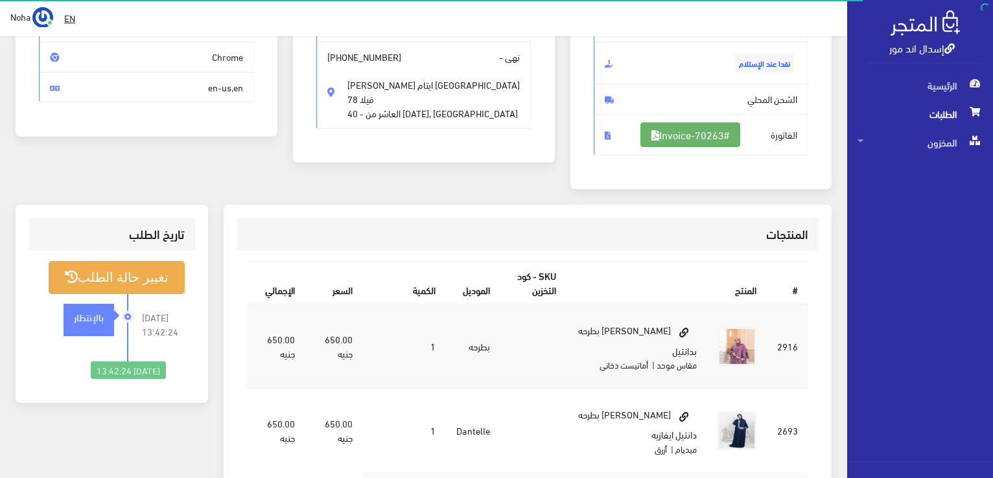
click at [717, 139] on link "#Invoice-70263" at bounding box center [690, 135] width 100 height 25
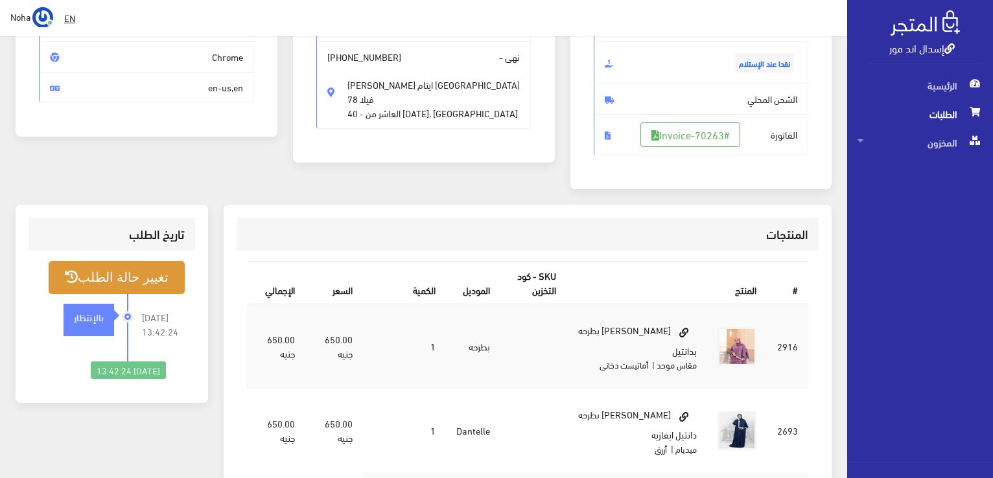
click at [93, 271] on button "تغيير حالة الطلب" at bounding box center [117, 277] width 136 height 33
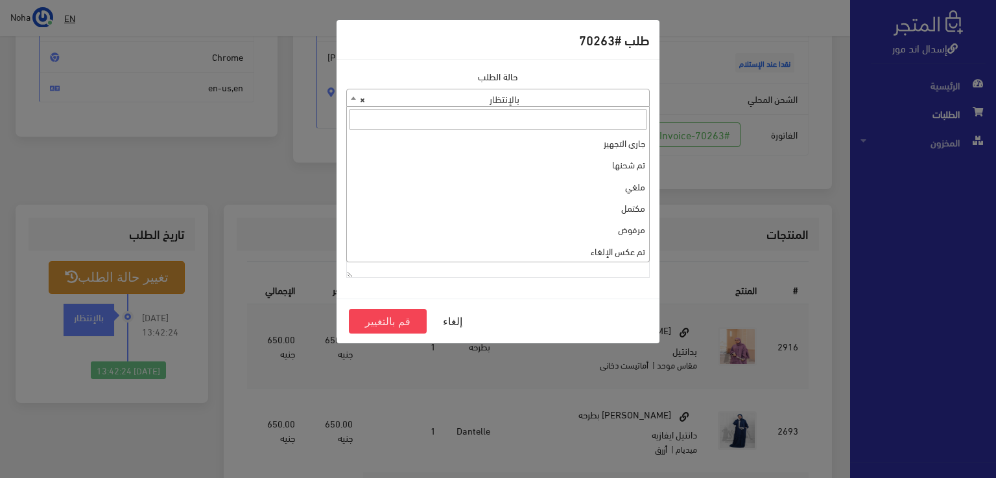
click at [486, 103] on span "× بالإنتظار" at bounding box center [498, 98] width 302 height 18
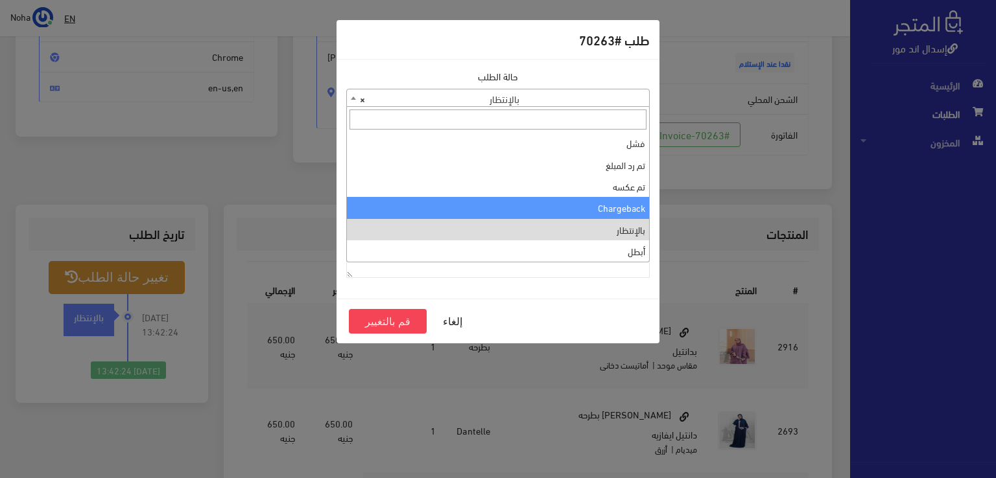
scroll to position [173, 0]
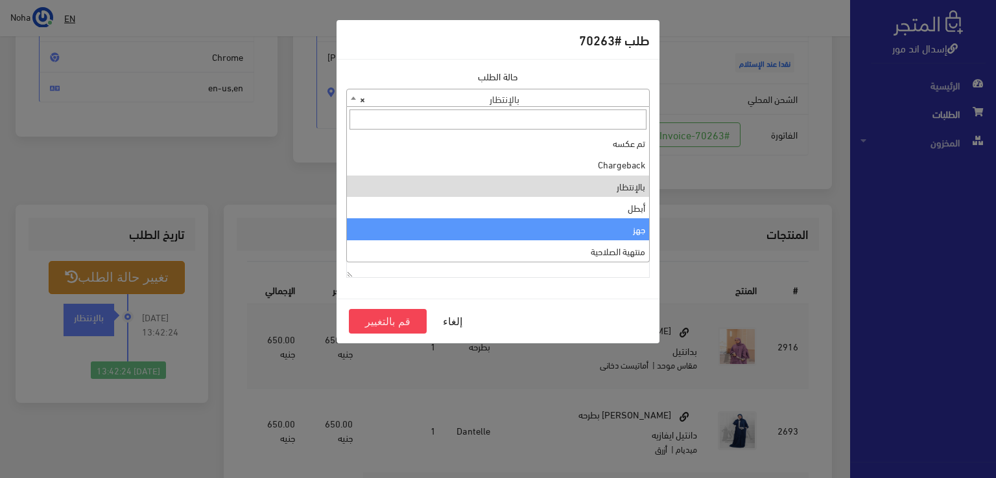
select select "13"
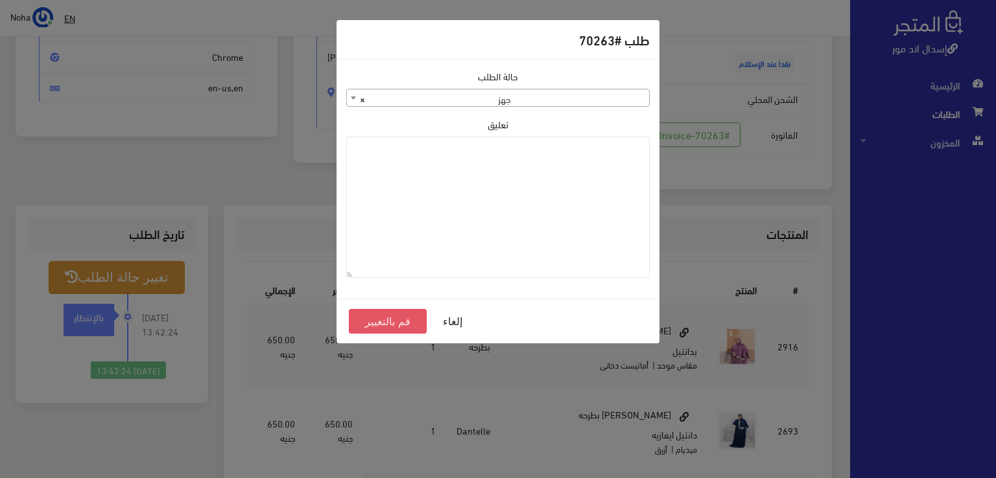
click at [381, 313] on button "قم بالتغيير" at bounding box center [388, 321] width 78 height 25
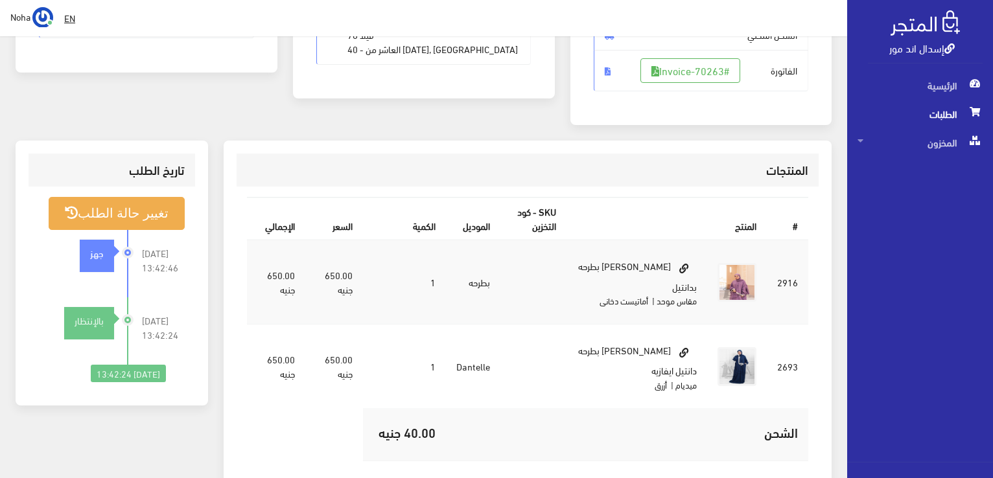
scroll to position [259, 0]
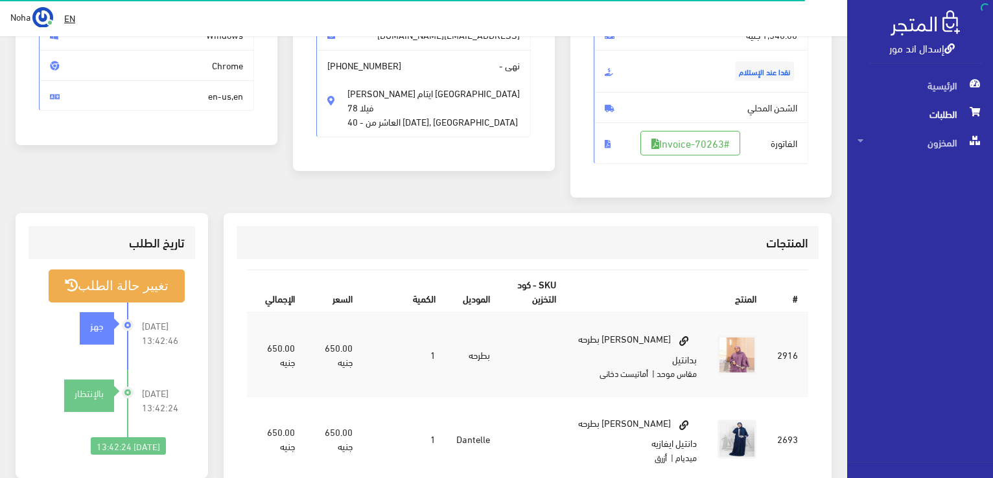
scroll to position [186, 0]
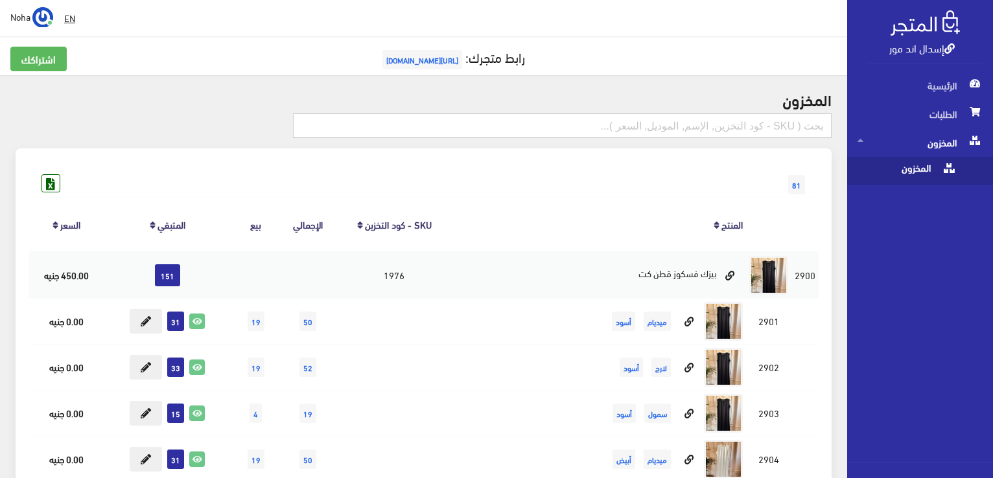
click at [602, 121] on input "text" at bounding box center [562, 125] width 539 height 25
type input "فيزون"
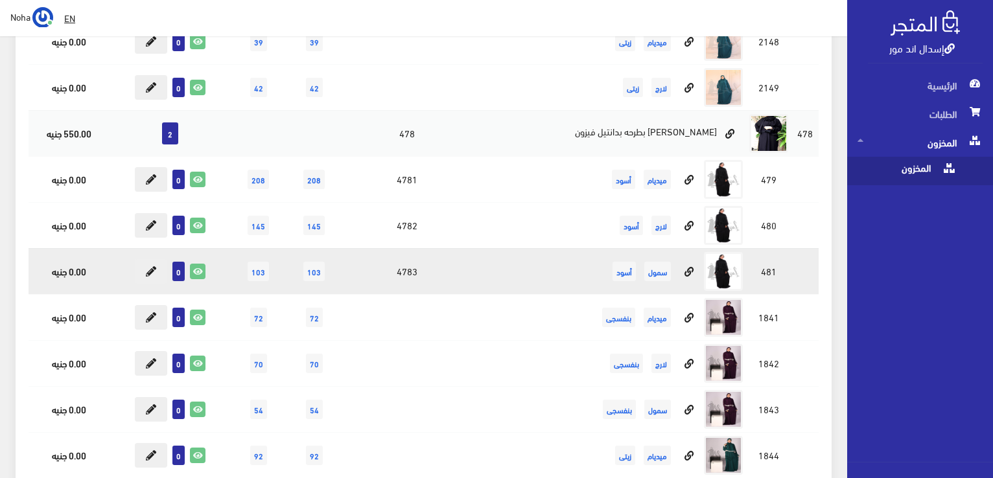
scroll to position [713, 0]
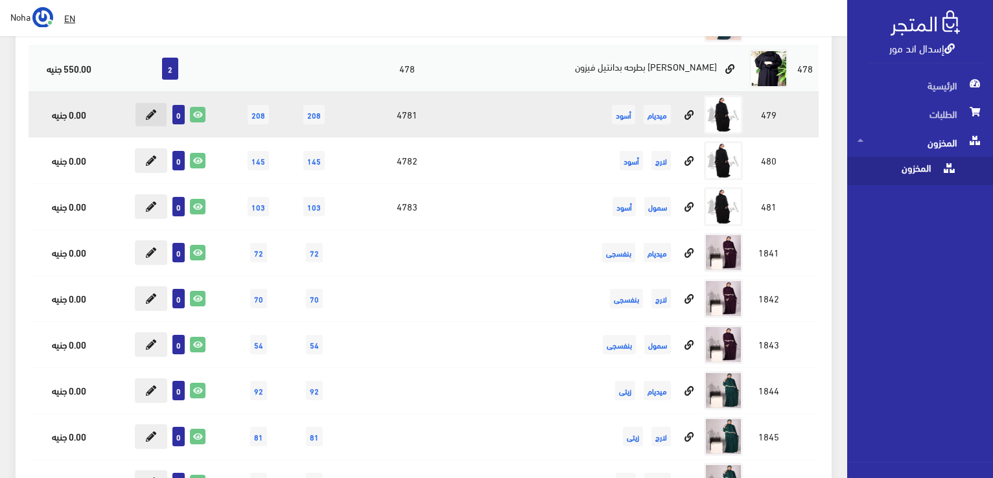
click at [154, 117] on icon at bounding box center [151, 115] width 10 height 10
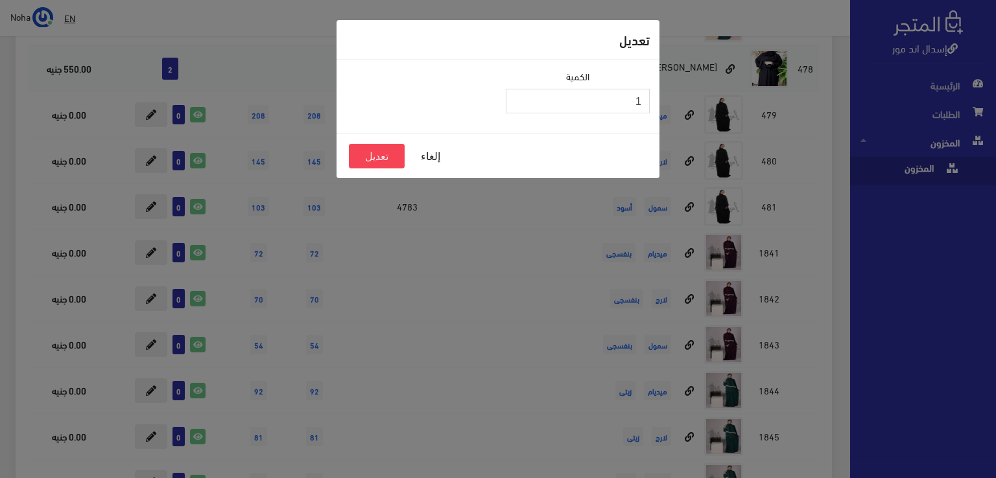
type input "1"
click at [515, 97] on input "1" at bounding box center [578, 101] width 144 height 25
click at [386, 157] on button "تعديل" at bounding box center [377, 156] width 56 height 25
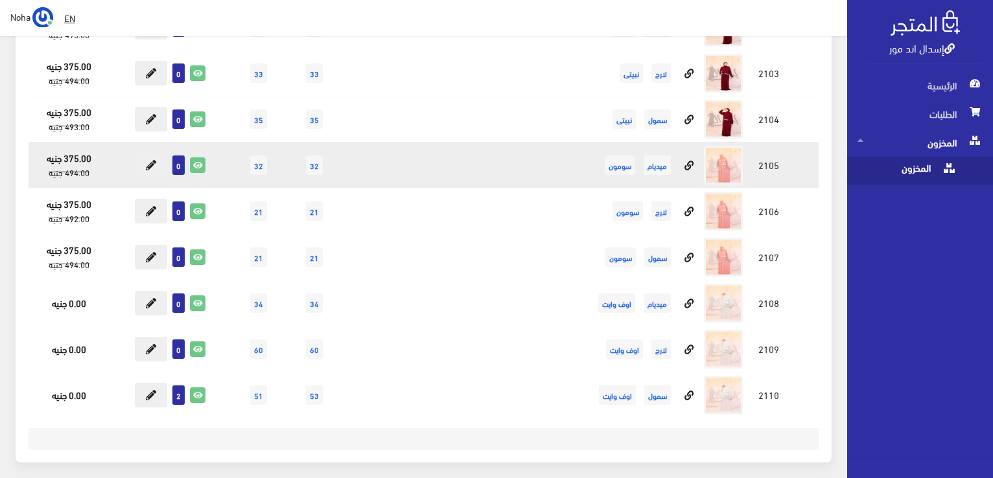
scroll to position [1543, 0]
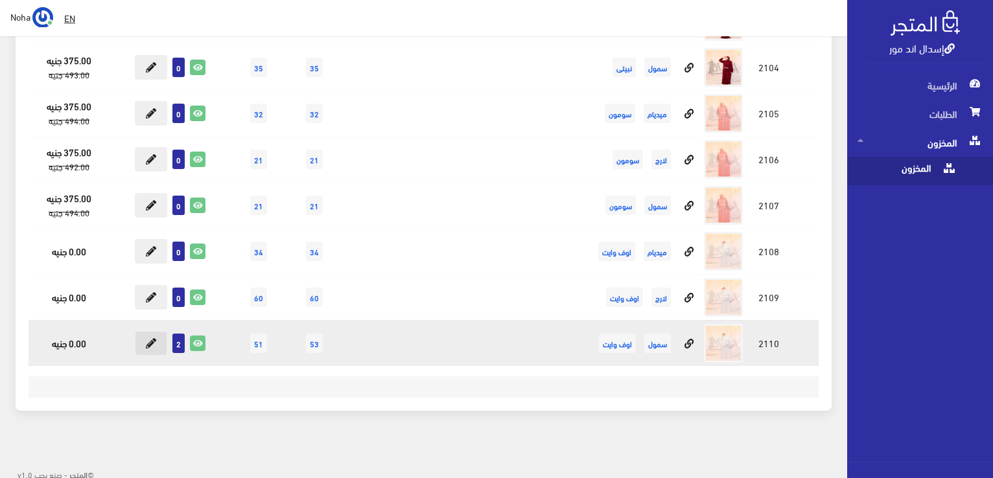
click at [165, 338] on button at bounding box center [151, 343] width 32 height 25
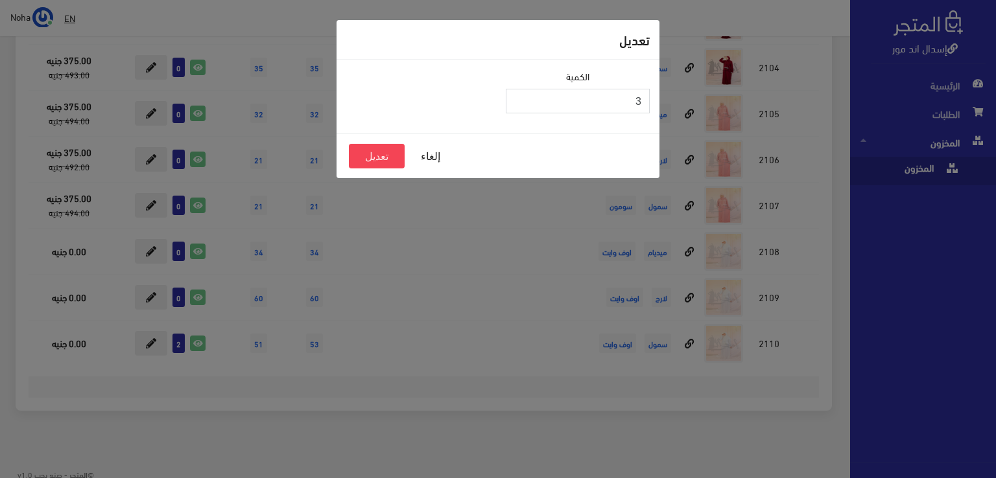
click at [519, 98] on input "3" at bounding box center [578, 101] width 144 height 25
type input "4"
click at [519, 98] on input "4" at bounding box center [578, 101] width 144 height 25
click at [395, 156] on button "تعديل" at bounding box center [377, 156] width 56 height 25
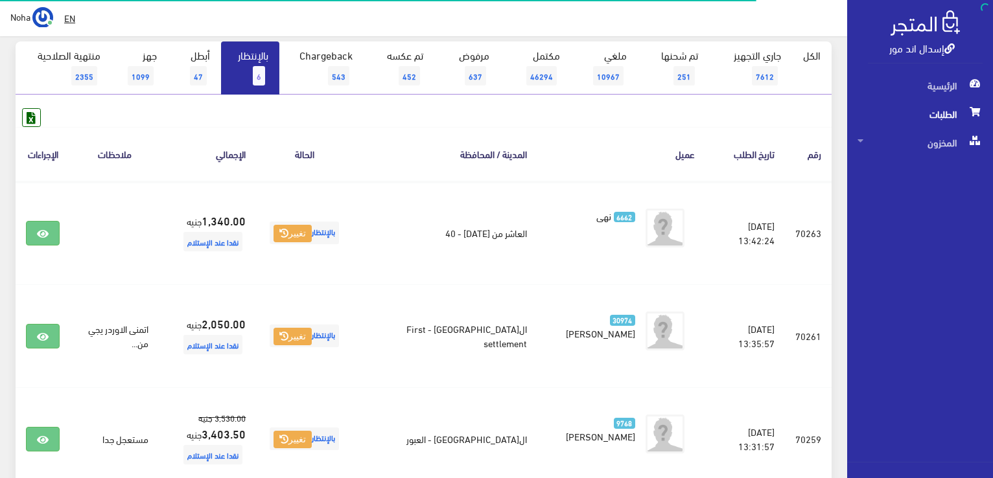
scroll to position [130, 0]
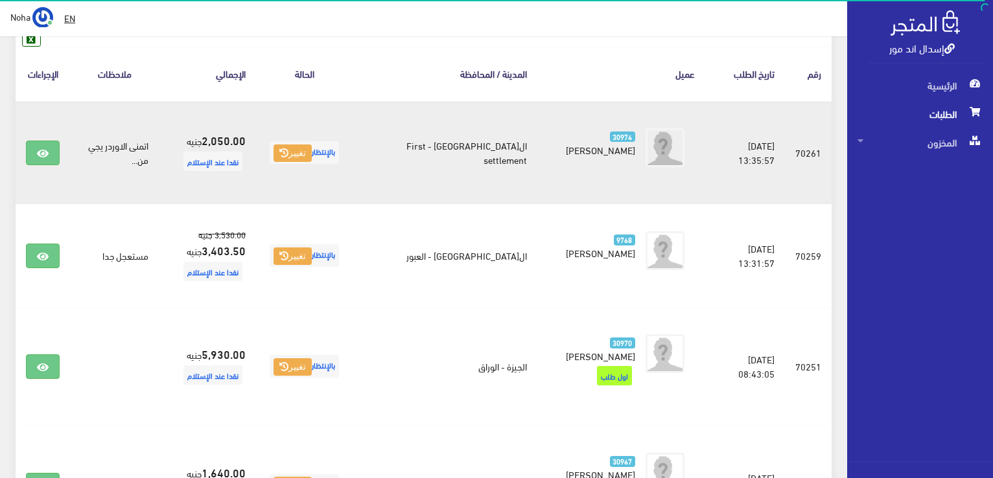
scroll to position [259, 0]
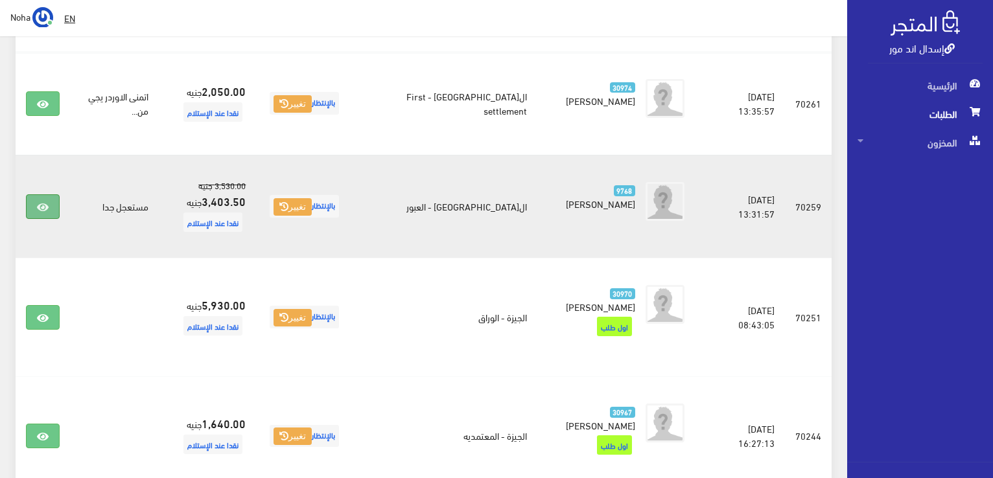
click at [36, 202] on link at bounding box center [43, 206] width 34 height 25
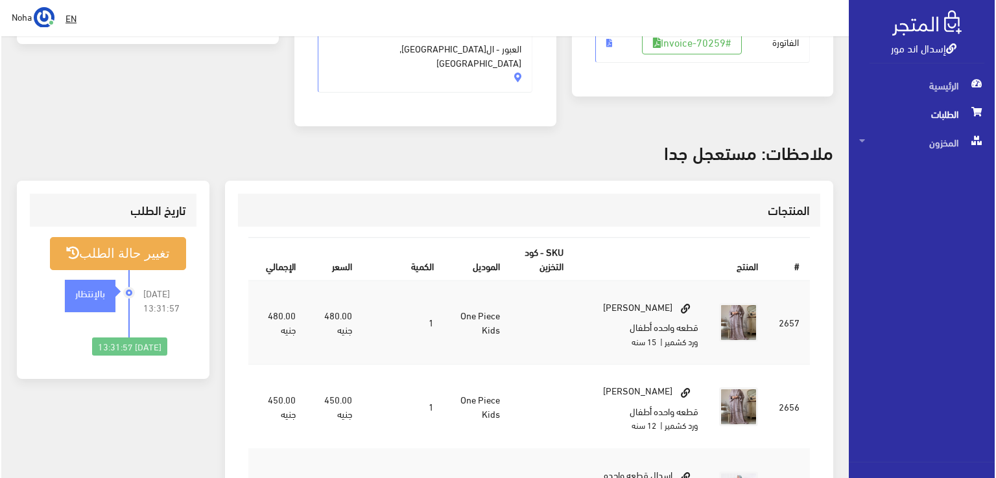
scroll to position [194, 0]
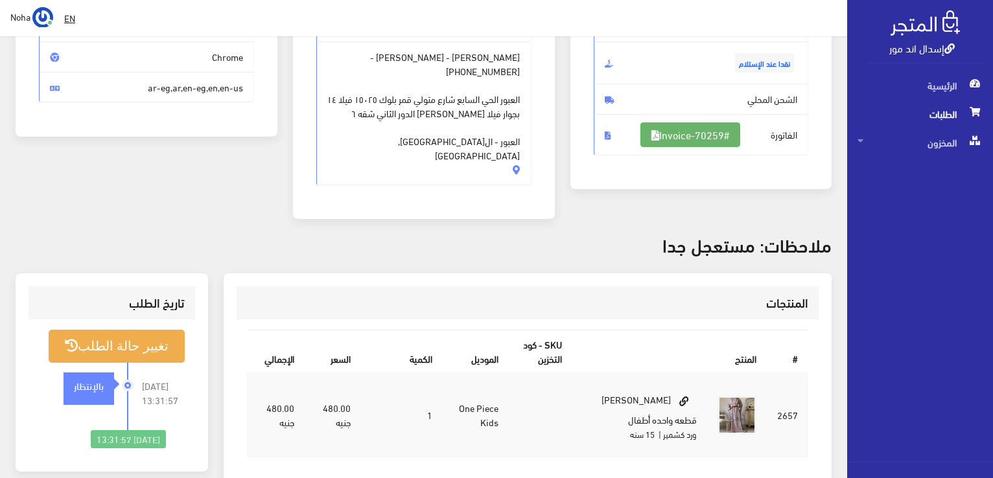
click at [711, 136] on link "#Invoice-70259" at bounding box center [690, 135] width 100 height 25
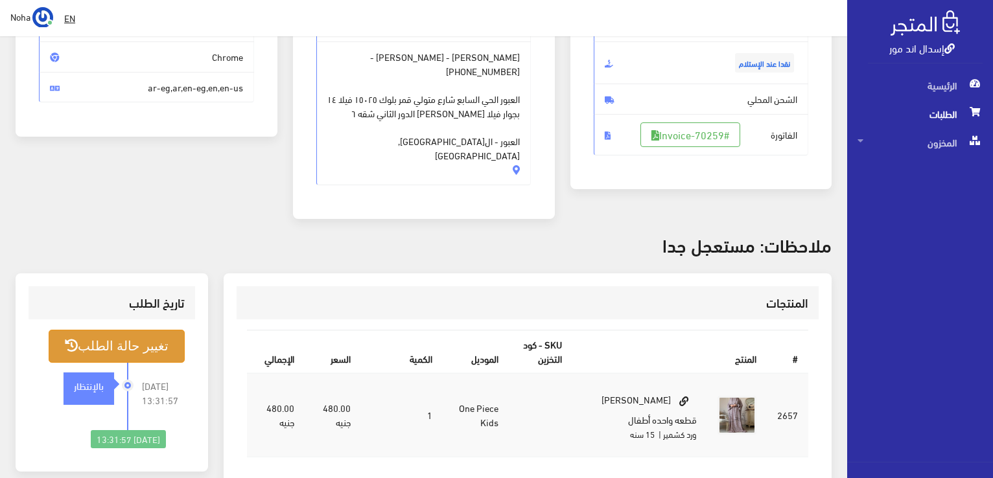
click at [152, 330] on button "تغيير حالة الطلب" at bounding box center [117, 346] width 136 height 33
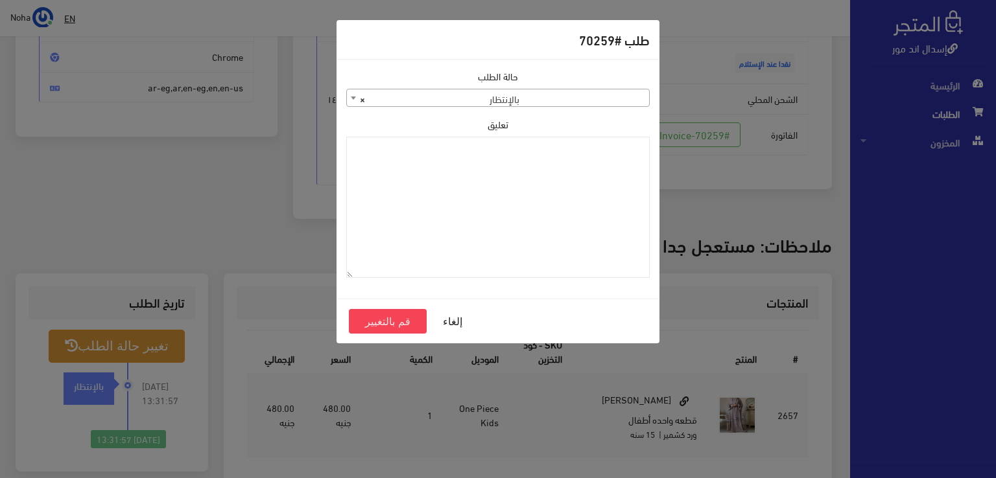
click at [565, 99] on span "× بالإنتظار" at bounding box center [498, 98] width 302 height 18
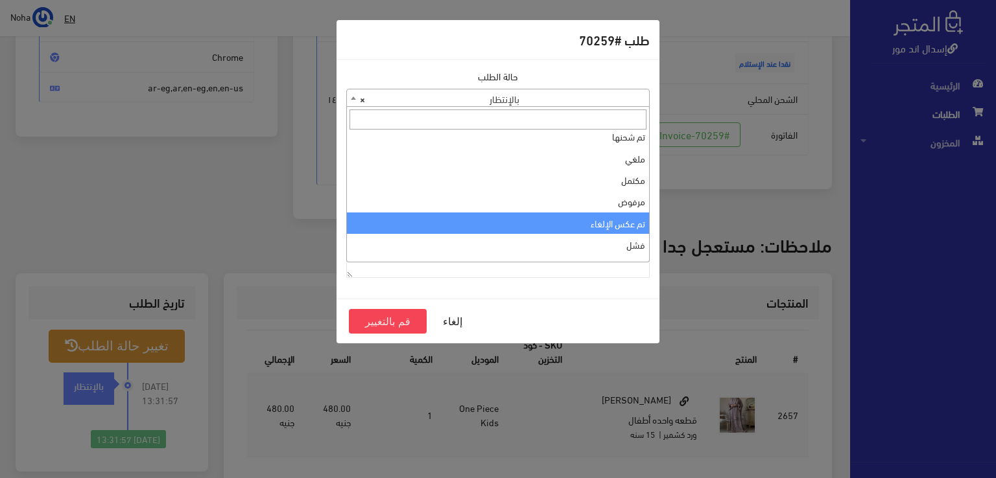
scroll to position [0, 0]
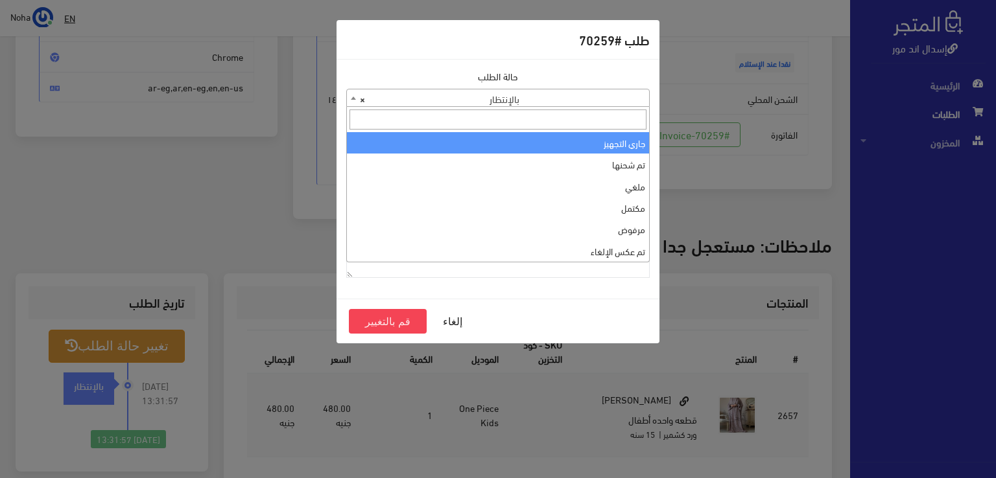
select select "1"
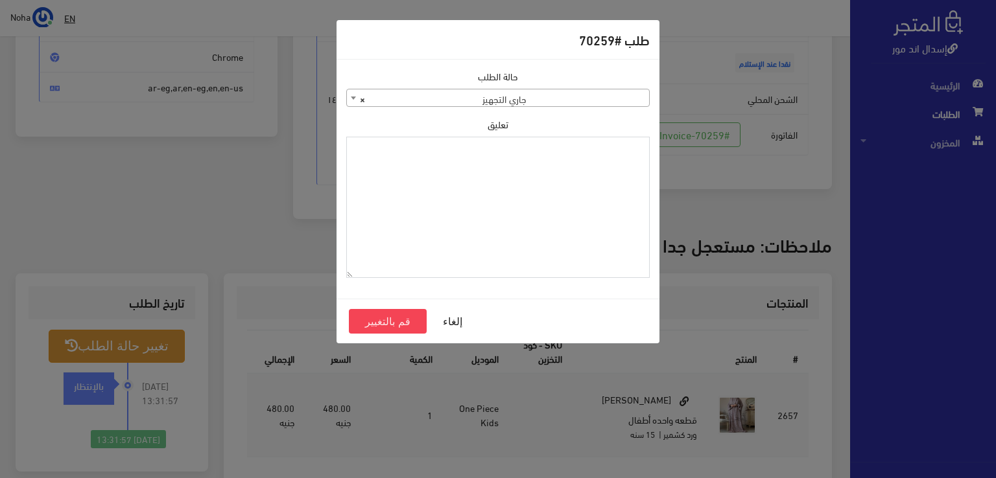
paste textarea "1115350"
type textarea "1115350"
click at [402, 320] on button "قم بالتغيير" at bounding box center [388, 321] width 78 height 25
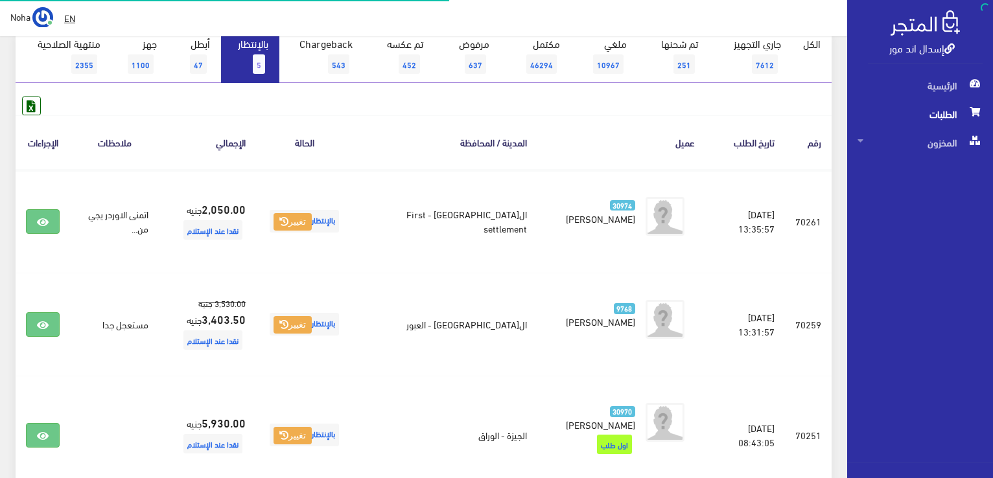
scroll to position [130, 0]
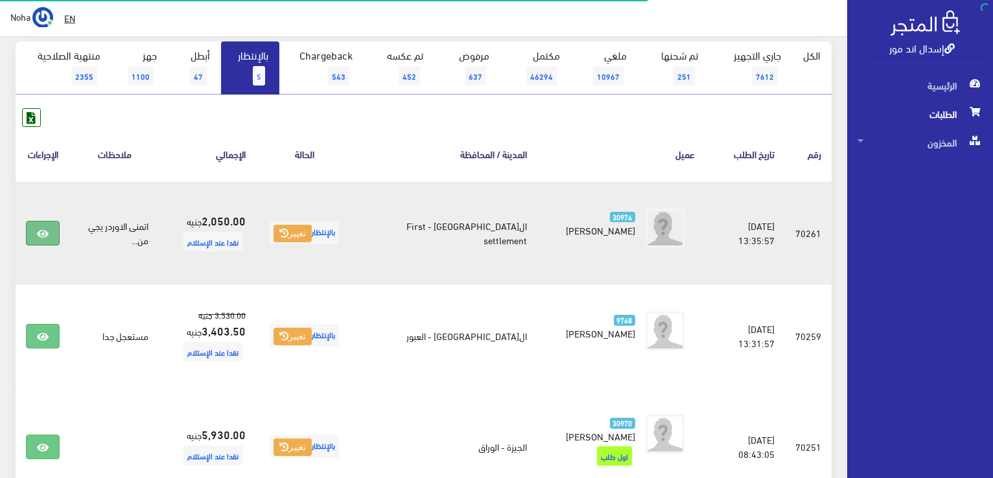
click at [49, 238] on link at bounding box center [43, 233] width 34 height 25
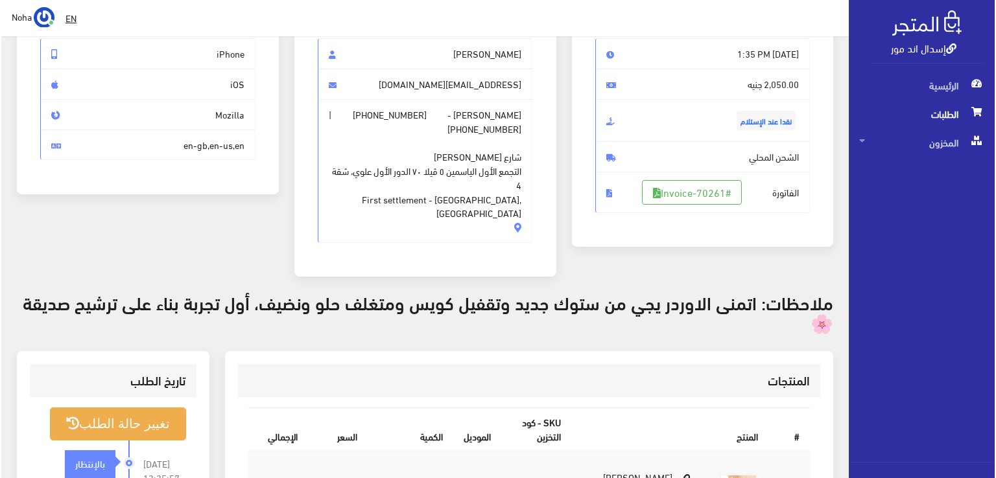
scroll to position [130, 0]
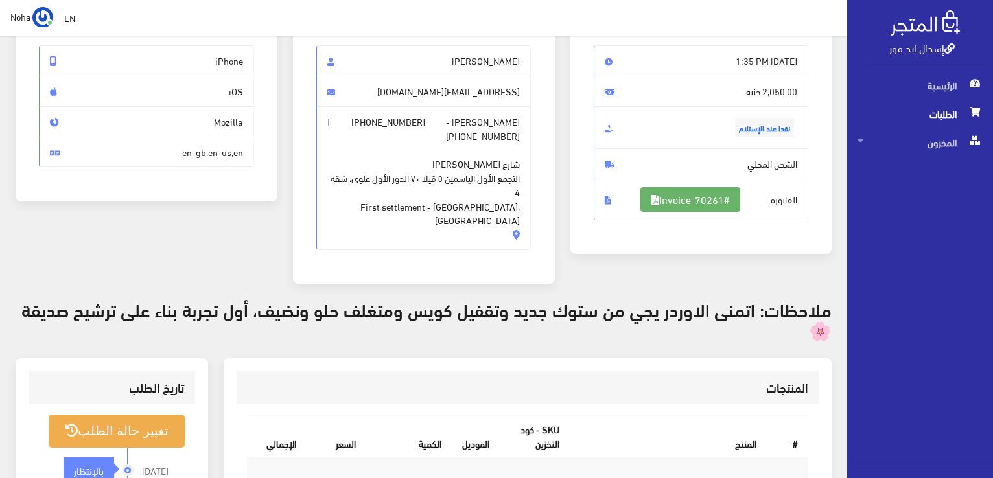
click at [690, 205] on link "#Invoice-70261" at bounding box center [690, 199] width 100 height 25
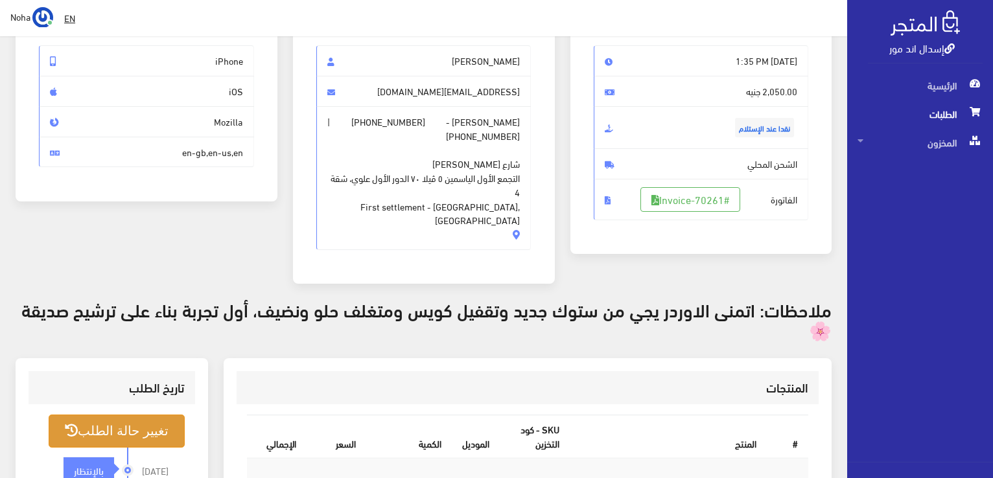
click at [132, 415] on button "تغيير حالة الطلب" at bounding box center [117, 431] width 136 height 33
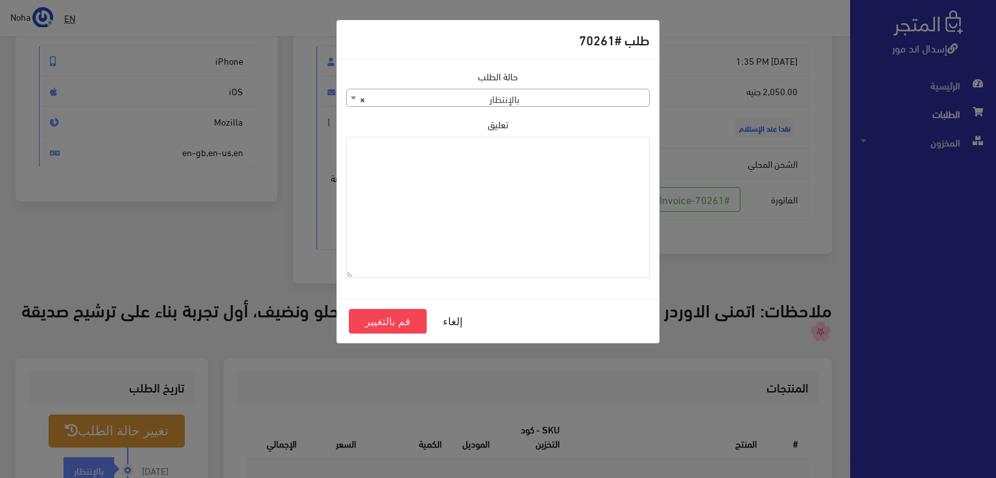
click at [547, 104] on span "× بالإنتظار" at bounding box center [498, 98] width 302 height 18
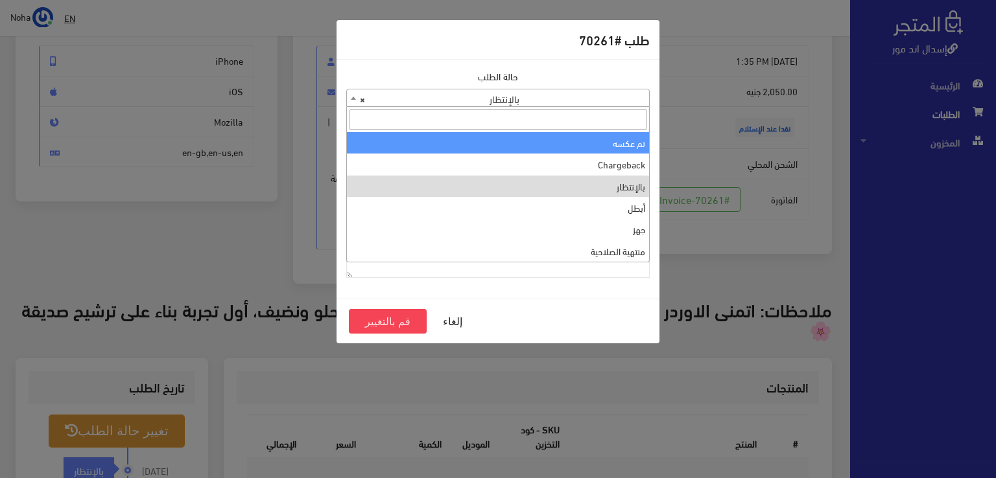
scroll to position [0, 0]
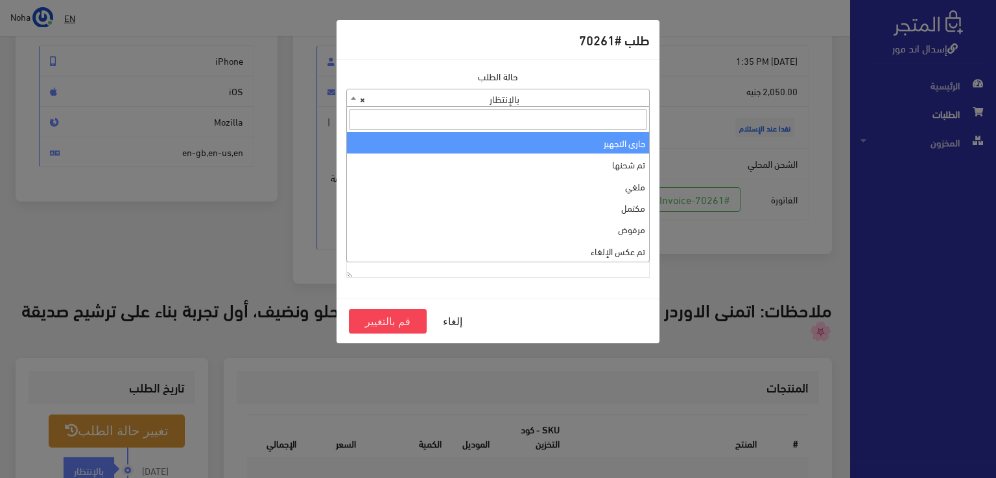
select select "1"
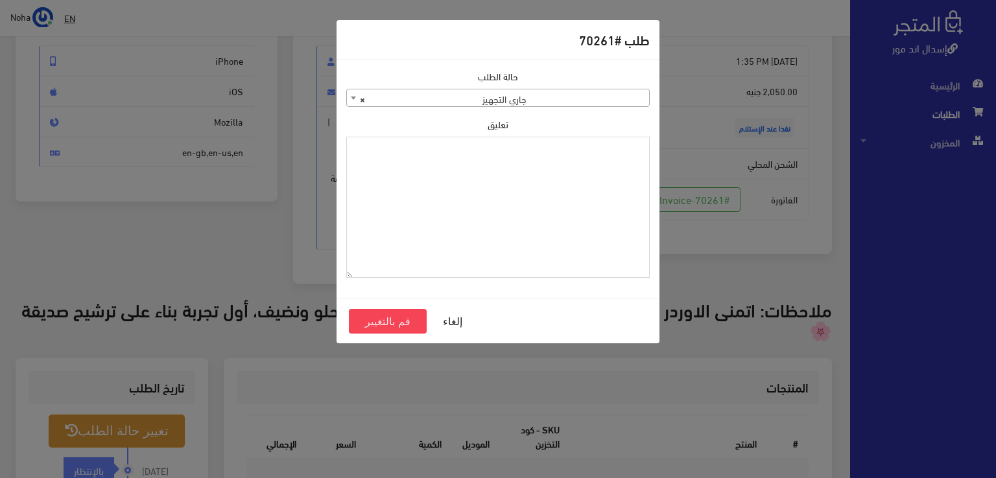
paste textarea "1115350"
type textarea "1115350"
click at [399, 316] on button "قم بالتغيير" at bounding box center [388, 321] width 78 height 25
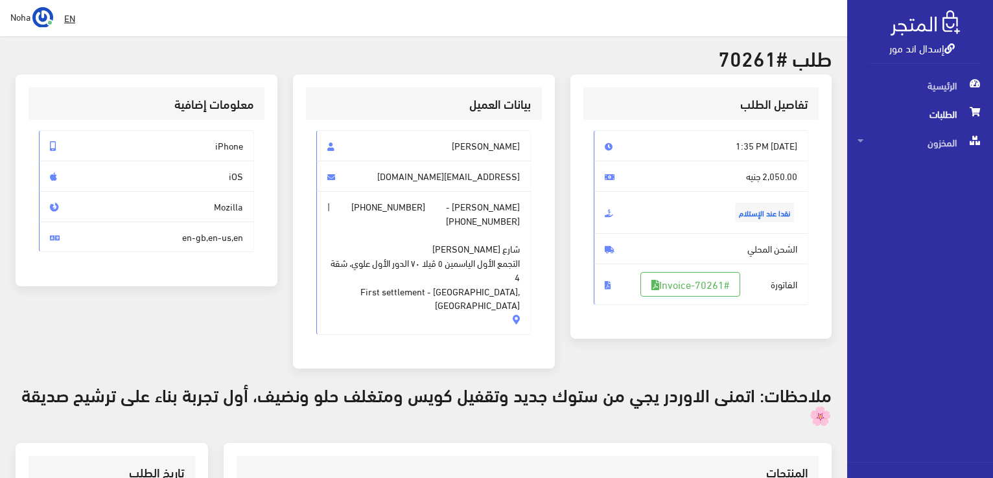
scroll to position [130, 0]
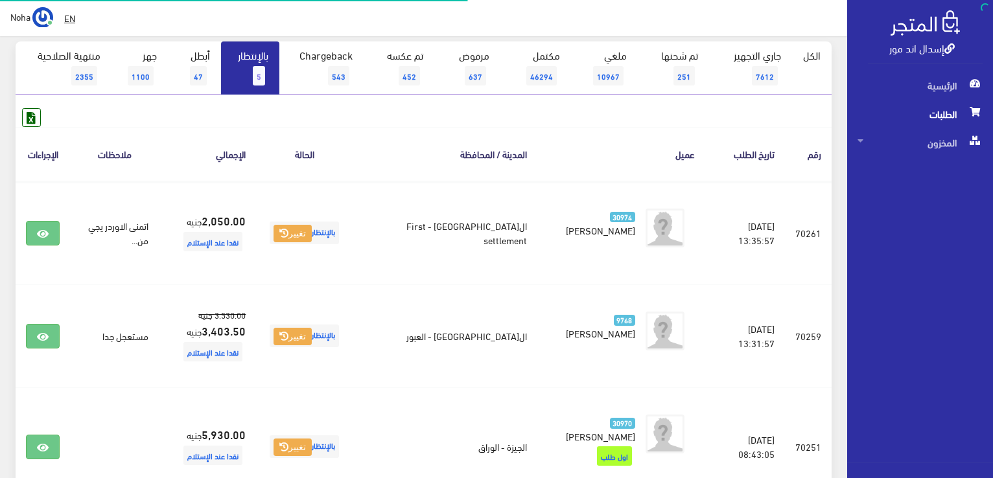
scroll to position [130, 0]
click at [239, 65] on link "بالإنتظار 5" at bounding box center [250, 67] width 58 height 53
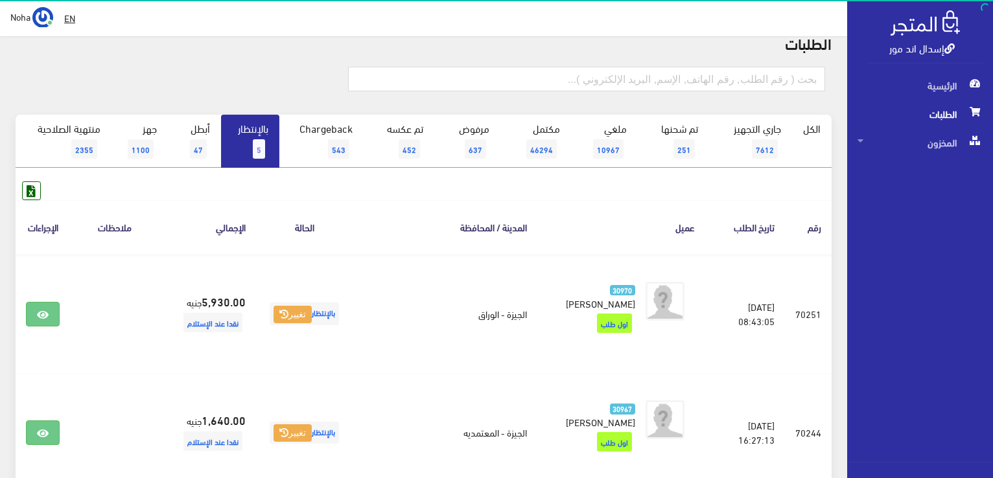
scroll to position [53, 0]
